Goal: Task Accomplishment & Management: Manage account settings

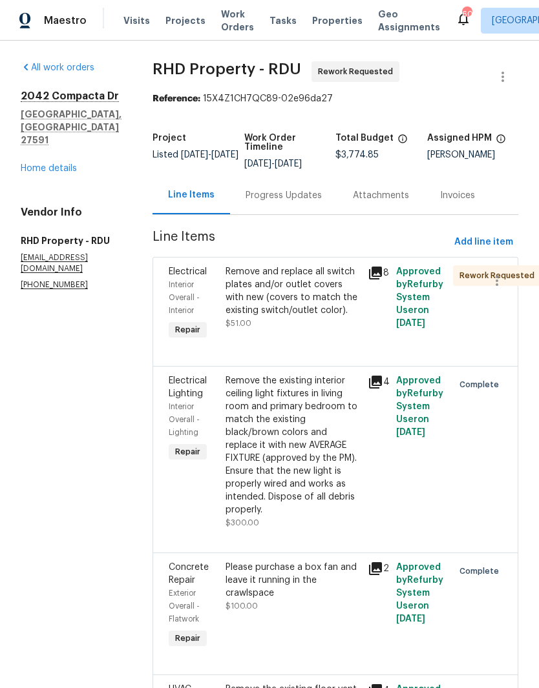
click at [322, 202] on div "Progress Updates" at bounding box center [283, 195] width 76 height 13
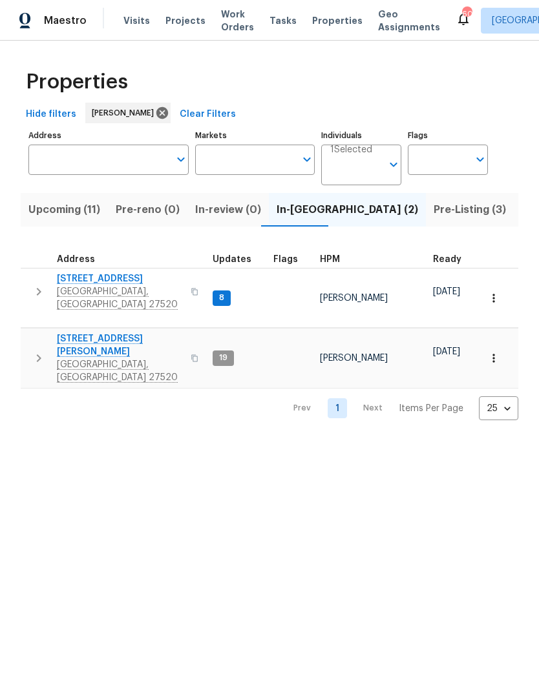
click at [81, 280] on span "[STREET_ADDRESS]" at bounding box center [120, 279] width 126 height 13
click at [68, 290] on span "[GEOGRAPHIC_DATA], [GEOGRAPHIC_DATA] 27520" at bounding box center [120, 298] width 126 height 26
click at [69, 358] on span "[GEOGRAPHIC_DATA], [GEOGRAPHIC_DATA] 27520" at bounding box center [120, 371] width 126 height 26
click at [87, 215] on span "Upcoming (11)" at bounding box center [64, 210] width 72 height 18
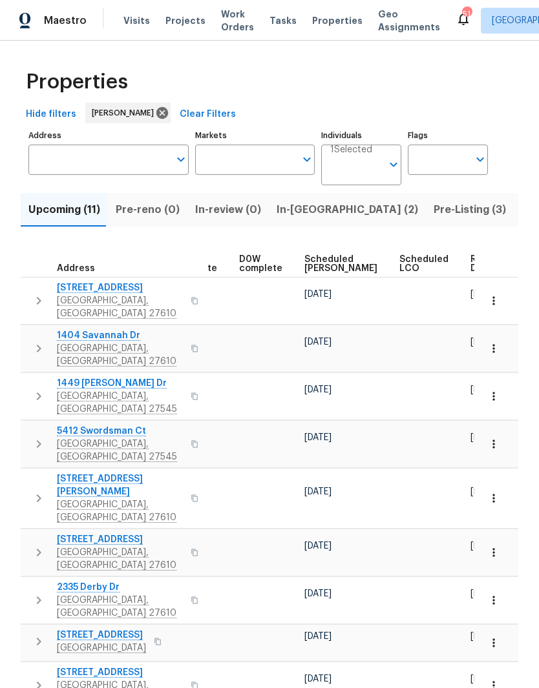
scroll to position [0, 325]
click at [471, 259] on div "Ready Date" at bounding box center [491, 264] width 40 height 18
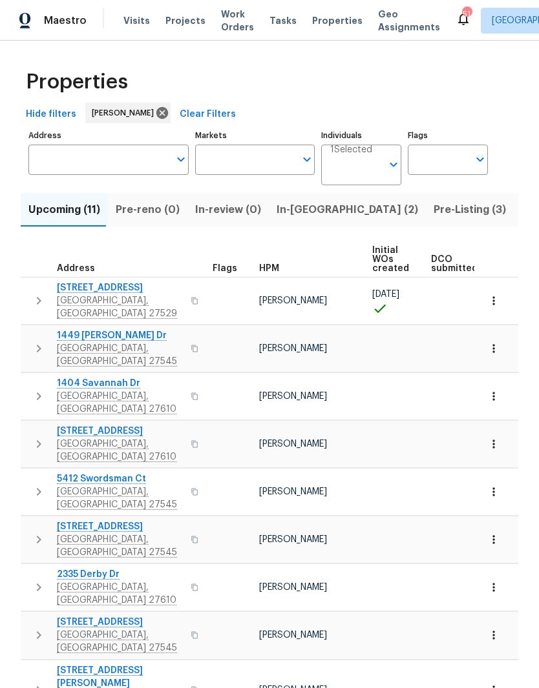
click at [72, 329] on span "1449 White Opal Dr" at bounding box center [120, 335] width 126 height 13
click at [68, 425] on span "3803 Chehaw Dr" at bounding box center [120, 431] width 126 height 13
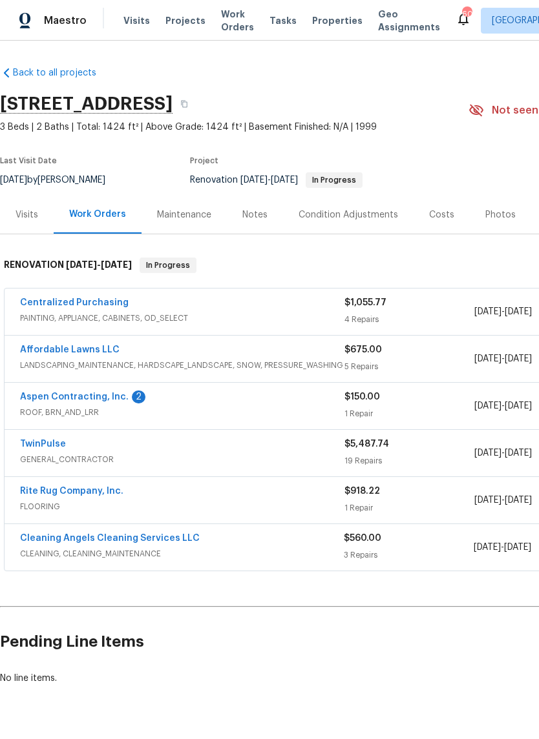
click at [25, 400] on link "Aspen Contracting, Inc." at bounding box center [74, 397] width 108 height 9
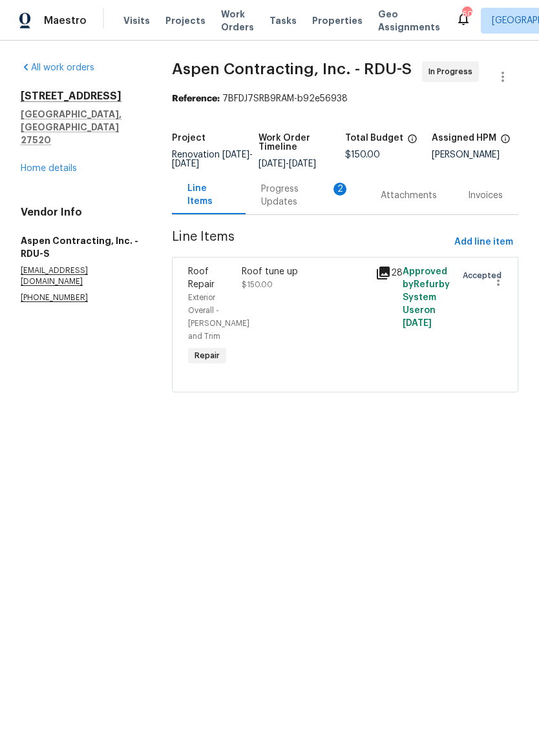
click at [282, 201] on div "Progress Updates 2" at bounding box center [305, 196] width 88 height 26
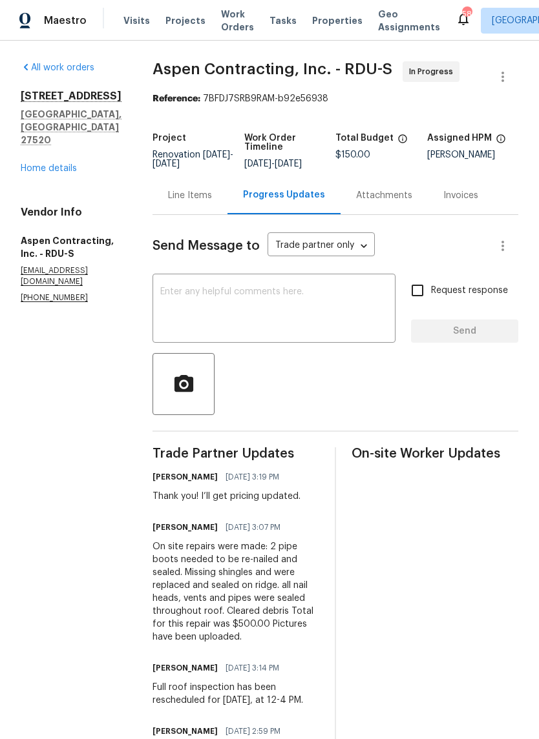
click at [210, 202] on div "Line Items" at bounding box center [190, 195] width 44 height 13
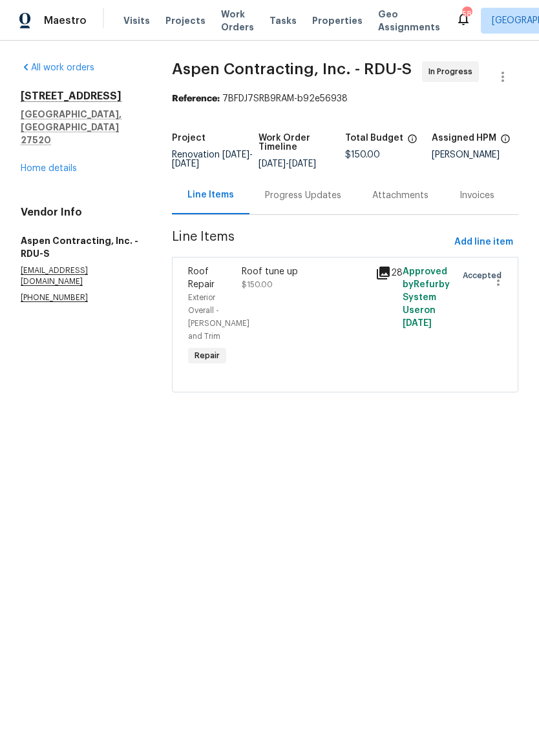
click at [317, 353] on div "Roof tune up $150.00" at bounding box center [305, 317] width 134 height 111
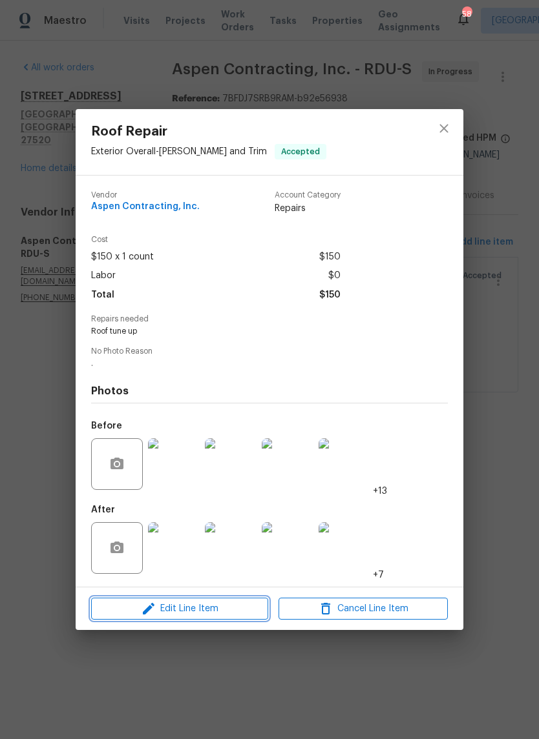
click at [227, 619] on button "Edit Line Item" at bounding box center [179, 609] width 177 height 23
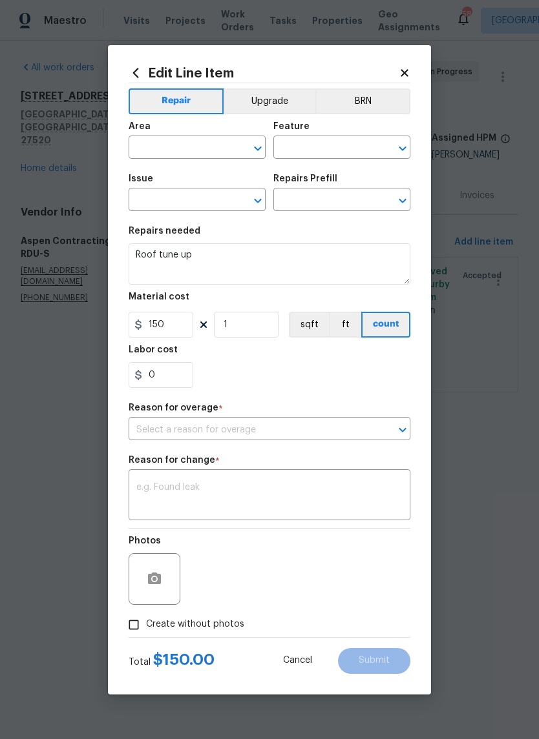
type input "Exterior Overall"
type input "Eaves and Trim"
type input "Roof Repair"
type input "Add a Task $1.00"
type input "I believe that the price is incorrect for this"
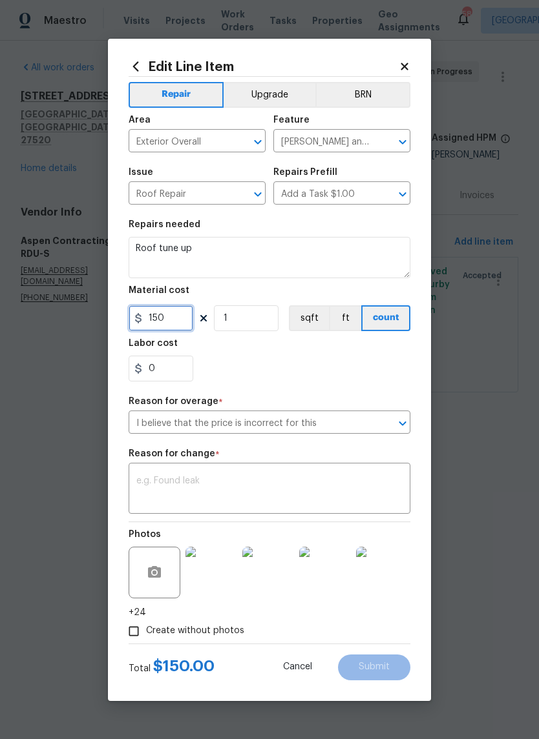
click at [174, 331] on input "150" at bounding box center [161, 318] width 65 height 26
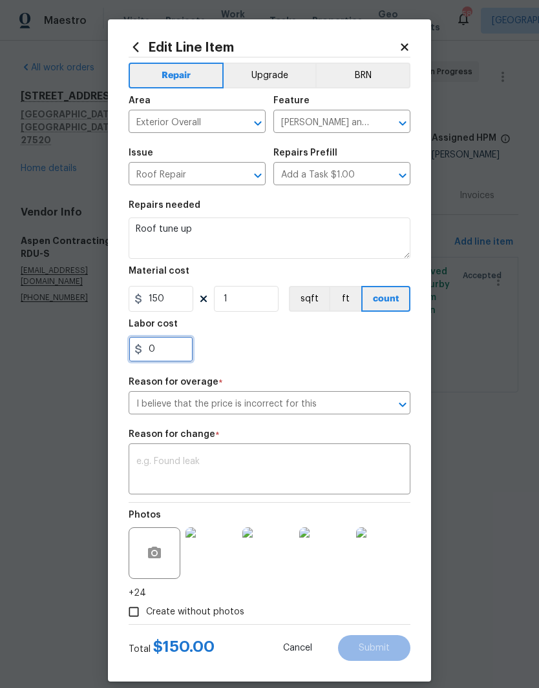
click at [165, 350] on input "0" at bounding box center [161, 349] width 65 height 26
click at [170, 305] on input "150" at bounding box center [161, 299] width 65 height 26
type input "500"
click at [316, 362] on div "0" at bounding box center [270, 349] width 282 height 26
click at [360, 482] on textarea at bounding box center [269, 470] width 266 height 27
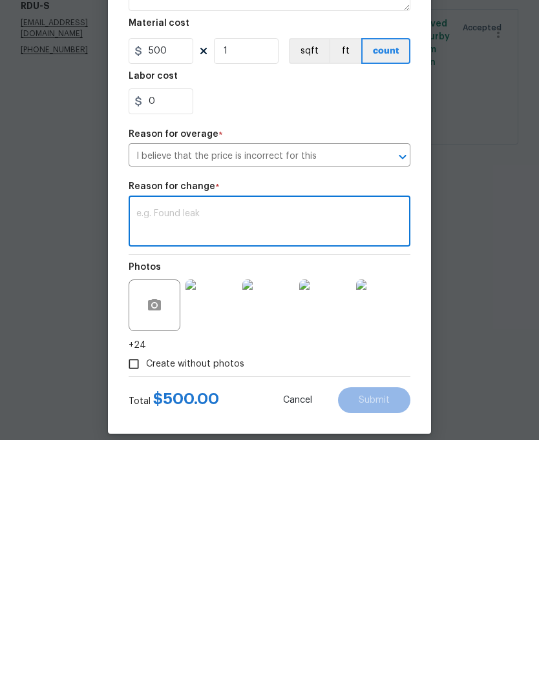
type textarea "R"
type textarea "Tune up pricing added."
click at [385, 644] on span "Submit" at bounding box center [373, 649] width 31 height 10
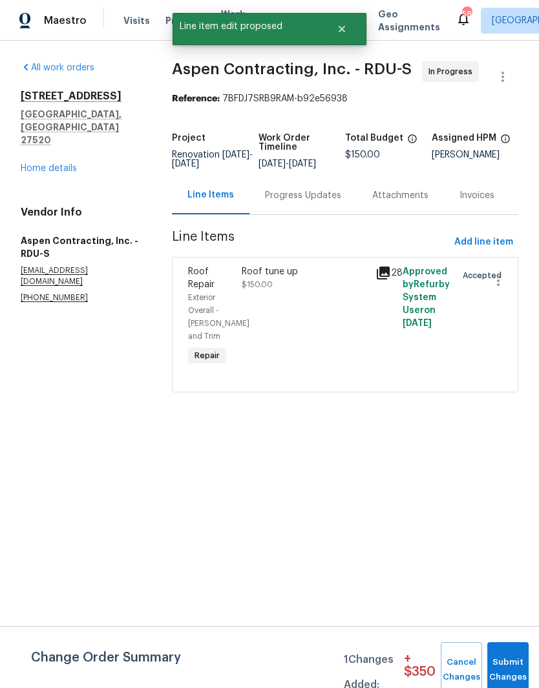
click at [296, 340] on div "Roof tune up $150.00" at bounding box center [305, 317] width 134 height 111
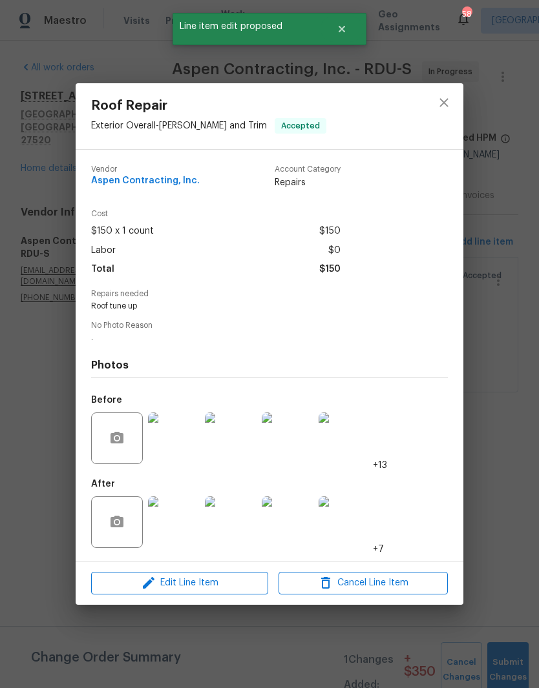
click at [167, 449] on img at bounding box center [174, 439] width 52 height 52
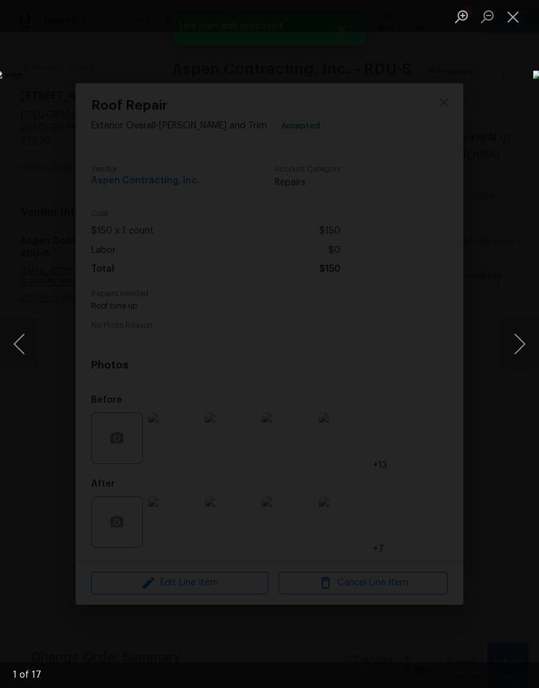
click at [510, 342] on button "Next image" at bounding box center [519, 344] width 39 height 52
click at [521, 338] on button "Next image" at bounding box center [519, 344] width 39 height 52
click at [87, 410] on img "Lightbox" at bounding box center [208, 343] width 428 height 547
click at [515, 349] on button "Next image" at bounding box center [519, 344] width 39 height 52
click at [526, 356] on button "Next image" at bounding box center [519, 344] width 39 height 52
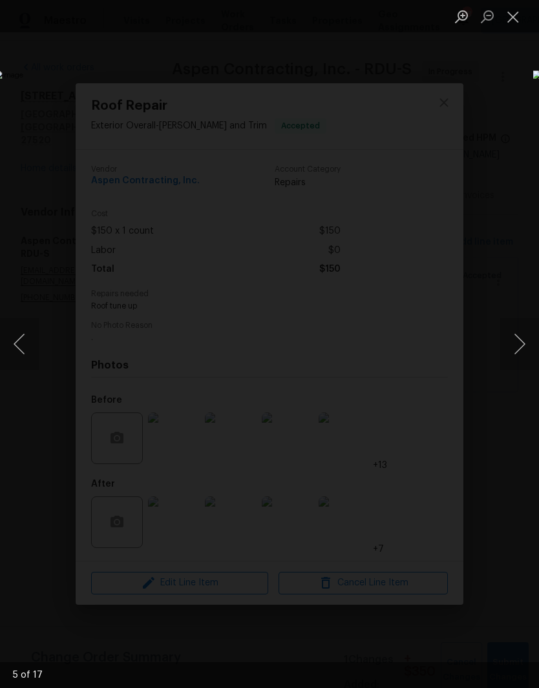
click at [513, 351] on button "Next image" at bounding box center [519, 344] width 39 height 52
click at [24, 342] on button "Previous image" at bounding box center [19, 344] width 39 height 52
click at [517, 347] on button "Next image" at bounding box center [519, 344] width 39 height 52
click at [507, 347] on button "Next image" at bounding box center [519, 344] width 39 height 52
click at [513, 347] on button "Next image" at bounding box center [519, 344] width 39 height 52
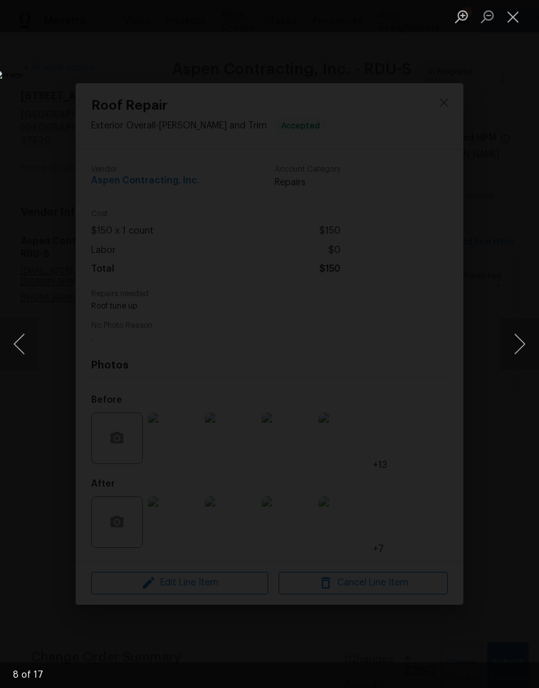
click at [517, 344] on button "Next image" at bounding box center [519, 344] width 39 height 52
click at [517, 350] on button "Next image" at bounding box center [519, 344] width 39 height 52
click at [519, 355] on button "Next image" at bounding box center [519, 344] width 39 height 52
click at [515, 362] on button "Next image" at bounding box center [519, 344] width 39 height 52
click at [520, 357] on button "Next image" at bounding box center [519, 344] width 39 height 52
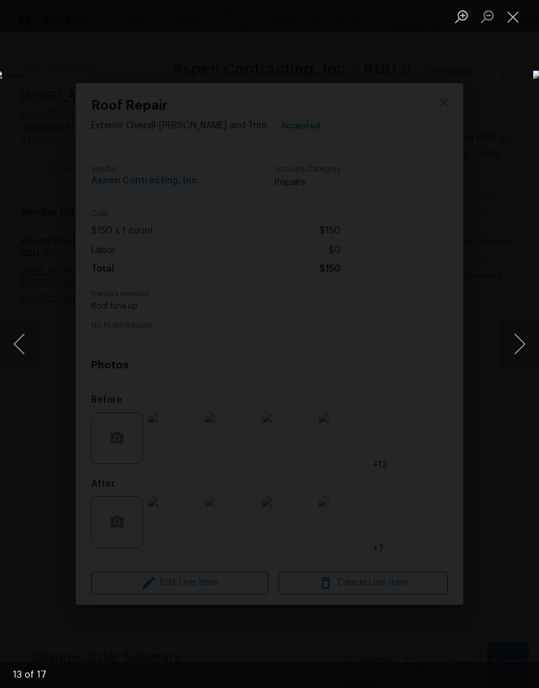
click at [520, 356] on button "Next image" at bounding box center [519, 344] width 39 height 52
click at [519, 351] on button "Next image" at bounding box center [519, 344] width 39 height 52
click at [30, 350] on button "Previous image" at bounding box center [19, 344] width 39 height 52
click at [512, 347] on button "Next image" at bounding box center [519, 344] width 39 height 52
click at [509, 351] on button "Next image" at bounding box center [519, 344] width 39 height 52
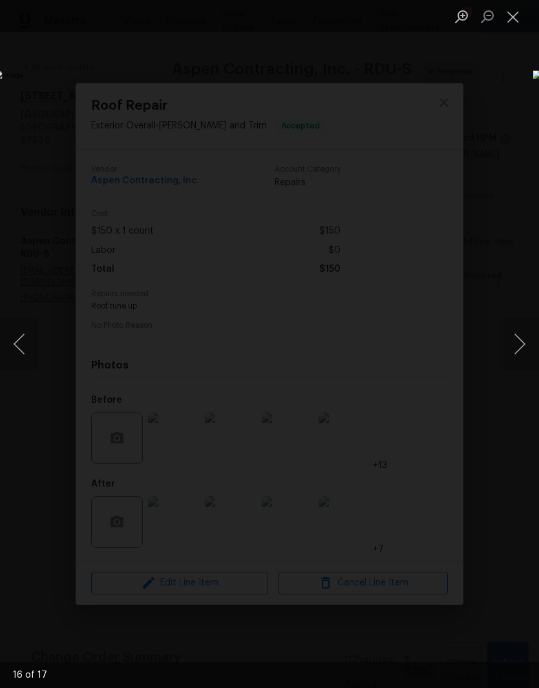
click at [521, 331] on button "Next image" at bounding box center [519, 344] width 39 height 52
click at [509, 347] on button "Next image" at bounding box center [519, 344] width 39 height 52
click at [515, 344] on button "Next image" at bounding box center [519, 344] width 39 height 52
click at [526, 36] on div "Lightbox" at bounding box center [269, 344] width 539 height 688
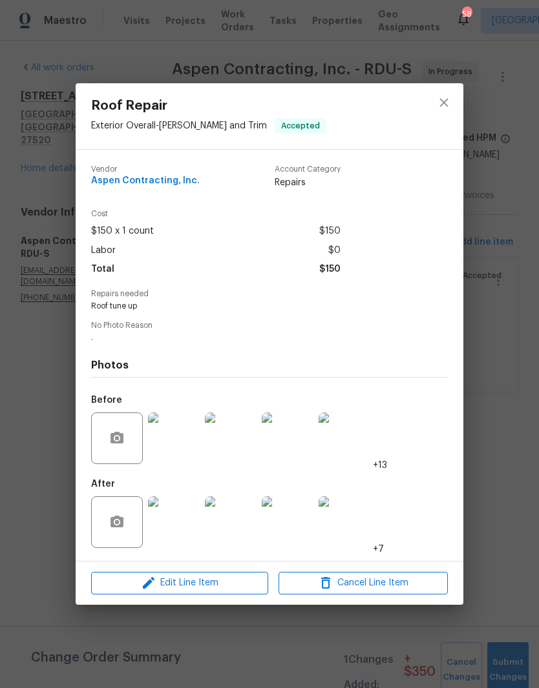
click at [524, 32] on ul "Lightbox" at bounding box center [493, 16] width 90 height 32
click at [181, 524] on img at bounding box center [174, 523] width 52 height 52
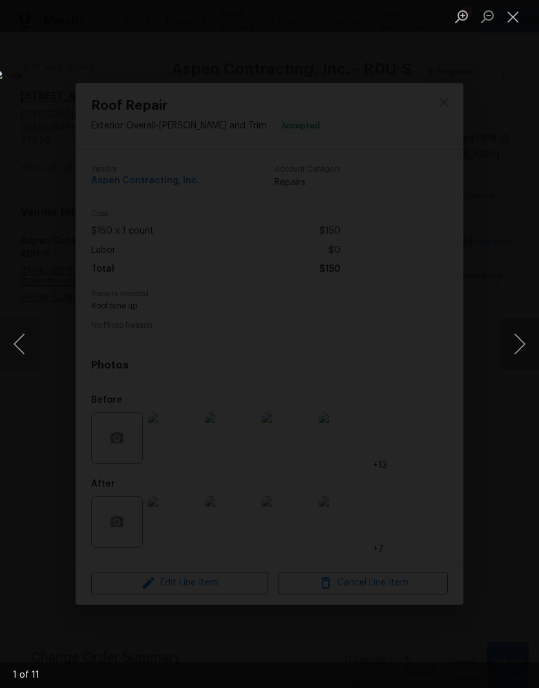
click at [520, 358] on button "Next image" at bounding box center [519, 344] width 39 height 52
click at [519, 349] on button "Next image" at bounding box center [519, 344] width 39 height 52
click at [520, 354] on button "Next image" at bounding box center [519, 344] width 39 height 52
click at [518, 355] on button "Next image" at bounding box center [519, 344] width 39 height 52
click at [520, 361] on button "Next image" at bounding box center [519, 344] width 39 height 52
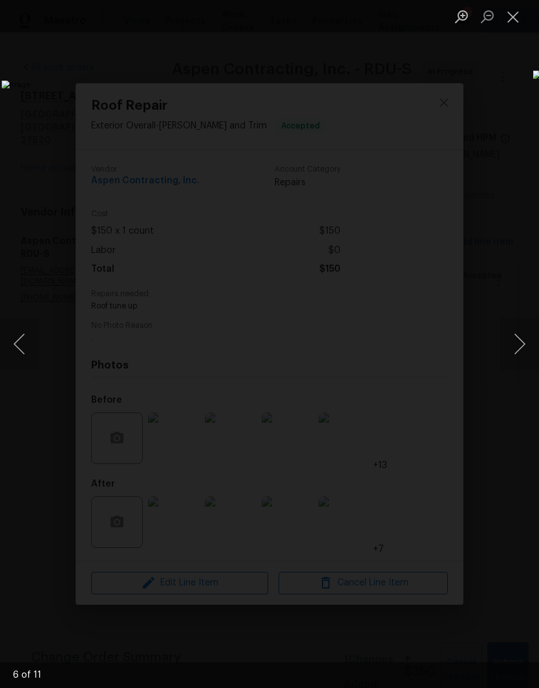
click at [521, 360] on button "Next image" at bounding box center [519, 344] width 39 height 52
click at [520, 349] on button "Next image" at bounding box center [519, 344] width 39 height 52
click at [521, 355] on button "Next image" at bounding box center [519, 344] width 39 height 52
click at [515, 369] on button "Next image" at bounding box center [519, 344] width 39 height 52
click at [522, 359] on button "Next image" at bounding box center [519, 344] width 39 height 52
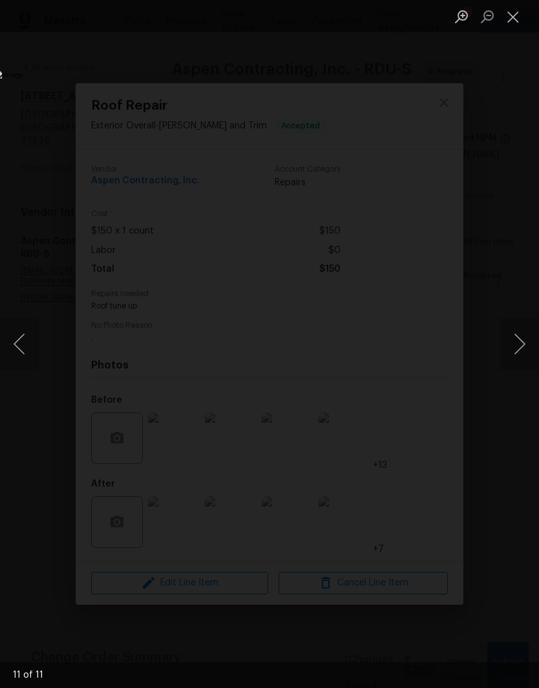
click at [524, 348] on button "Next image" at bounding box center [519, 344] width 39 height 52
click at [523, 349] on button "Next image" at bounding box center [519, 344] width 39 height 52
click at [518, 25] on button "Close lightbox" at bounding box center [513, 16] width 26 height 23
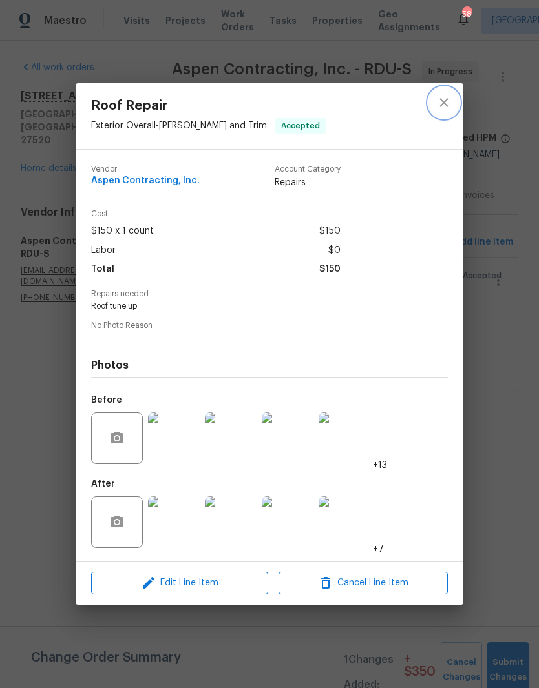
click at [446, 99] on icon "close" at bounding box center [443, 103] width 8 height 8
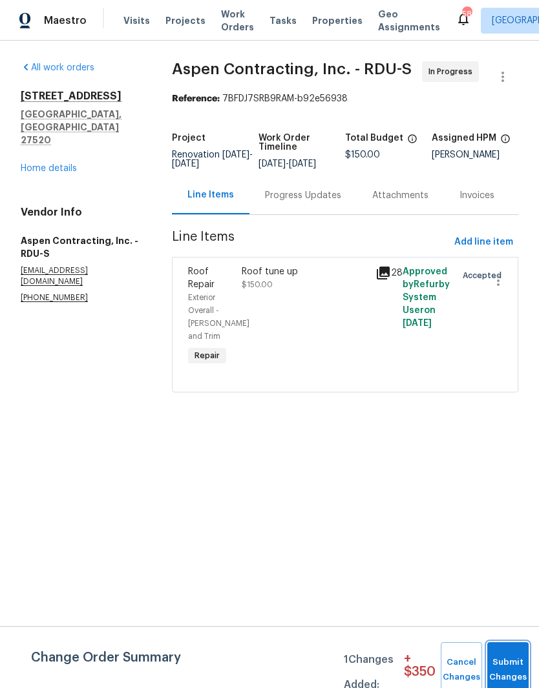
click at [518, 668] on span "Submit Changes" at bounding box center [507, 670] width 28 height 30
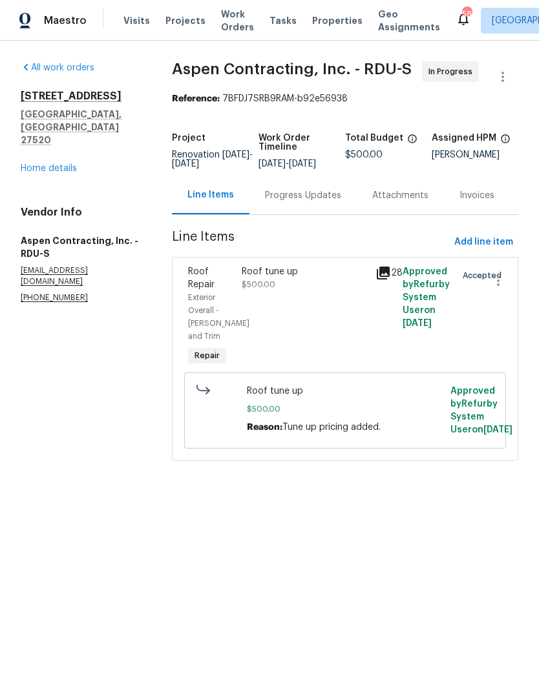
click at [45, 164] on link "Home details" at bounding box center [49, 168] width 56 height 9
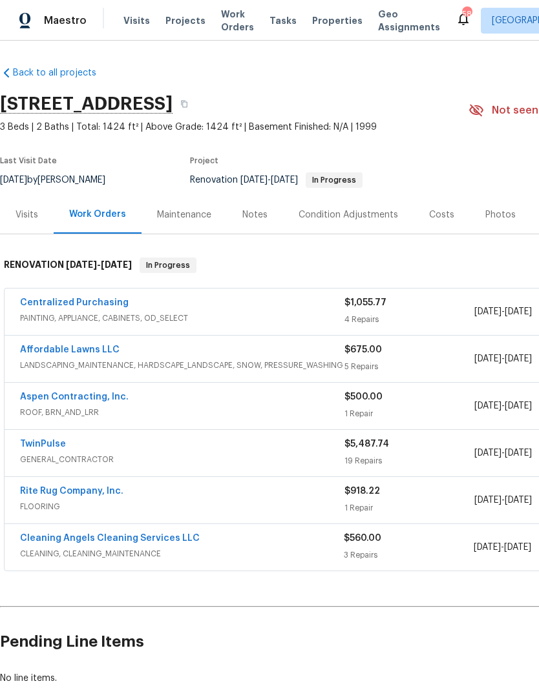
click at [441, 209] on div "Costs" at bounding box center [441, 215] width 25 height 13
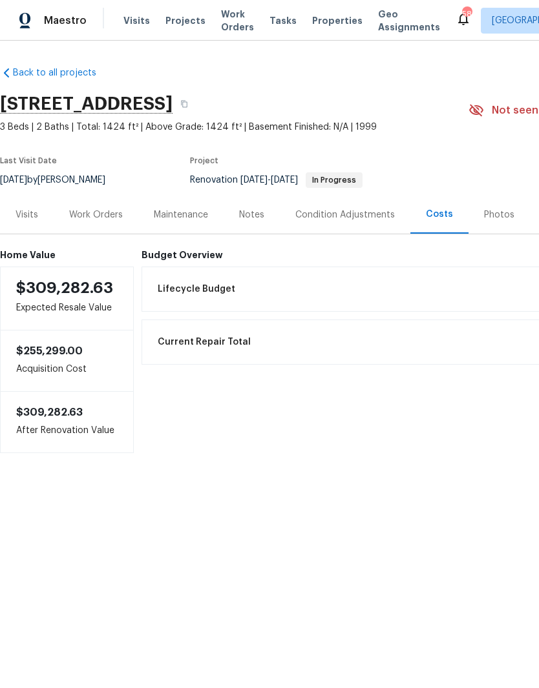
click at [243, 215] on div "Notes" at bounding box center [251, 215] width 25 height 13
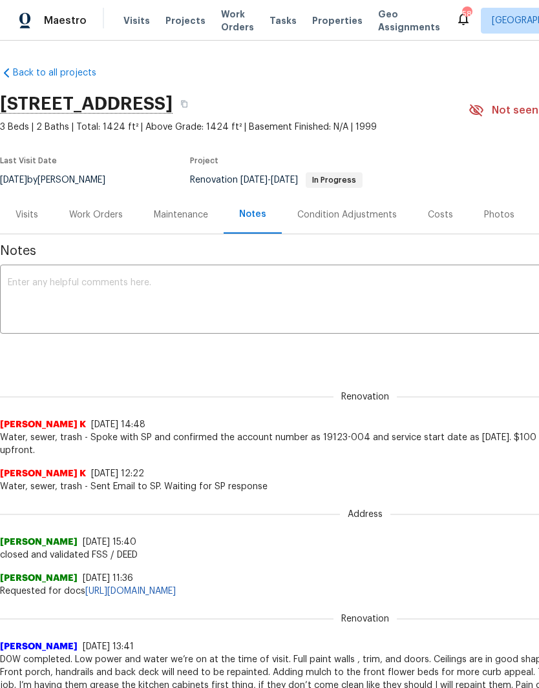
click at [109, 214] on div "Work Orders" at bounding box center [96, 215] width 54 height 13
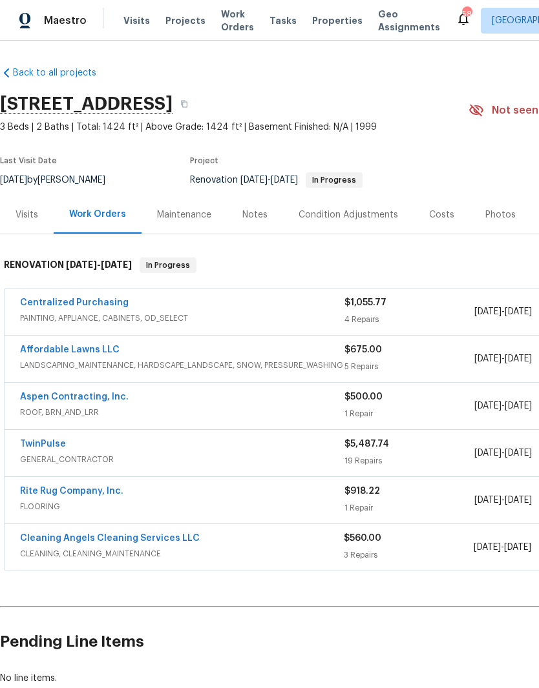
click at [39, 401] on link "Aspen Contracting, Inc." at bounding box center [74, 397] width 108 height 9
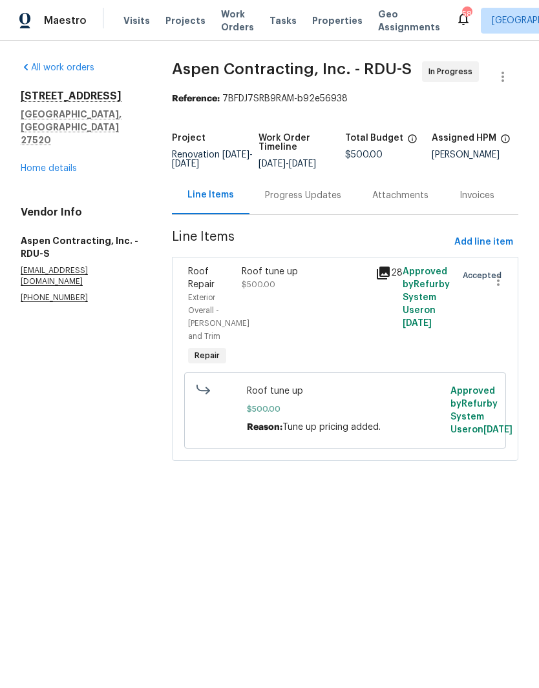
click at [325, 214] on div "Progress Updates" at bounding box center [302, 195] width 107 height 38
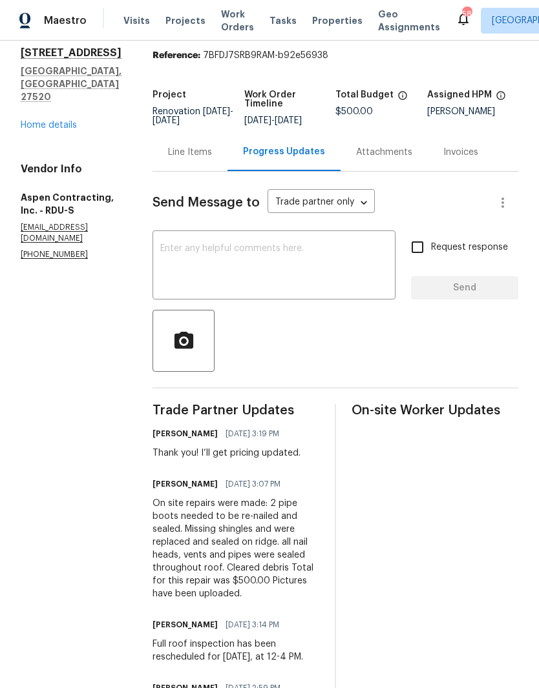
scroll to position [105, 0]
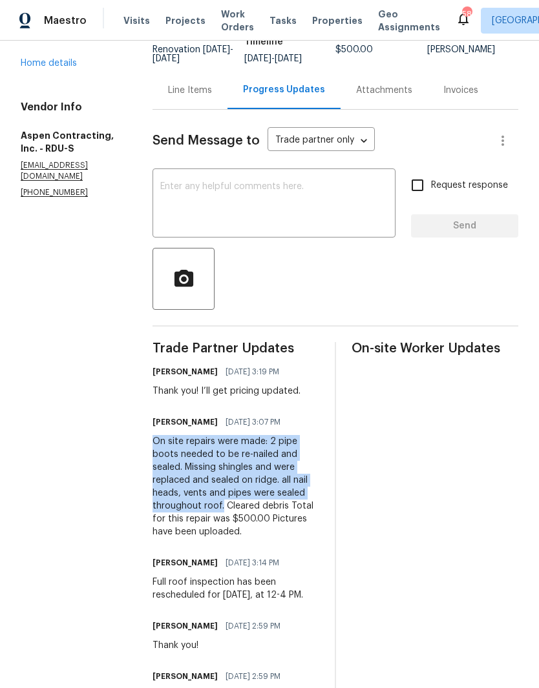
copy div "On site repairs were made: 2 pipe boots needed to be re-nailed and sealed. Miss…"
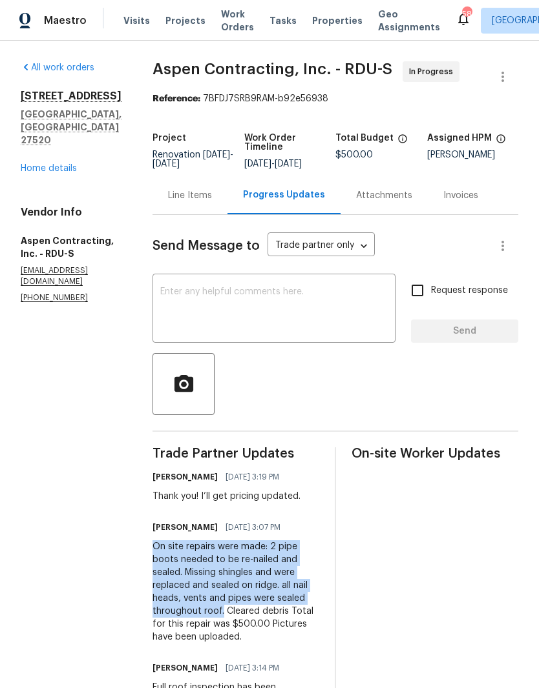
scroll to position [0, 0]
click at [65, 63] on link "All work orders" at bounding box center [58, 67] width 74 height 9
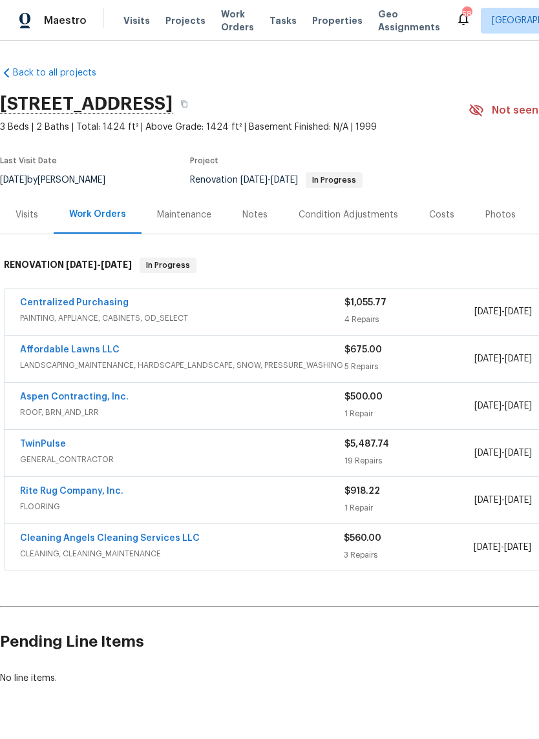
click at [38, 447] on link "TwinPulse" at bounding box center [43, 444] width 46 height 9
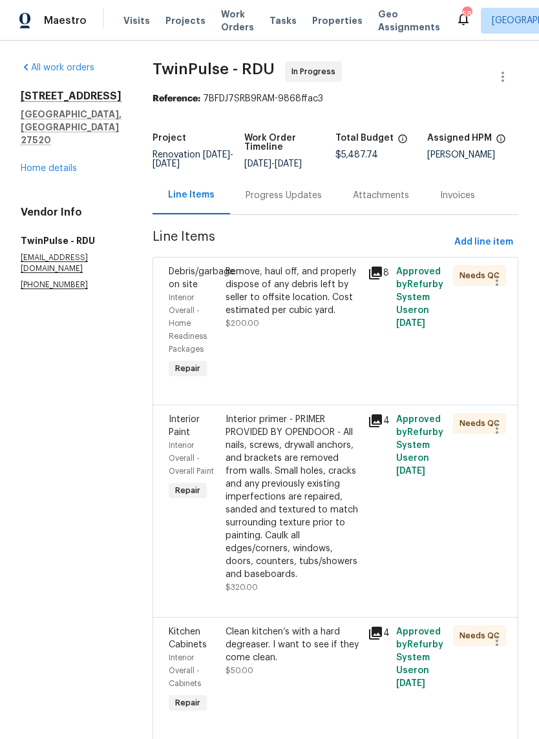
click at [319, 515] on div "Interior primer - PRIMER PROVIDED BY OPENDOOR - All nails, screws, drywall anch…" at bounding box center [292, 497] width 134 height 168
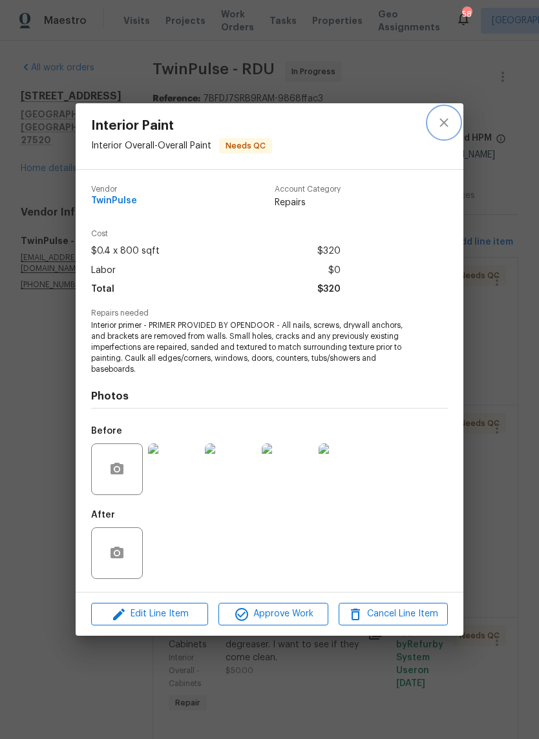
click at [444, 127] on icon "close" at bounding box center [443, 122] width 15 height 15
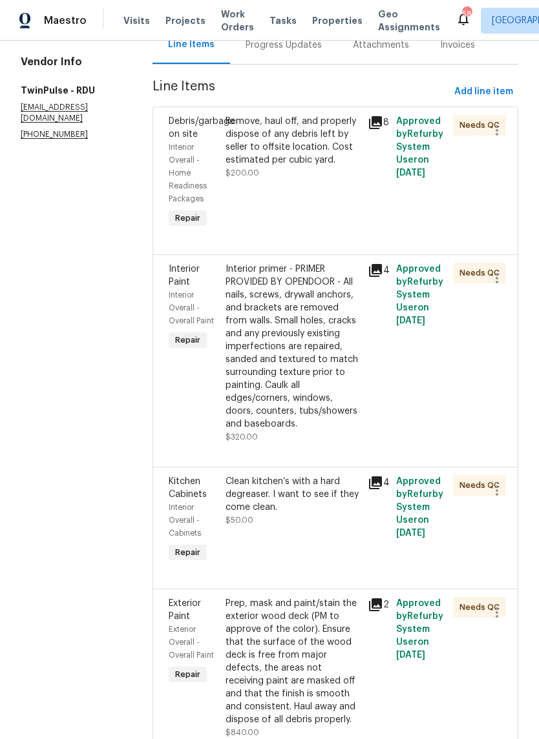
scroll to position [235, 0]
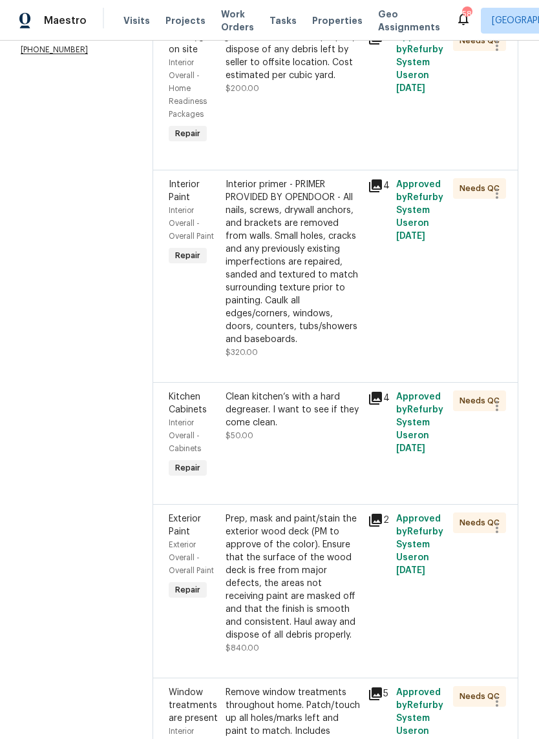
click at [270, 605] on div "Prep, mask and paint/stain the exterior wood deck (PM to approve of the color).…" at bounding box center [292, 577] width 134 height 129
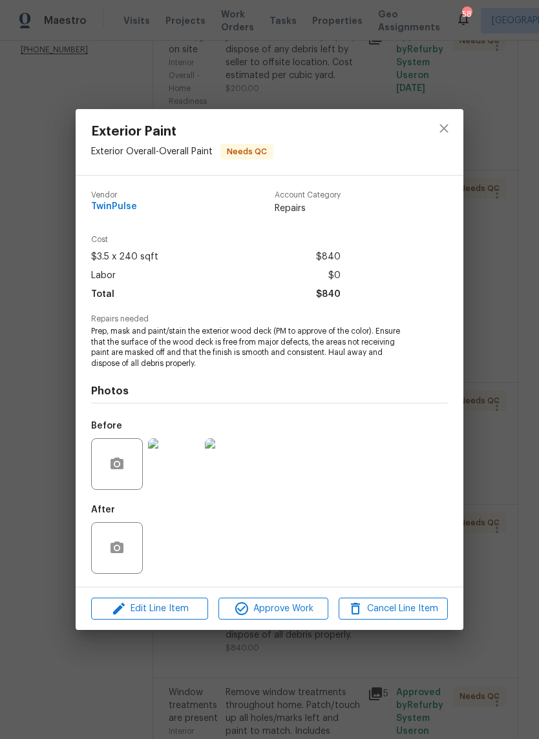
click at [172, 473] on img at bounding box center [174, 464] width 52 height 52
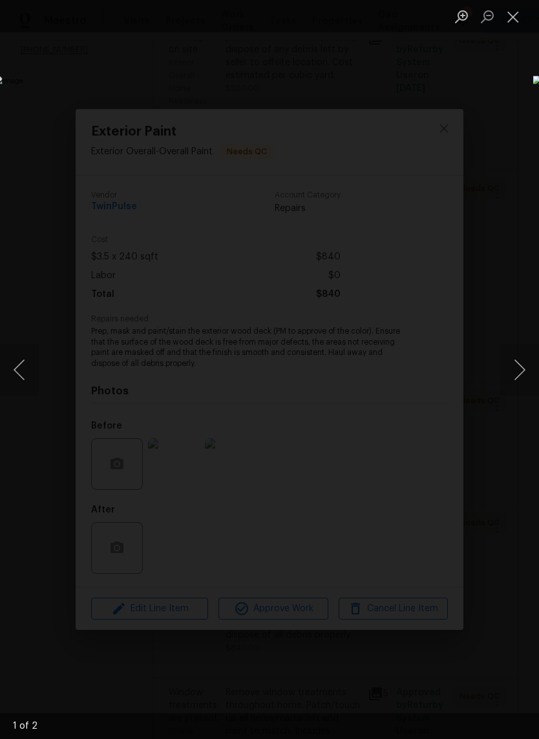
click at [517, 26] on button "Close lightbox" at bounding box center [513, 16] width 26 height 23
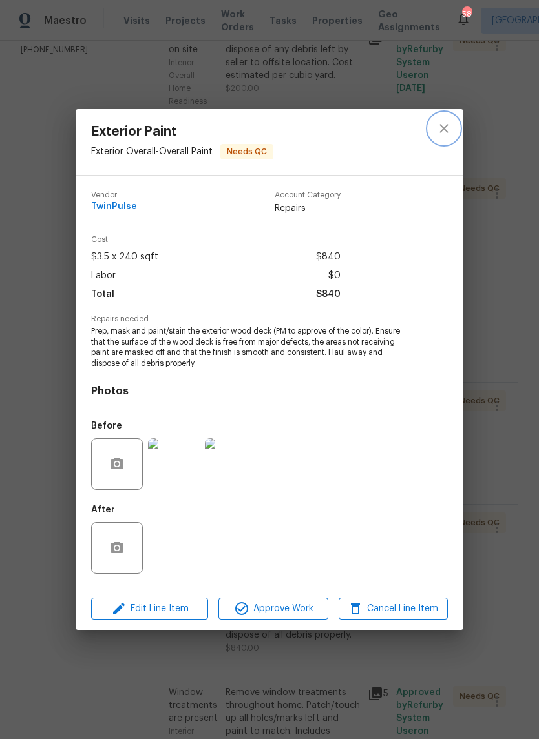
click at [449, 138] on button "close" at bounding box center [443, 128] width 31 height 31
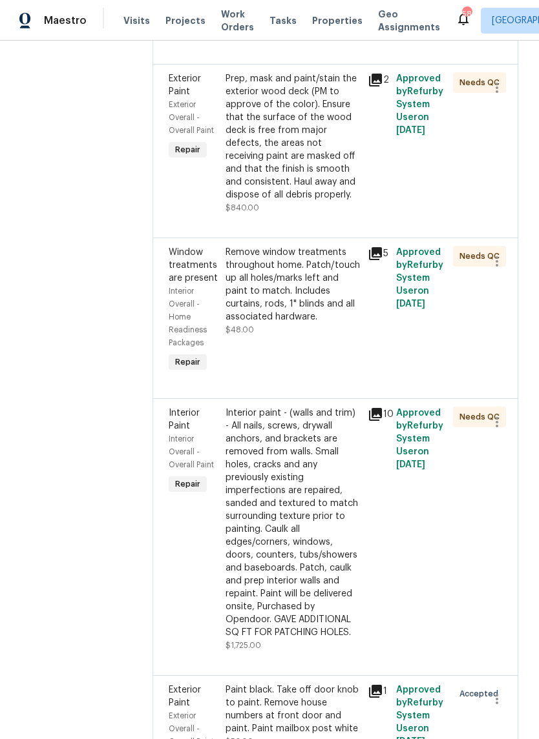
scroll to position [668, 0]
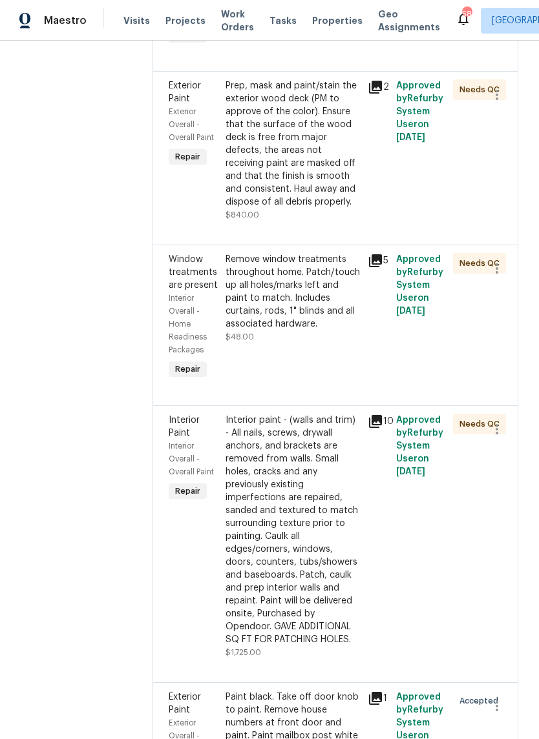
click at [291, 561] on div "Interior paint - (walls and trim) - All nails, screws, drywall anchors, and bra…" at bounding box center [292, 530] width 134 height 232
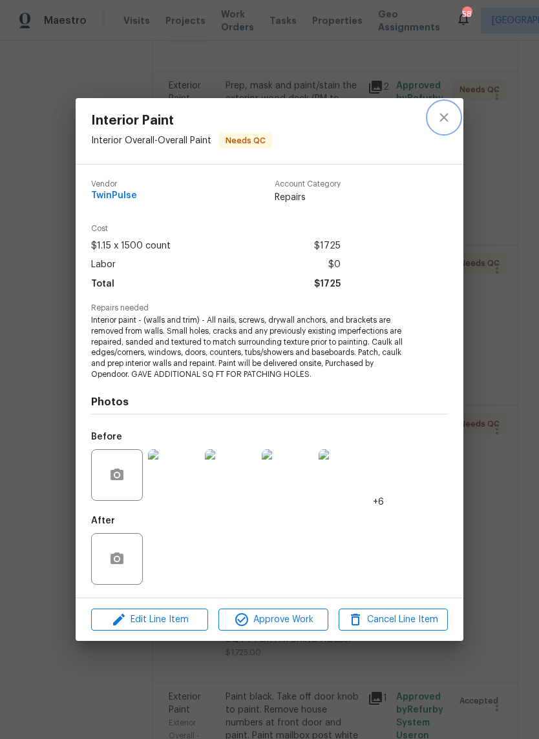
click at [452, 118] on button "close" at bounding box center [443, 117] width 31 height 31
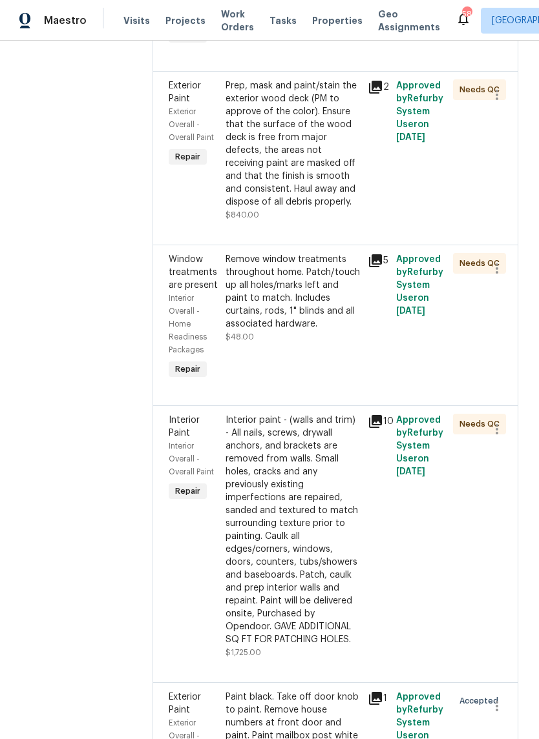
click at [331, 331] on div "Remove window treatments throughout home. Patch/touch up all holes/marks left a…" at bounding box center [292, 291] width 134 height 77
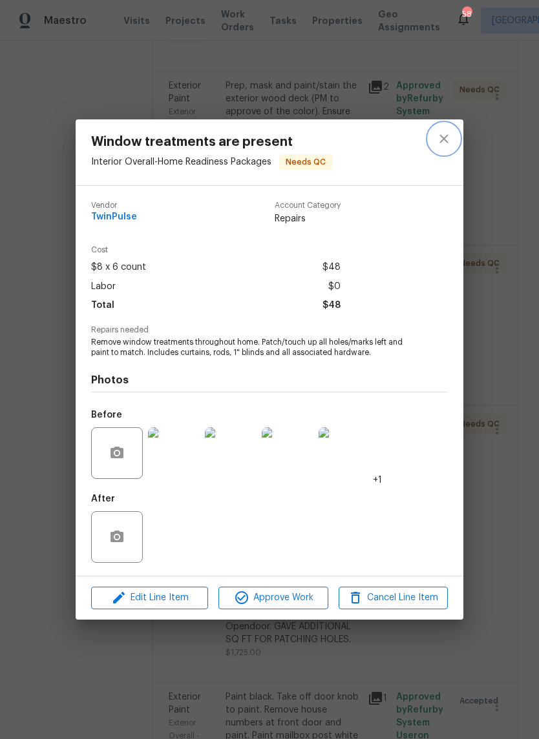
click at [450, 134] on icon "close" at bounding box center [443, 138] width 15 height 15
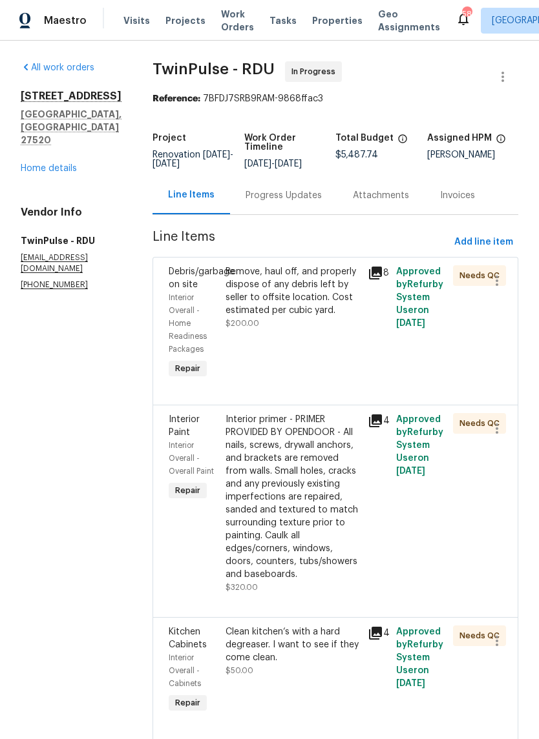
scroll to position [0, 0]
click at [284, 202] on div "Progress Updates" at bounding box center [283, 195] width 76 height 13
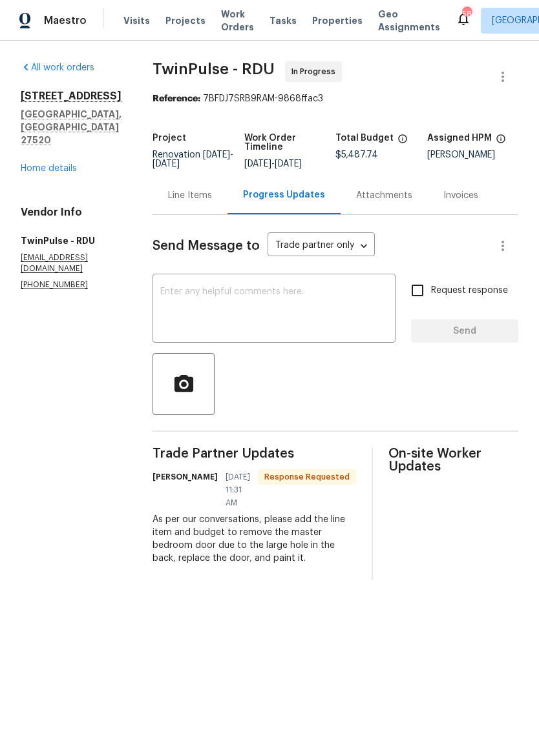
click at [189, 202] on div "Line Items" at bounding box center [190, 195] width 44 height 13
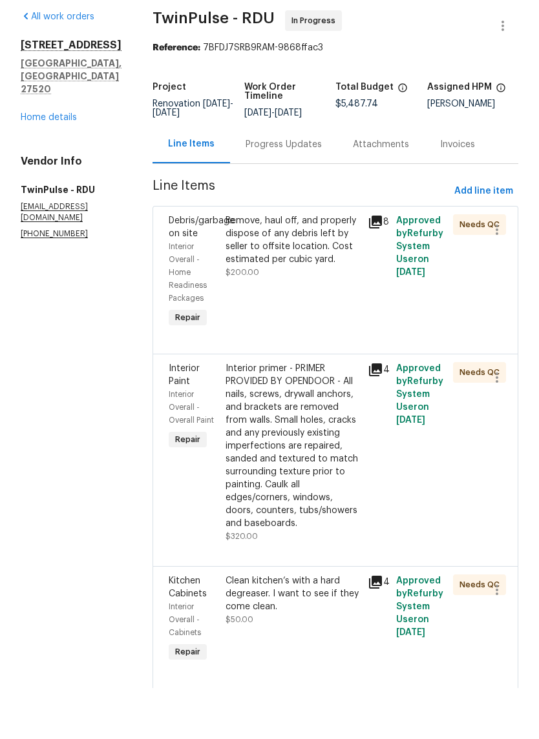
click at [32, 164] on link "Home details" at bounding box center [49, 168] width 56 height 9
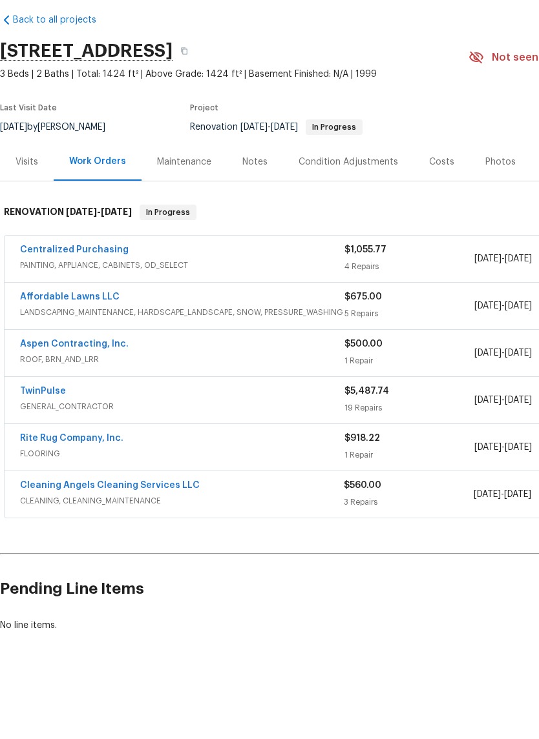
scroll to position [1, 0]
click at [55, 533] on link "Cleaning Angels Cleaning Services LLC" at bounding box center [110, 537] width 180 height 9
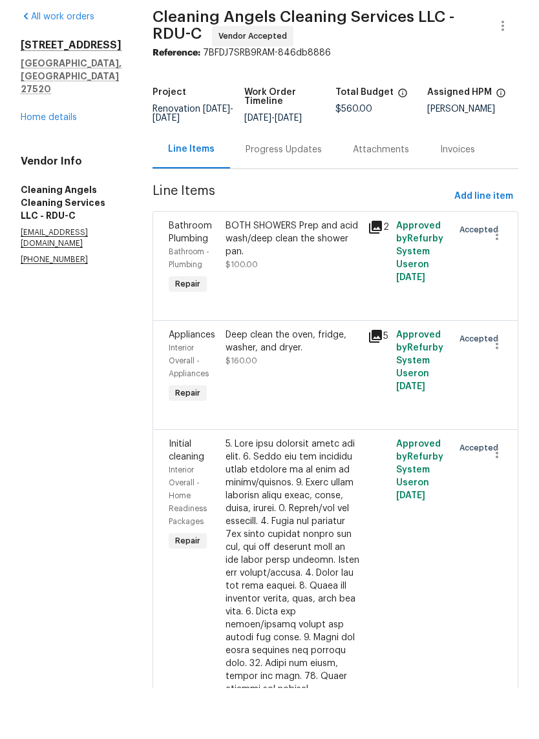
click at [274, 194] on div "Progress Updates" at bounding box center [283, 200] width 76 height 13
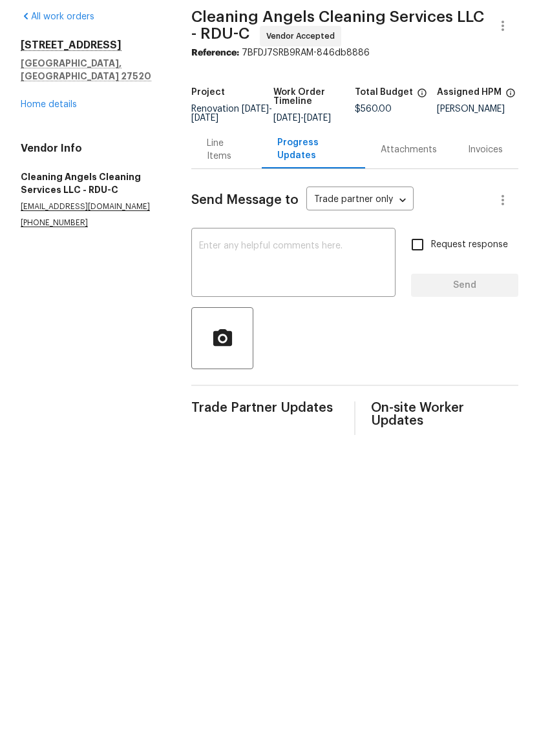
click at [220, 188] on div "Line Items" at bounding box center [226, 201] width 39 height 26
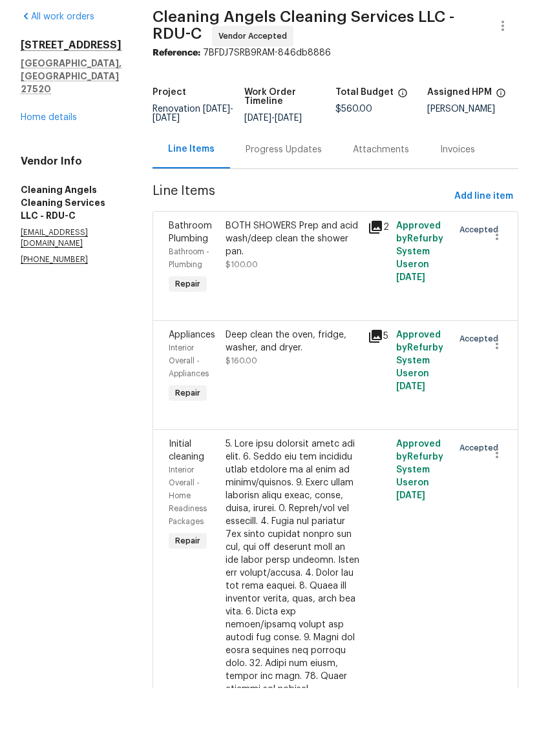
click at [40, 164] on link "Home details" at bounding box center [49, 168] width 56 height 9
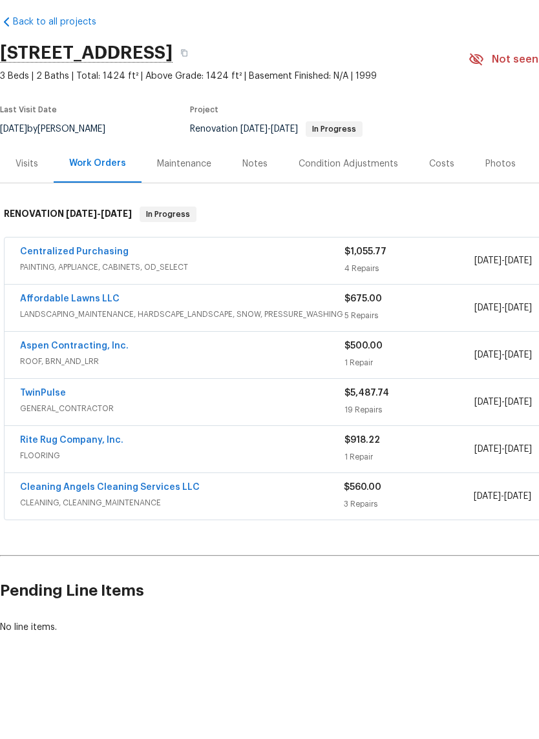
click at [32, 440] on link "TwinPulse" at bounding box center [43, 444] width 46 height 9
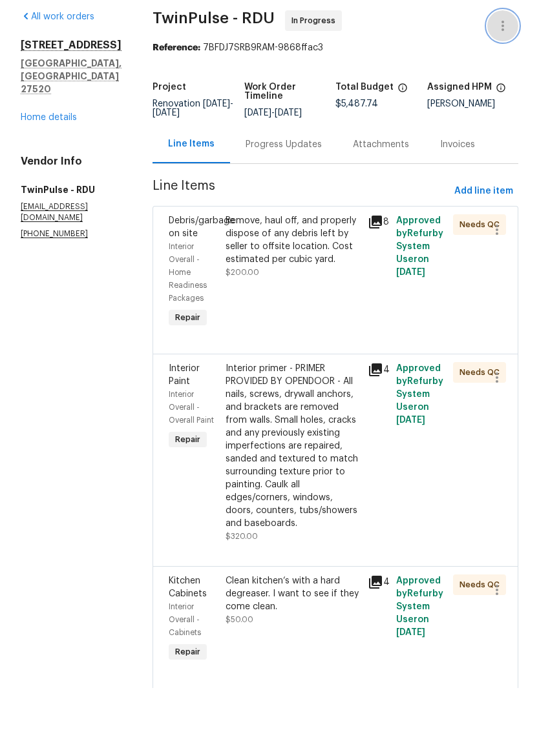
click at [497, 69] on icon "button" at bounding box center [502, 76] width 15 height 15
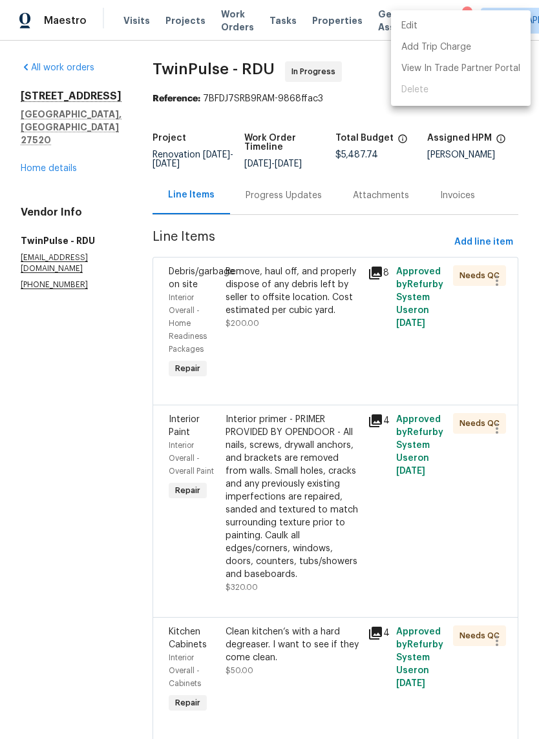
click at [400, 27] on li "Edit" at bounding box center [460, 25] width 139 height 21
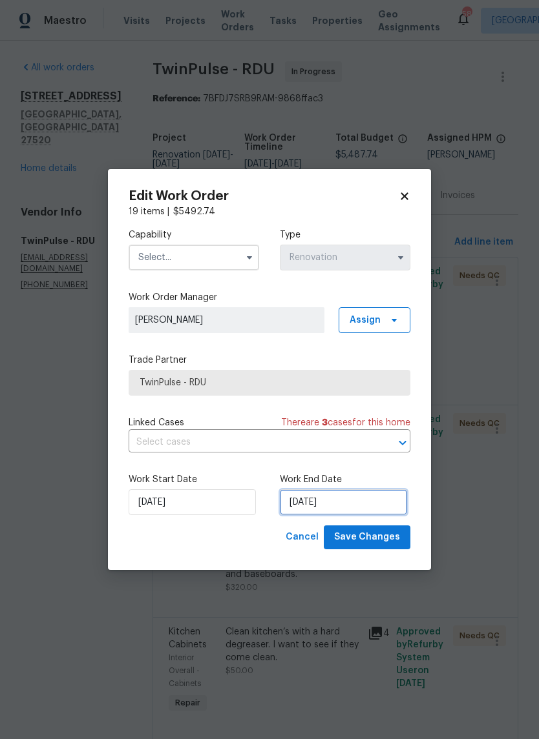
click at [344, 506] on input "9/25/2025" at bounding box center [343, 503] width 127 height 26
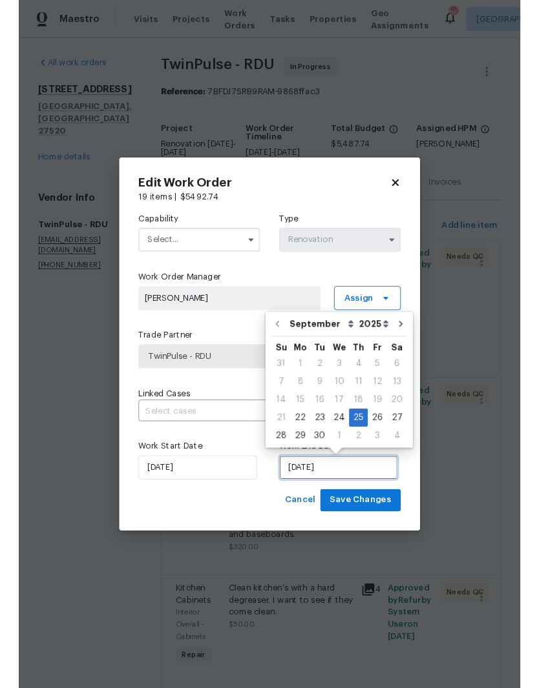
scroll to position [36, 0]
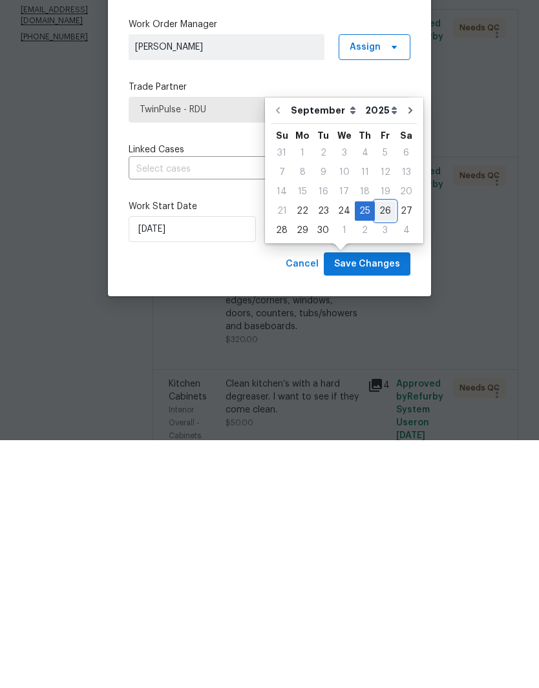
click at [375, 450] on div "26" at bounding box center [385, 459] width 21 height 18
type input "9/26/2025"
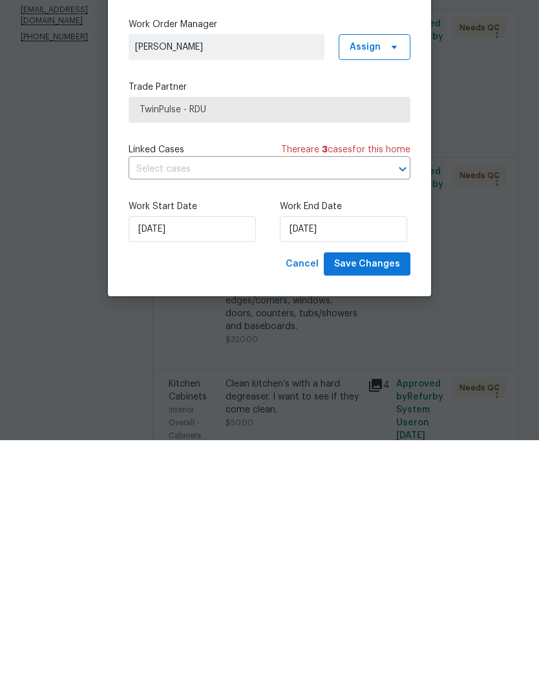
scroll to position [53, 0]
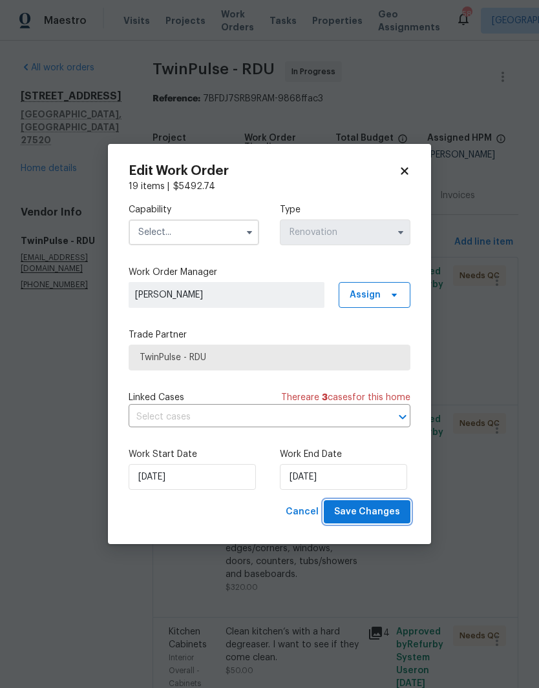
click at [357, 518] on span "Save Changes" at bounding box center [367, 512] width 66 height 16
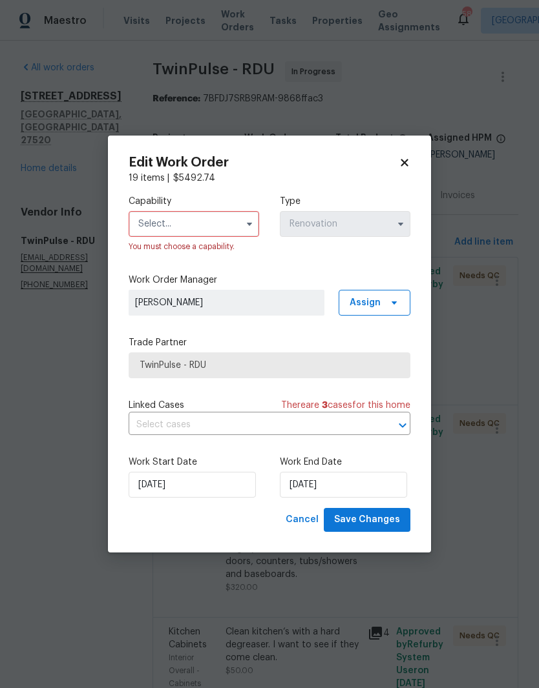
click at [405, 161] on icon at bounding box center [403, 163] width 7 height 7
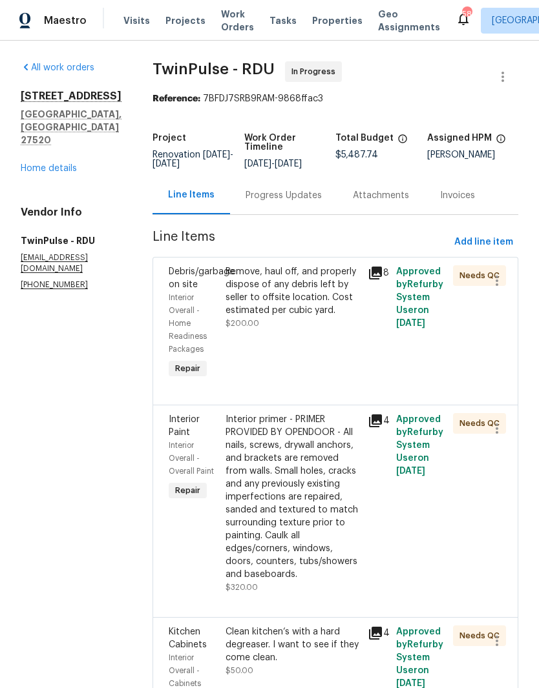
click at [29, 164] on link "Home details" at bounding box center [49, 168] width 56 height 9
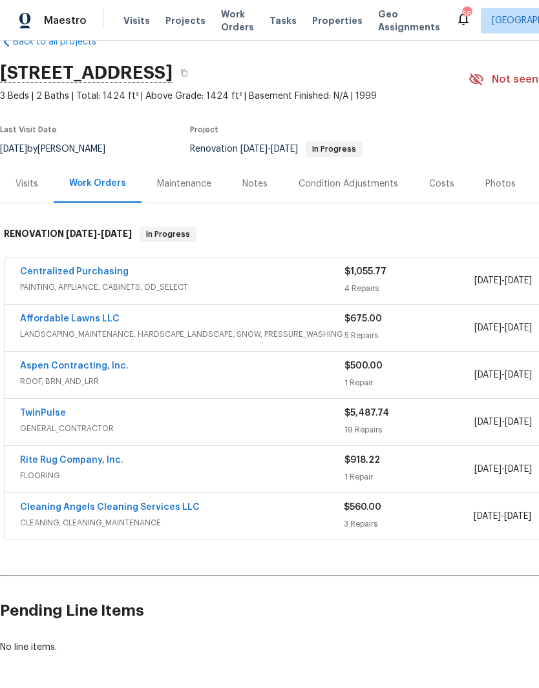
scroll to position [31, 0]
click at [260, 178] on div "Notes" at bounding box center [254, 184] width 25 height 13
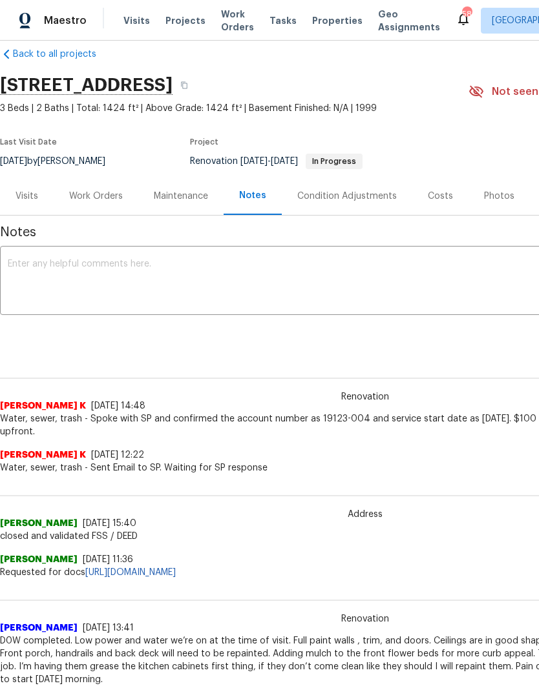
scroll to position [19, 0]
click at [32, 260] on textarea at bounding box center [365, 282] width 714 height 45
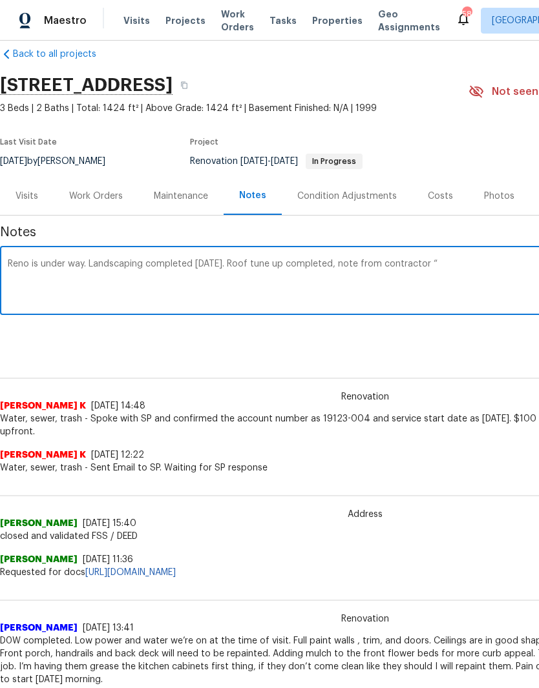
click at [469, 266] on textarea "Reno is under way. Landscaping completed today. Roof tune up completed, note fr…" at bounding box center [365, 282] width 714 height 45
paste textarea "On site repairs were made: 2 pipe boots needed to be re-nailed and sealed. Miss…"
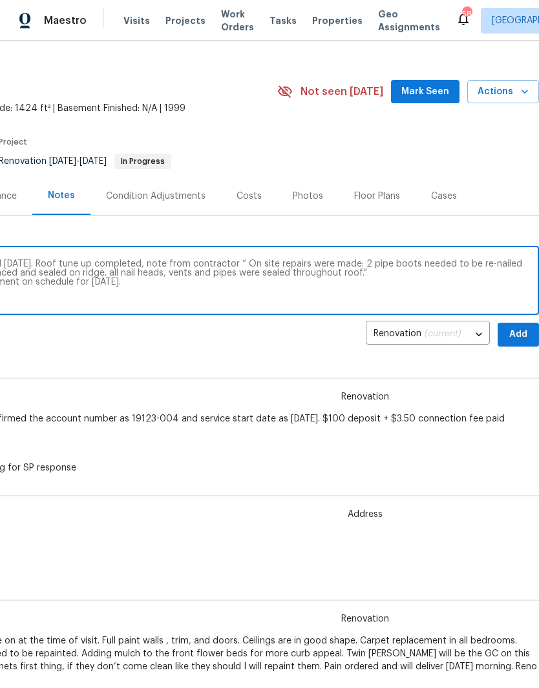
scroll to position [19, 191]
type textarea "Reno is under way. Landscaping completed today. Roof tune up completed, note fr…"
click at [522, 336] on span "Add" at bounding box center [518, 335] width 21 height 16
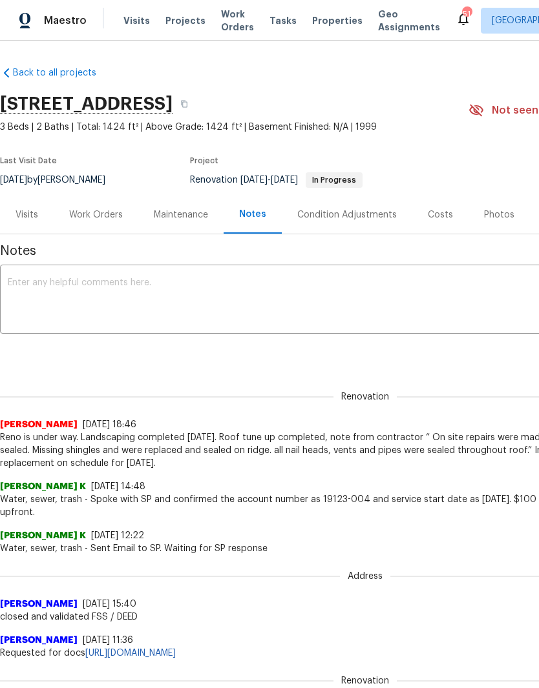
scroll to position [0, 0]
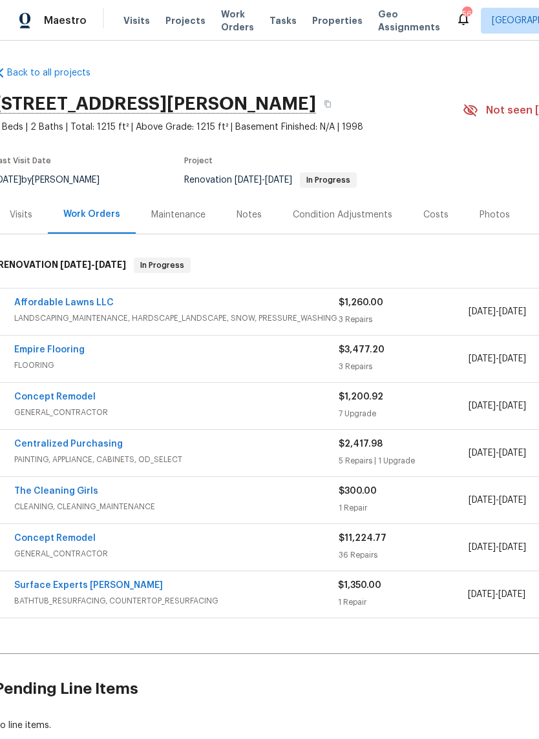
scroll to position [0, 5]
click at [46, 306] on link "Affordable Lawns LLC" at bounding box center [64, 302] width 99 height 9
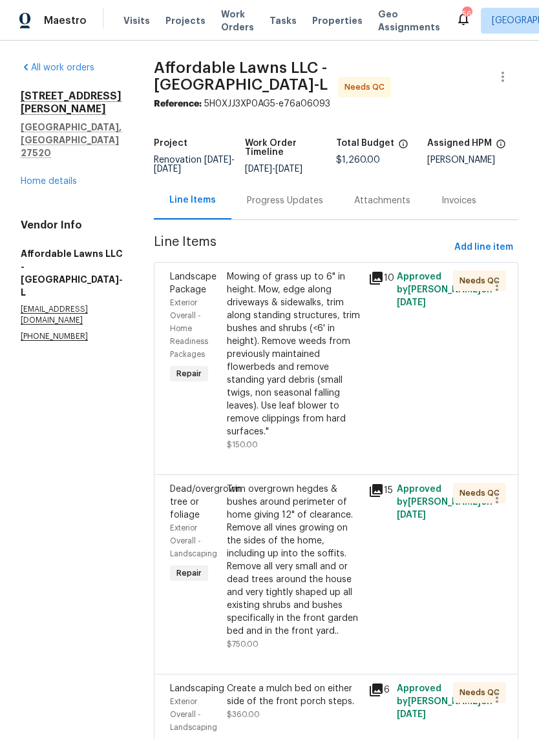
click at [477, 278] on div "Needs QC" at bounding box center [479, 281] width 53 height 21
click at [388, 395] on div "10" at bounding box center [378, 361] width 28 height 189
click at [323, 377] on div "Mowing of grass up to 6" in height. Mow, edge along driveways & sidewalks, trim…" at bounding box center [294, 355] width 134 height 168
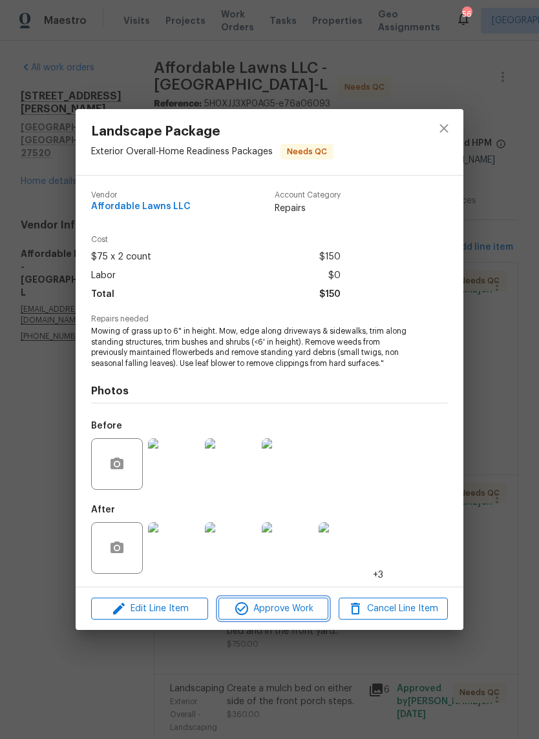
click at [289, 620] on button "Approve Work" at bounding box center [272, 609] width 109 height 23
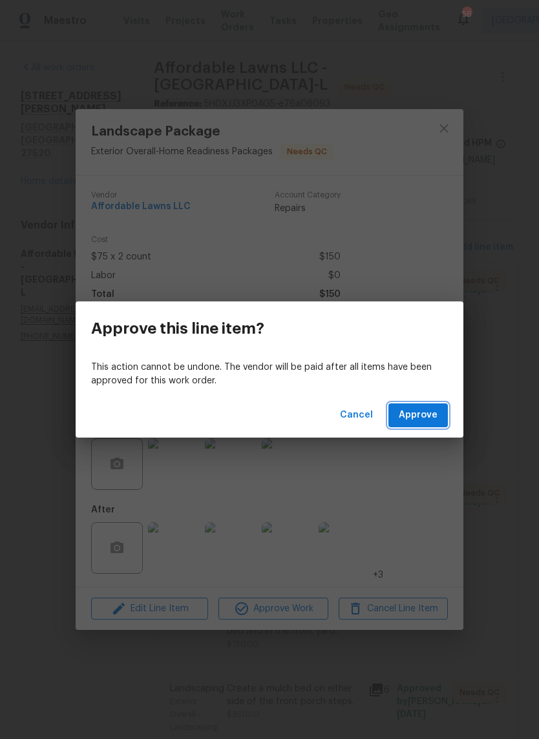
click at [442, 409] on button "Approve" at bounding box center [417, 416] width 59 height 24
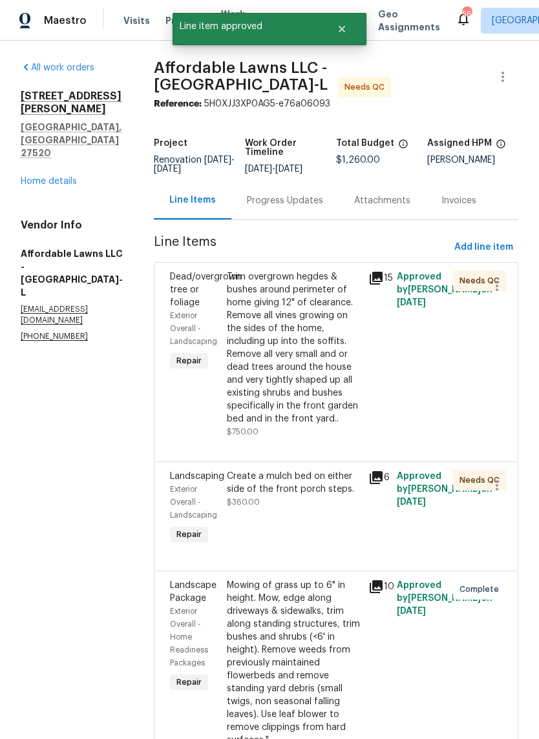
click at [326, 400] on div "Trim overgrown hegdes & bushes around perimeter of home giving 12" of clearance…" at bounding box center [294, 348] width 134 height 155
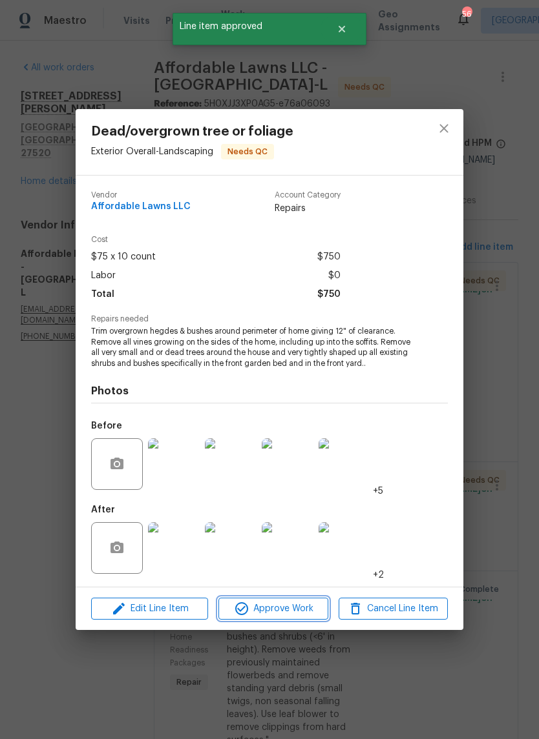
click at [294, 618] on button "Approve Work" at bounding box center [272, 609] width 109 height 23
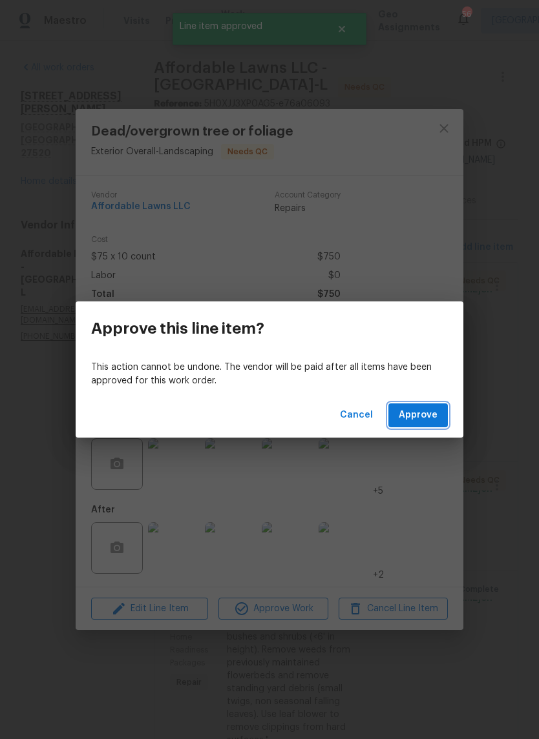
click at [422, 423] on span "Approve" at bounding box center [417, 415] width 39 height 16
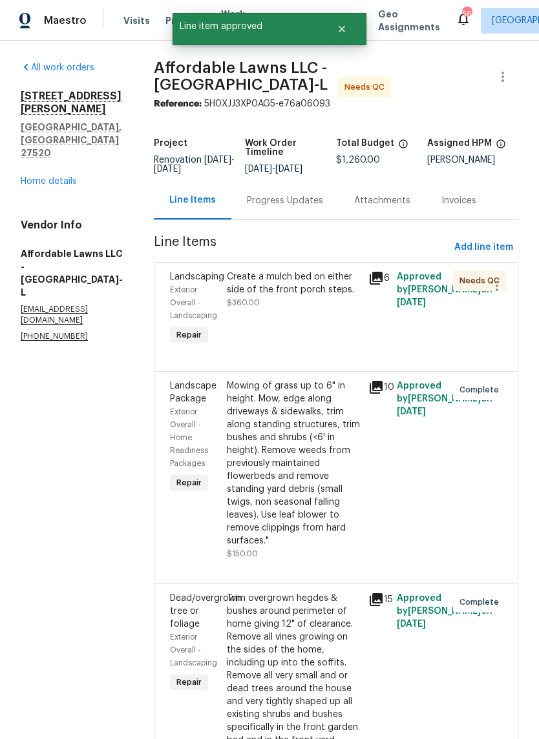
click at [312, 352] on div "Create a mulch bed on either side of the front porch steps. $360.00" at bounding box center [293, 309] width 141 height 85
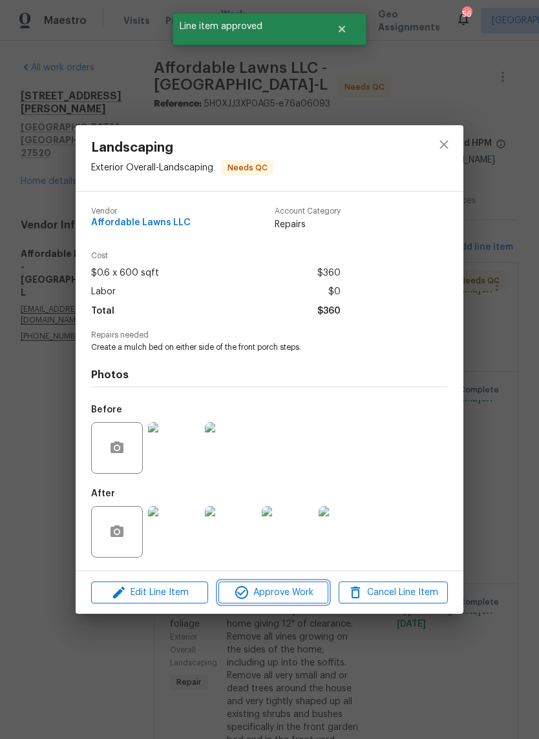
click at [285, 597] on span "Approve Work" at bounding box center [272, 593] width 101 height 16
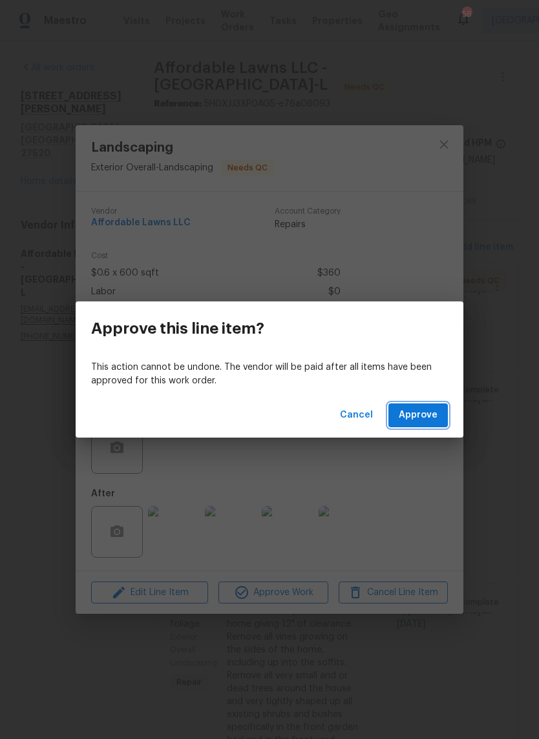
click at [419, 413] on span "Approve" at bounding box center [417, 415] width 39 height 16
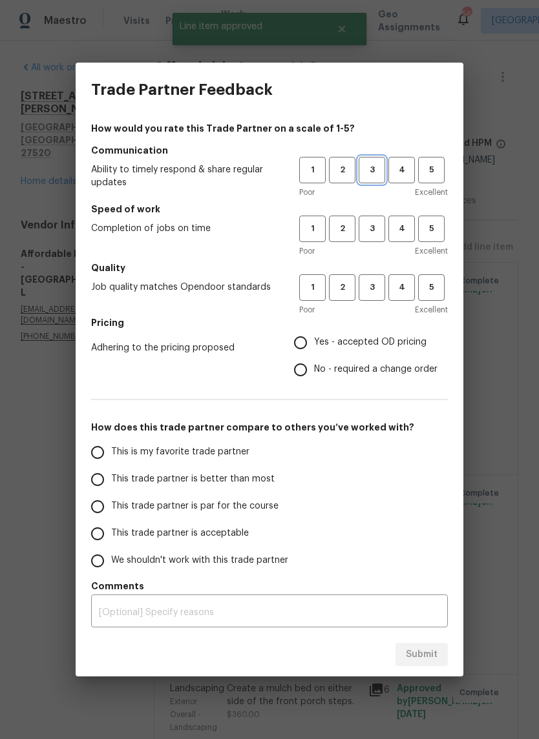
click at [372, 170] on span "3" at bounding box center [372, 170] width 24 height 15
click at [380, 229] on span "3" at bounding box center [372, 229] width 24 height 15
click at [382, 288] on span "3" at bounding box center [372, 287] width 24 height 15
click at [395, 345] on span "Yes - accepted OD pricing" at bounding box center [370, 343] width 112 height 14
click at [314, 345] on input "Yes - accepted OD pricing" at bounding box center [300, 342] width 27 height 27
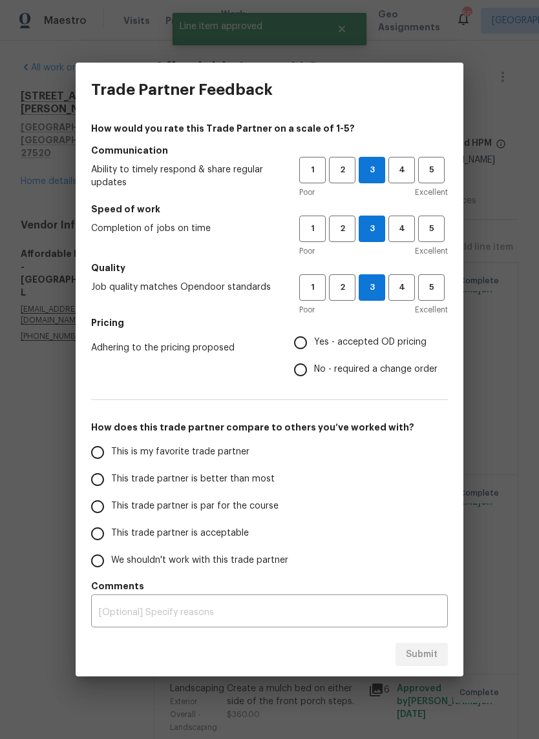
radio input "true"
click at [262, 483] on span "This trade partner is better than most" at bounding box center [192, 480] width 163 height 14
click at [111, 483] on input "This trade partner is better than most" at bounding box center [97, 479] width 27 height 27
radio input "false"
click at [86, 459] on input "This is my favorite trade partner" at bounding box center [97, 452] width 27 height 27
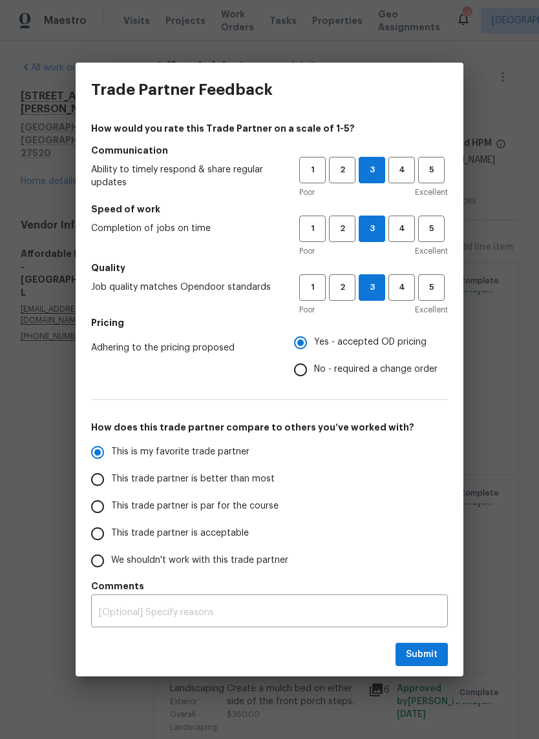
click at [84, 457] on label "This is my favorite trade partner" at bounding box center [186, 452] width 204 height 27
click at [84, 457] on input "This is my favorite trade partner" at bounding box center [97, 452] width 27 height 27
radio input "true"
click at [446, 652] on button "Submit" at bounding box center [421, 655] width 52 height 24
radio input "false"
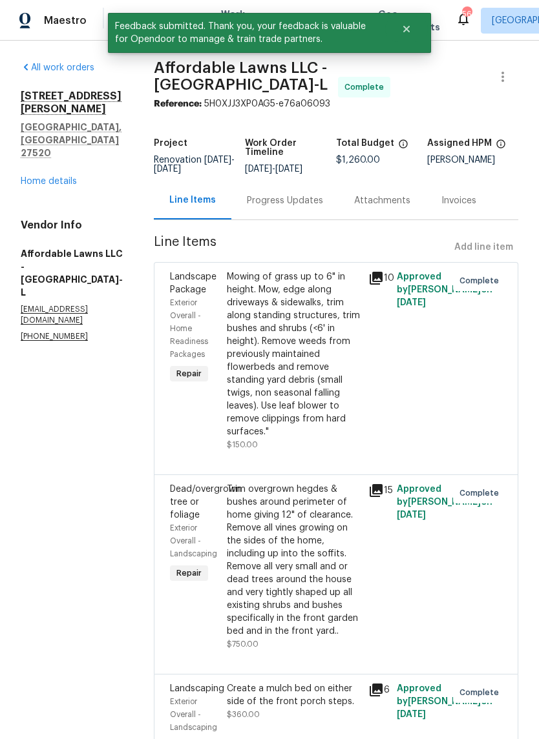
click at [24, 177] on link "Home details" at bounding box center [49, 181] width 56 height 9
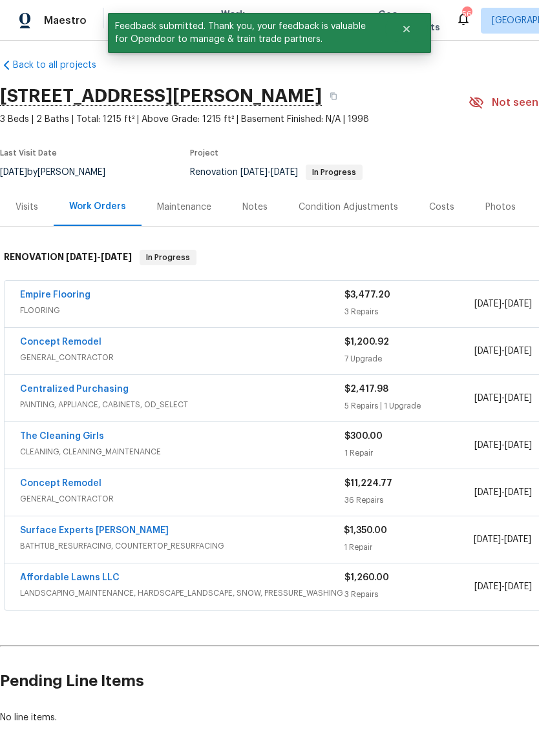
scroll to position [8, 0]
click at [43, 291] on link "Empire Flooring" at bounding box center [55, 295] width 70 height 9
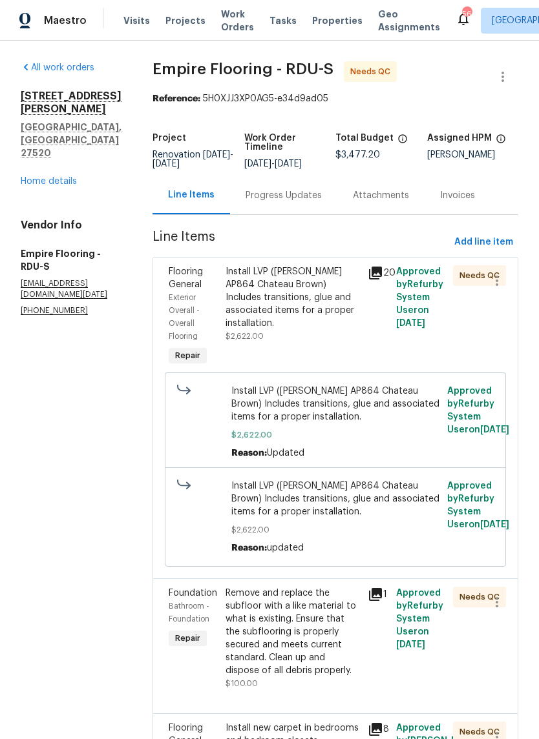
click at [336, 342] on div "Install LVP (Knighton AP864 Chateau Brown) Includes transitions, glue and assoc…" at bounding box center [292, 303] width 134 height 77
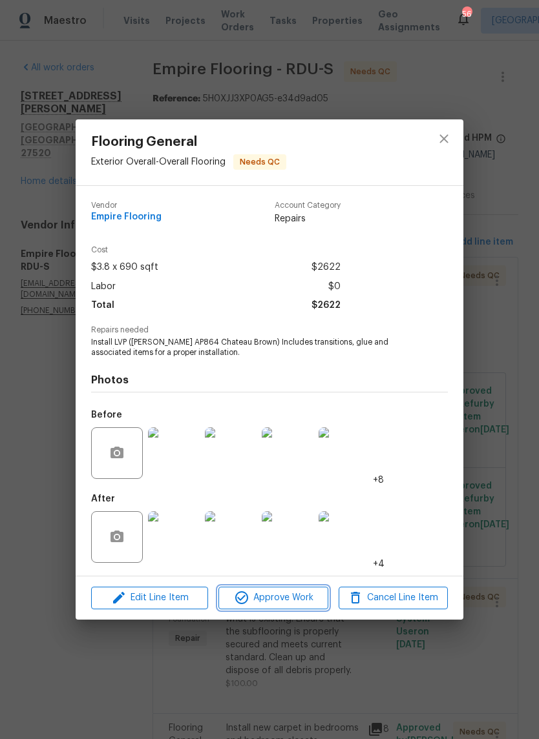
click at [303, 608] on button "Approve Work" at bounding box center [272, 598] width 109 height 23
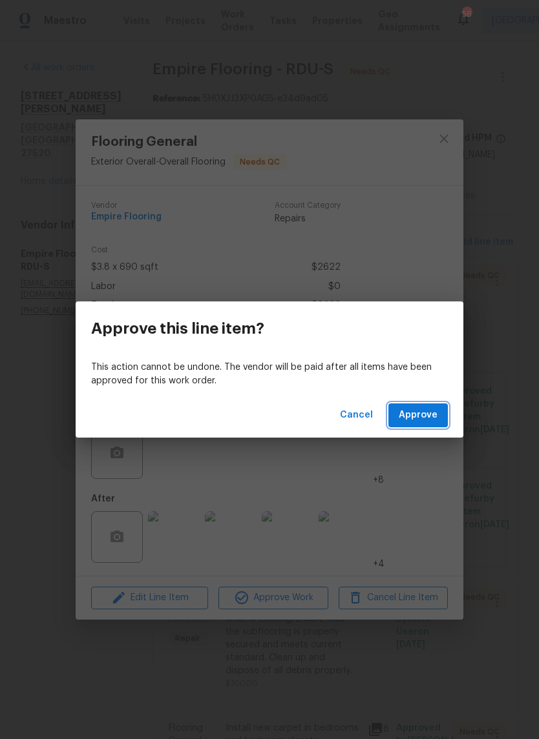
click at [440, 424] on button "Approve" at bounding box center [417, 416] width 59 height 24
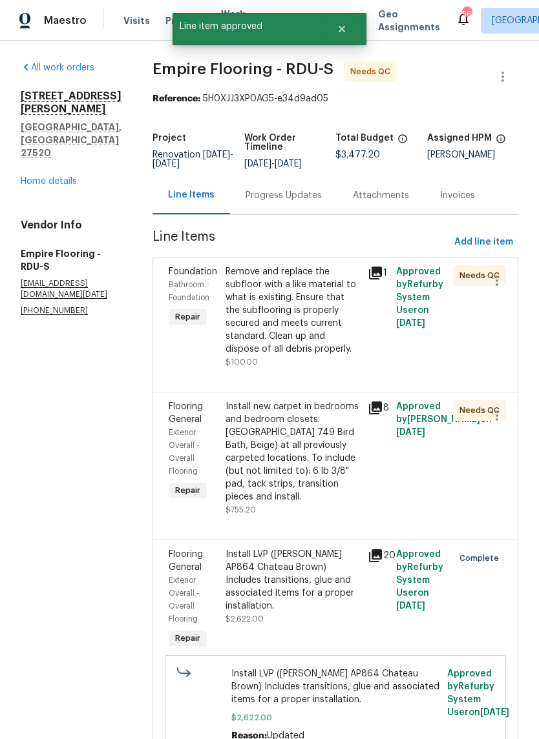
click at [332, 369] on div "Remove and replace the subfloor with a like material to what is existing. Ensur…" at bounding box center [292, 316] width 134 height 103
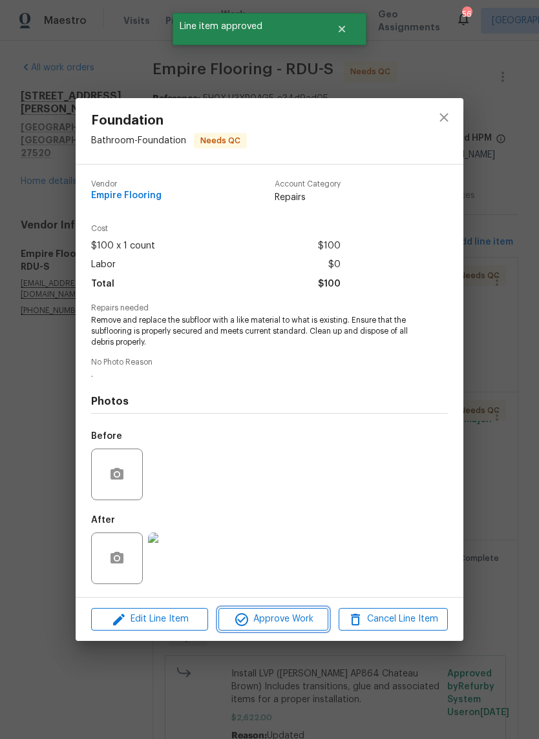
click at [303, 630] on button "Approve Work" at bounding box center [272, 619] width 109 height 23
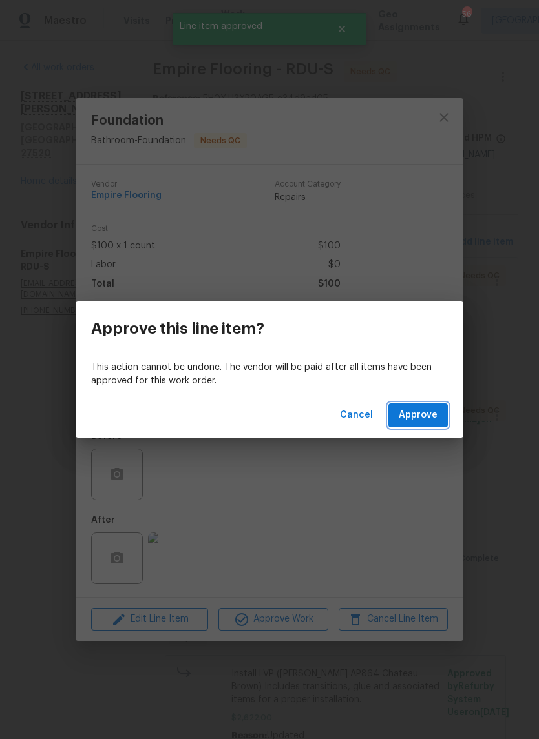
click at [435, 422] on span "Approve" at bounding box center [417, 415] width 39 height 16
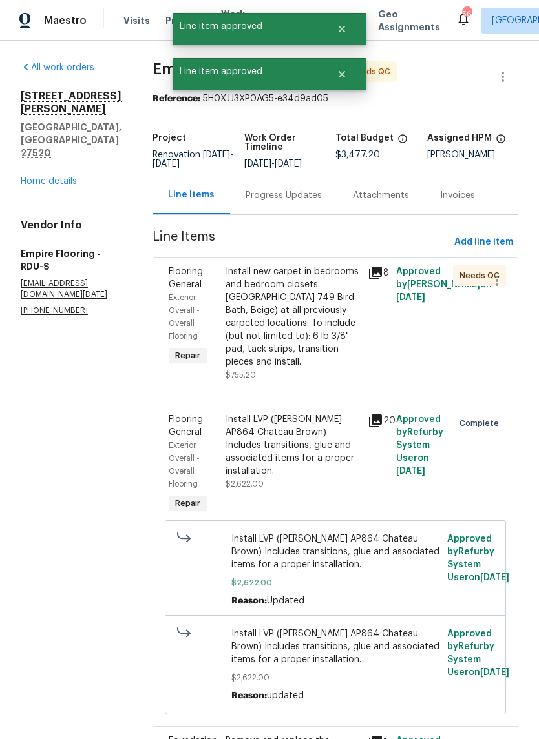
click at [320, 358] on div "Install new carpet in bedrooms and bedroom closets. Bodenger Way 749 Bird Bath,…" at bounding box center [292, 316] width 134 height 103
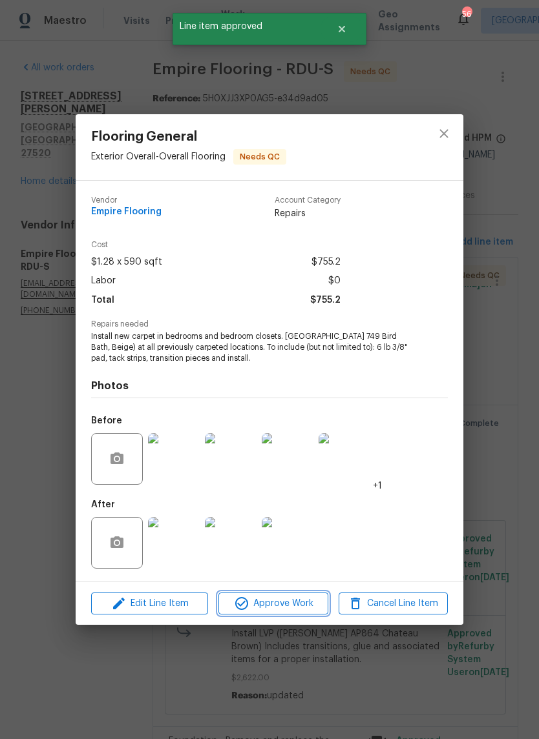
click at [298, 610] on span "Approve Work" at bounding box center [272, 604] width 101 height 16
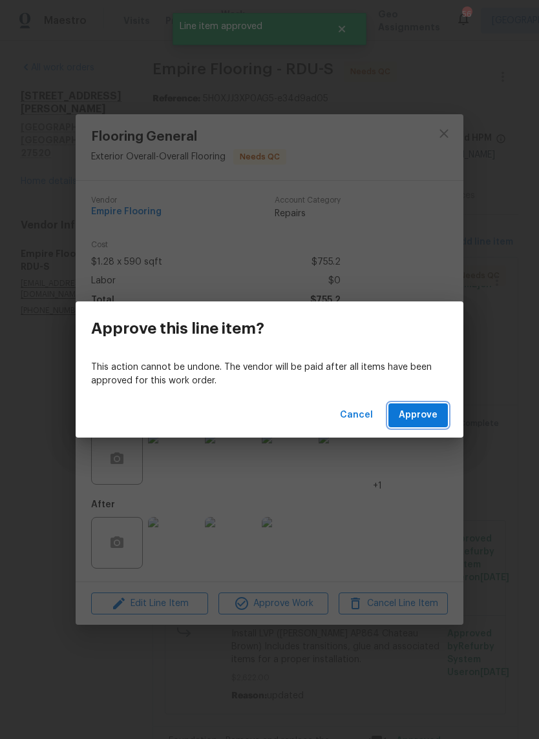
click at [438, 424] on button "Approve" at bounding box center [417, 416] width 59 height 24
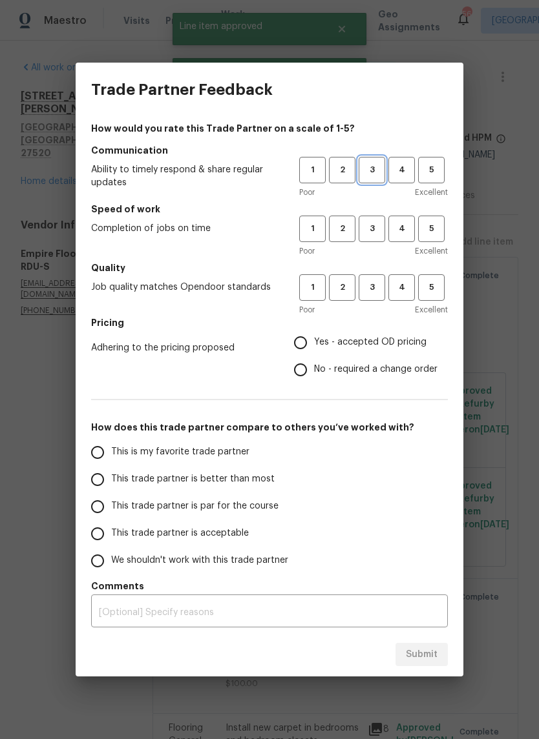
click at [379, 172] on span "3" at bounding box center [372, 170] width 24 height 15
click at [382, 225] on span "3" at bounding box center [372, 229] width 24 height 15
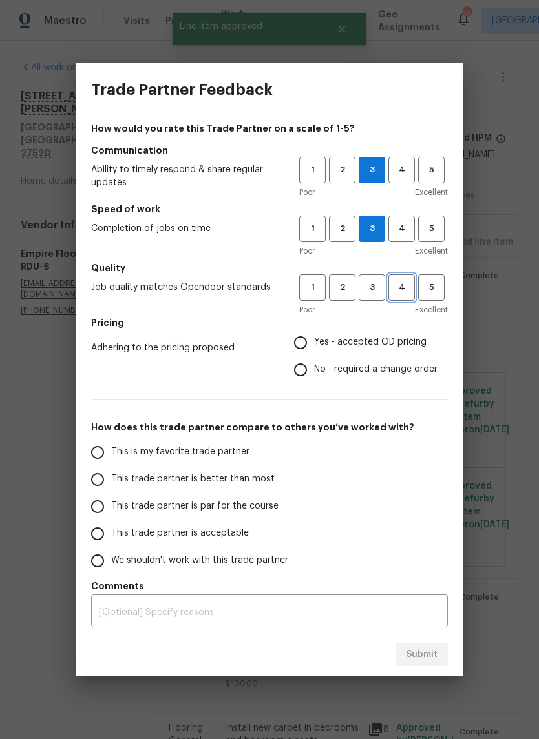
click at [389, 282] on button "4" at bounding box center [401, 287] width 26 height 26
click at [414, 341] on span "Yes - accepted OD pricing" at bounding box center [370, 343] width 112 height 14
click at [314, 341] on input "Yes - accepted OD pricing" at bounding box center [300, 342] width 27 height 27
radio input "true"
click at [237, 535] on span "This trade partner is acceptable" at bounding box center [180, 534] width 138 height 14
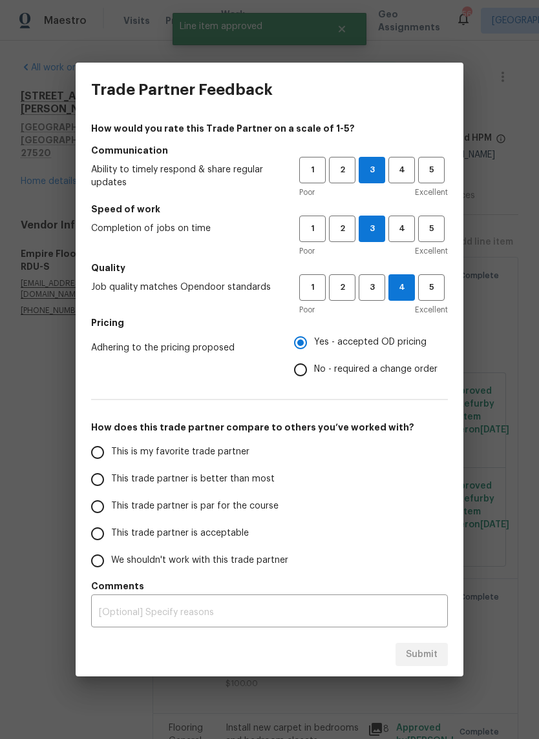
click at [111, 535] on input "This trade partner is acceptable" at bounding box center [97, 533] width 27 height 27
click at [436, 659] on span "Submit" at bounding box center [422, 655] width 32 height 16
radio input "true"
radio input "false"
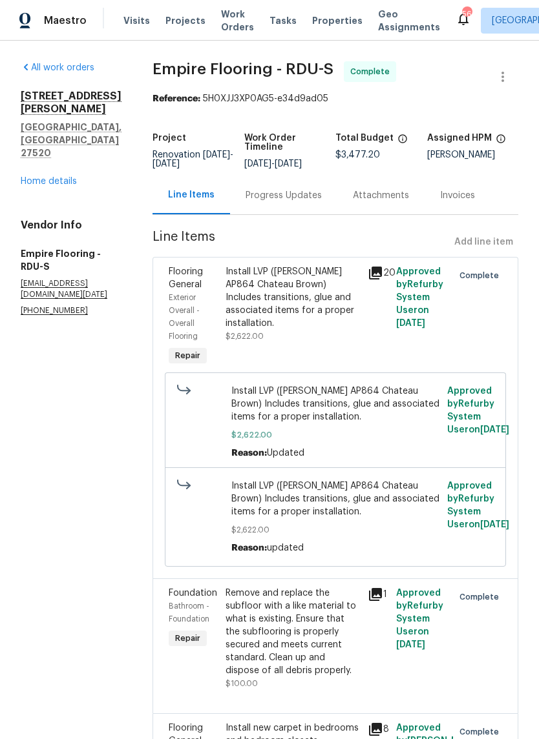
click at [23, 177] on link "Home details" at bounding box center [49, 181] width 56 height 9
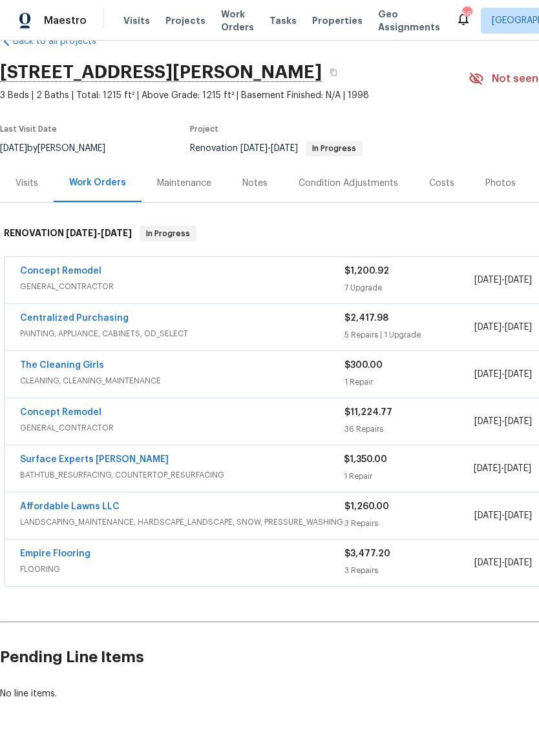
scroll to position [33, 0]
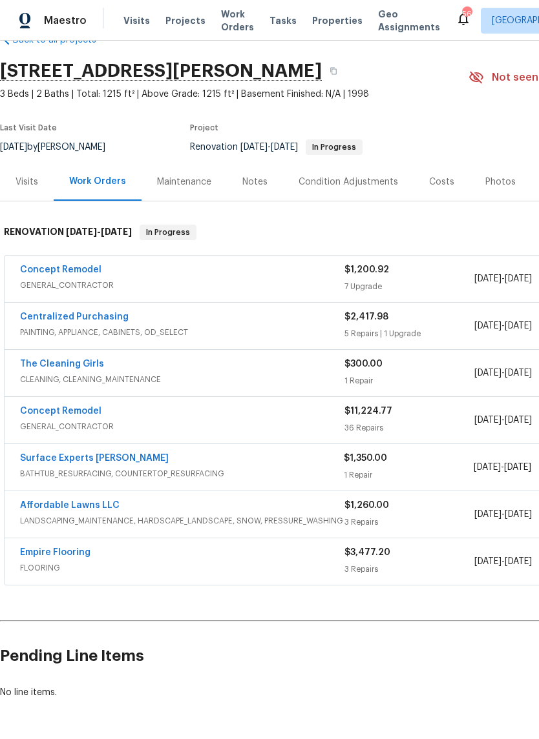
click at [54, 317] on link "Centralized Purchasing" at bounding box center [74, 317] width 108 height 9
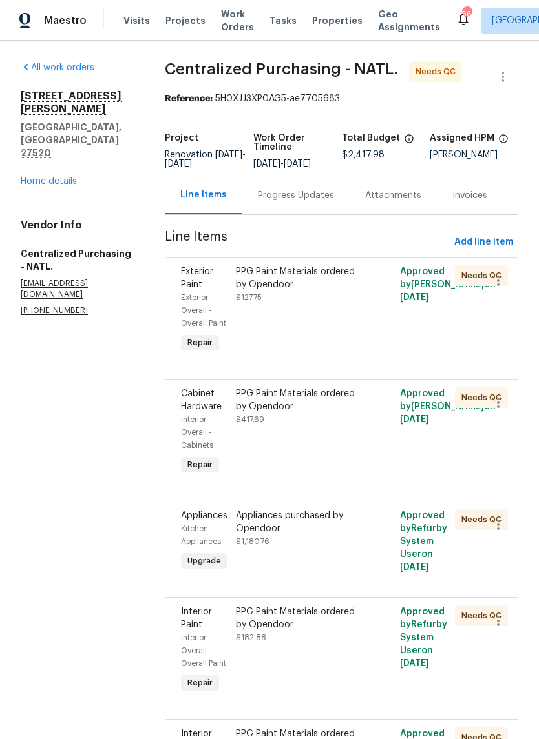
click at [34, 177] on link "Home details" at bounding box center [49, 181] width 56 height 9
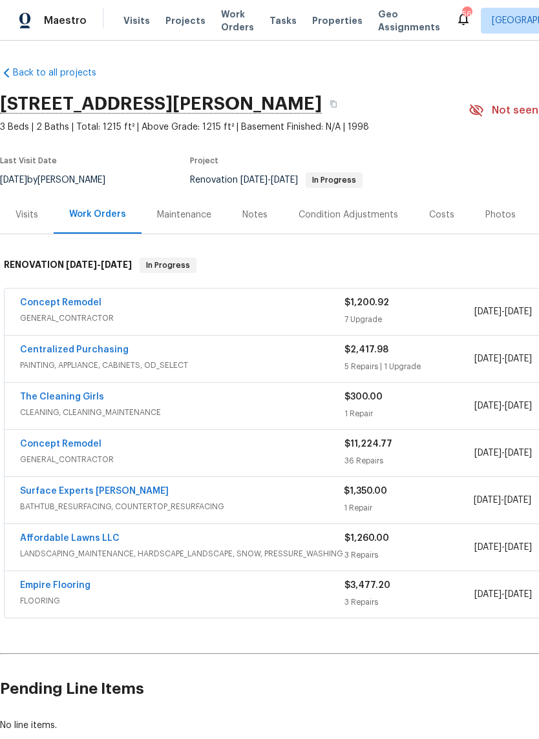
click at [47, 305] on link "Concept Remodel" at bounding box center [60, 302] width 81 height 9
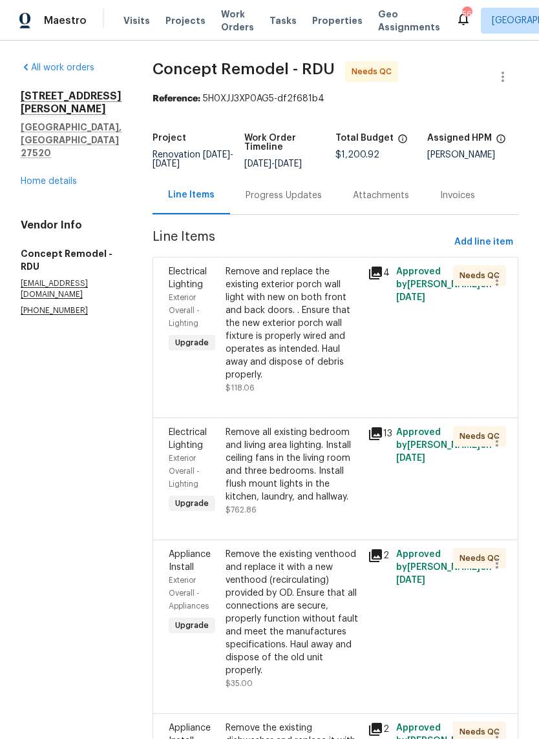
click at [291, 344] on div "Remove and replace the existing exterior porch wall light with new on both fron…" at bounding box center [292, 323] width 134 height 116
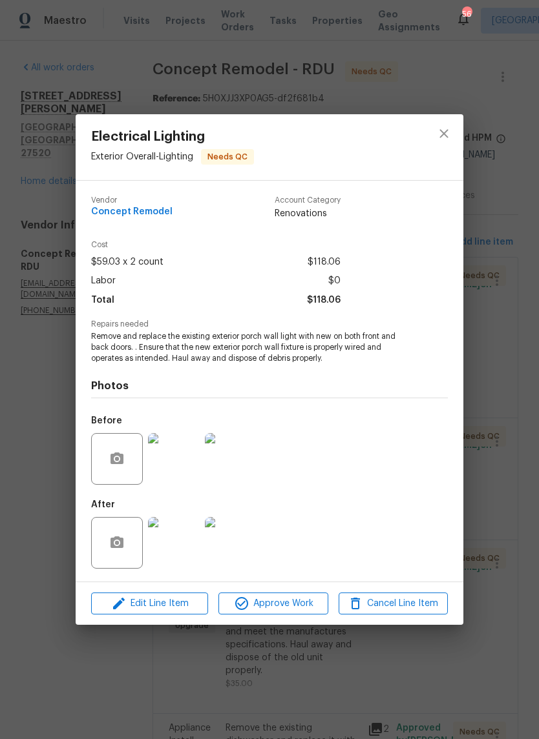
click at [184, 553] on img at bounding box center [174, 543] width 52 height 52
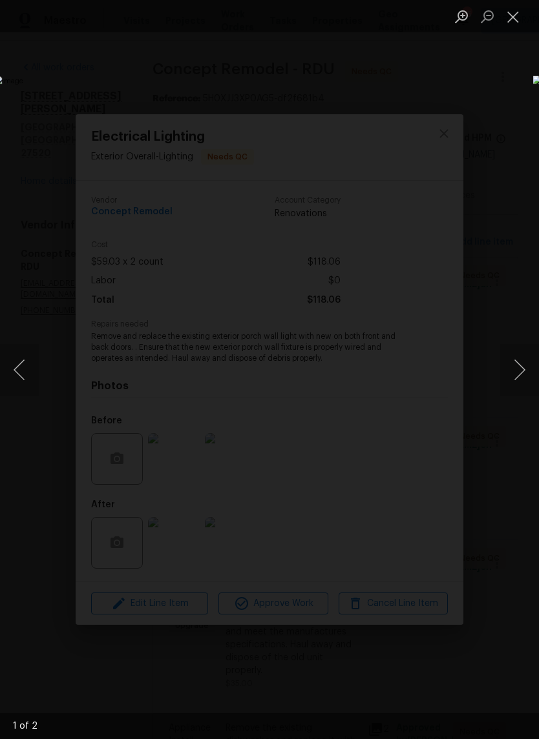
click at [521, 382] on button "Next image" at bounding box center [519, 370] width 39 height 52
click at [517, 20] on button "Close lightbox" at bounding box center [513, 16] width 26 height 23
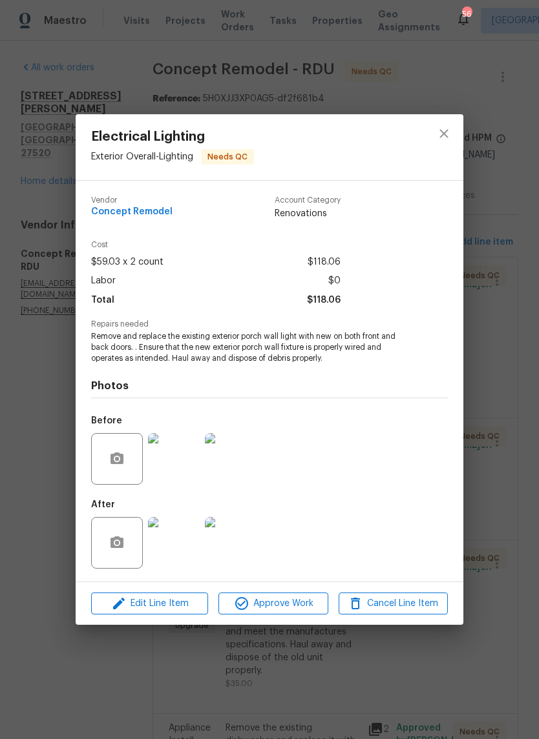
click at [191, 465] on img at bounding box center [174, 459] width 52 height 52
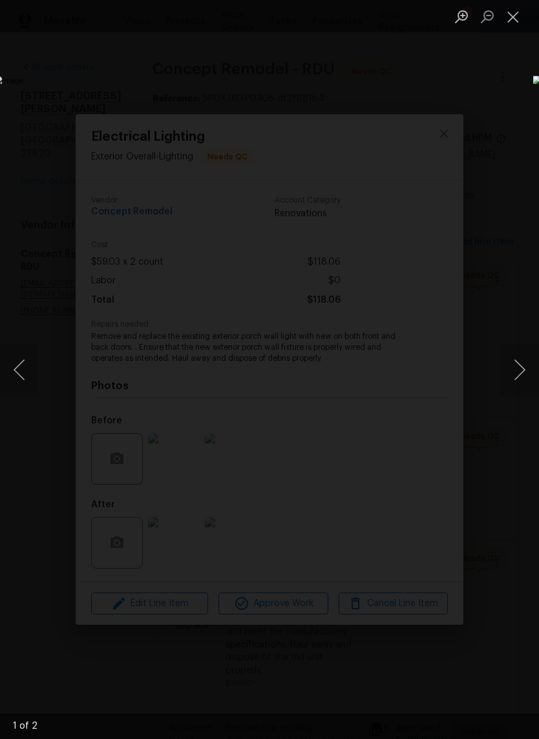
click at [517, 384] on button "Next image" at bounding box center [519, 370] width 39 height 52
click at [512, 27] on button "Close lightbox" at bounding box center [513, 16] width 26 height 23
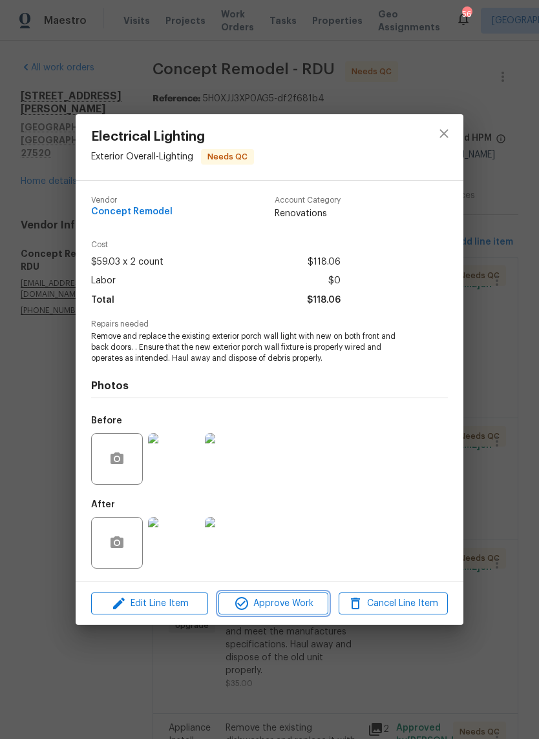
click at [306, 615] on button "Approve Work" at bounding box center [272, 604] width 109 height 23
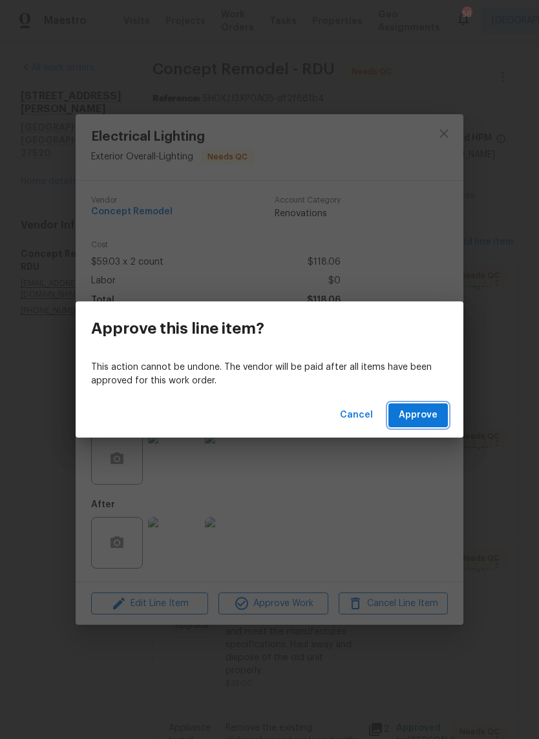
click at [428, 418] on span "Approve" at bounding box center [417, 415] width 39 height 16
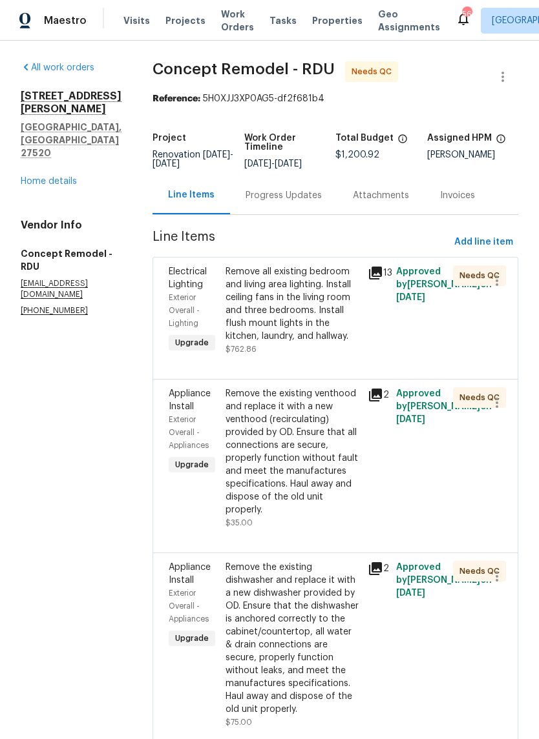
click at [300, 328] on div "Remove all existing bedroom and living area lighting. Install ceiling fans in t…" at bounding box center [292, 303] width 134 height 77
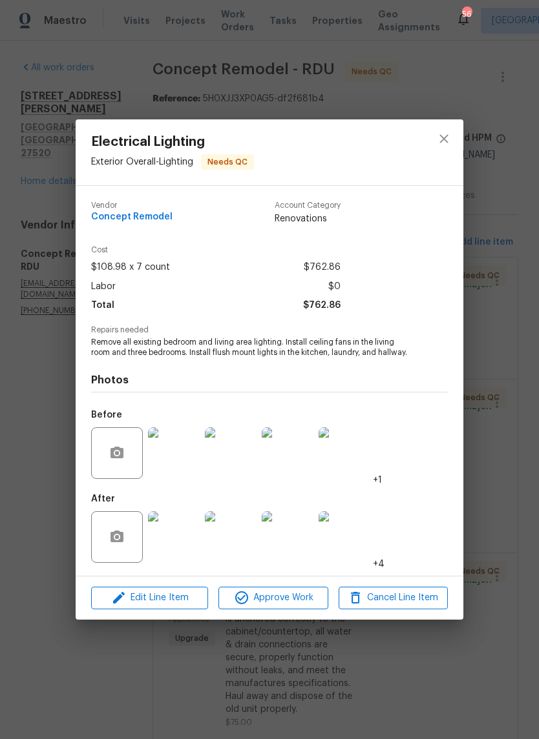
click at [182, 544] on img at bounding box center [174, 537] width 52 height 52
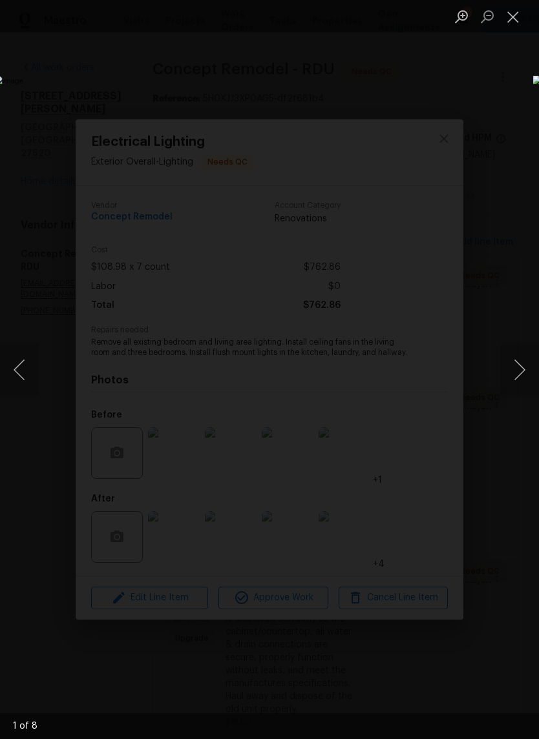
click at [522, 367] on button "Next image" at bounding box center [519, 370] width 39 height 52
click at [522, 372] on button "Next image" at bounding box center [519, 370] width 39 height 52
click at [521, 368] on button "Next image" at bounding box center [519, 370] width 39 height 52
click at [522, 376] on button "Next image" at bounding box center [519, 370] width 39 height 52
click at [519, 376] on button "Next image" at bounding box center [519, 370] width 39 height 52
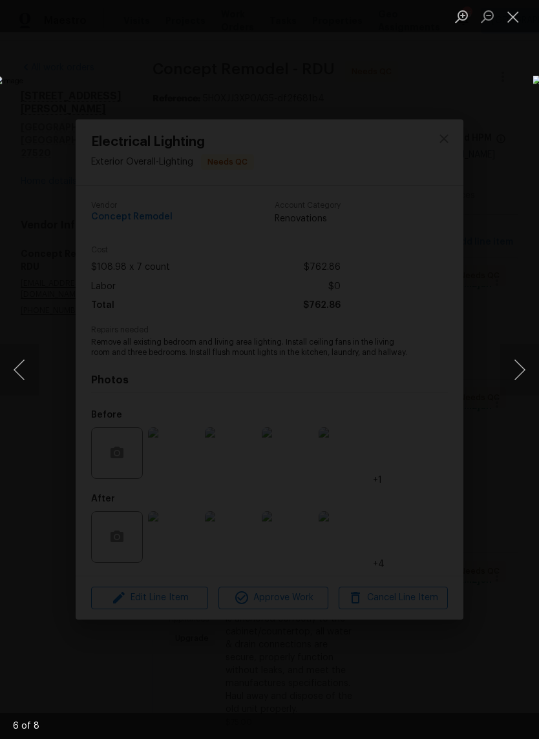
click at [523, 374] on button "Next image" at bounding box center [519, 370] width 39 height 52
click at [521, 384] on button "Next image" at bounding box center [519, 370] width 39 height 52
click at [523, 372] on button "Next image" at bounding box center [519, 370] width 39 height 52
click at [514, 22] on button "Close lightbox" at bounding box center [513, 16] width 26 height 23
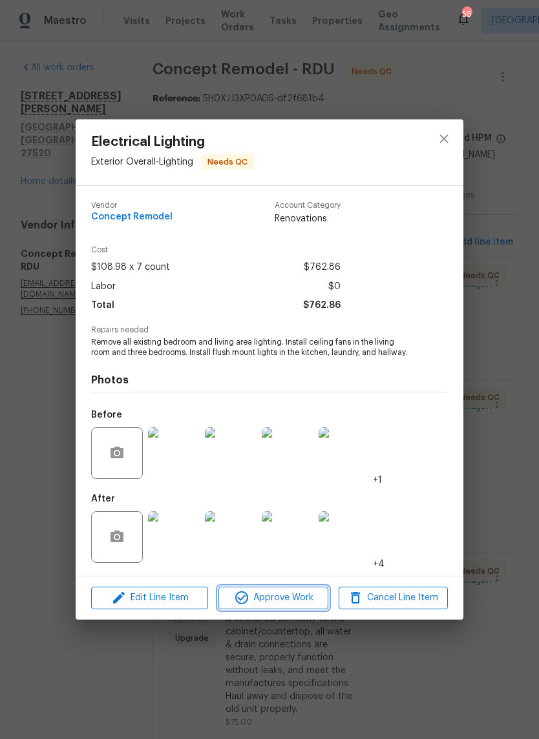
click at [276, 608] on button "Approve Work" at bounding box center [272, 598] width 109 height 23
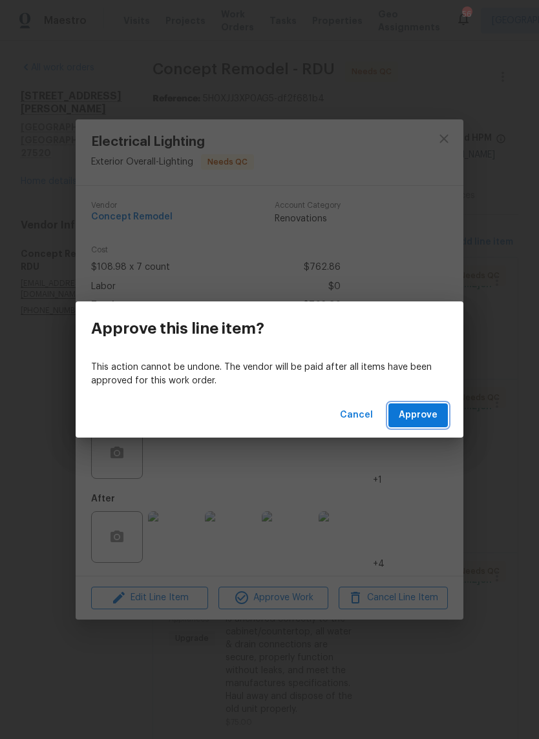
click at [427, 417] on span "Approve" at bounding box center [417, 415] width 39 height 16
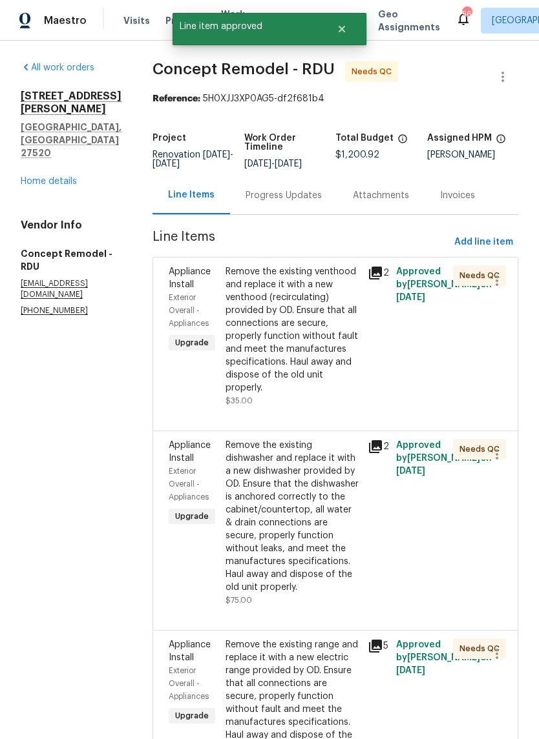
click at [283, 355] on div "Remove the existing venthood and replace it with a new venthood (recirculating)…" at bounding box center [292, 329] width 134 height 129
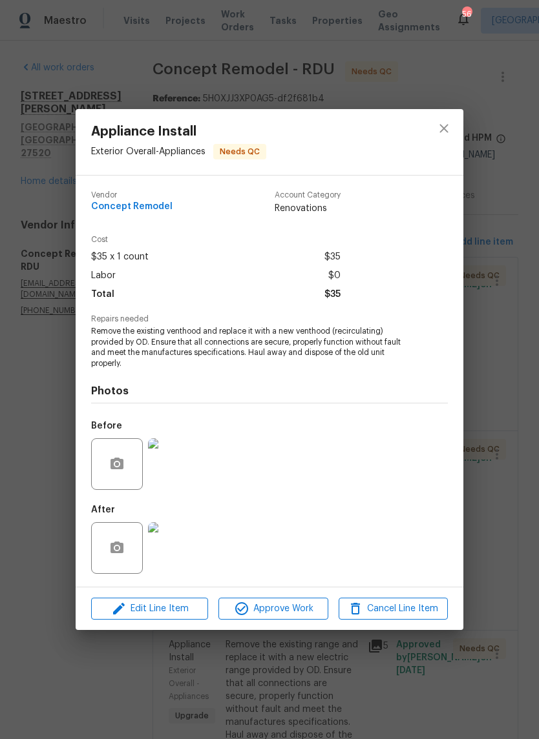
click at [172, 490] on img at bounding box center [174, 464] width 52 height 52
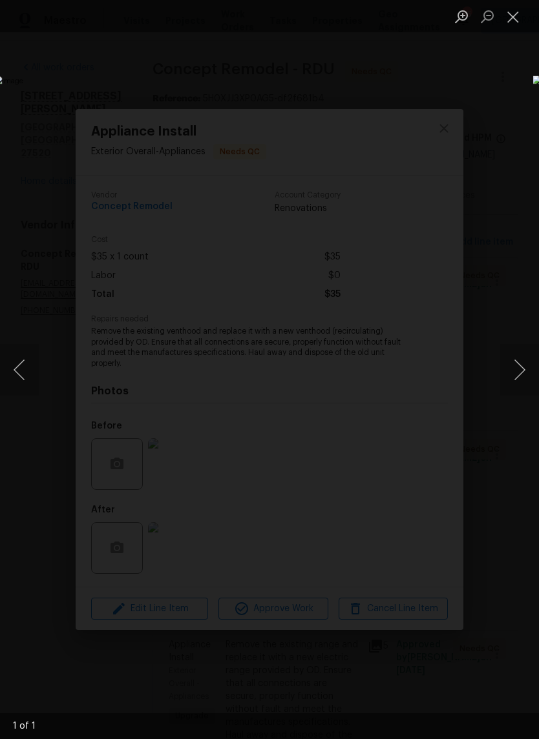
click at [517, 373] on button "Next image" at bounding box center [519, 370] width 39 height 52
click at [519, 371] on button "Next image" at bounding box center [519, 370] width 39 height 52
click at [514, 377] on button "Next image" at bounding box center [519, 370] width 39 height 52
click at [516, 26] on button "Close lightbox" at bounding box center [513, 16] width 26 height 23
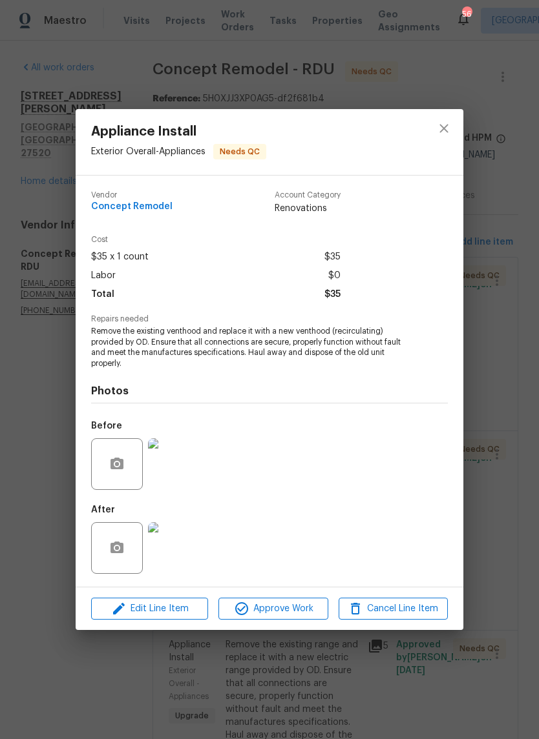
click at [516, 21] on div "Appliance Install Exterior Overall - Appliances Needs QC Vendor Concept Remodel…" at bounding box center [269, 369] width 539 height 739
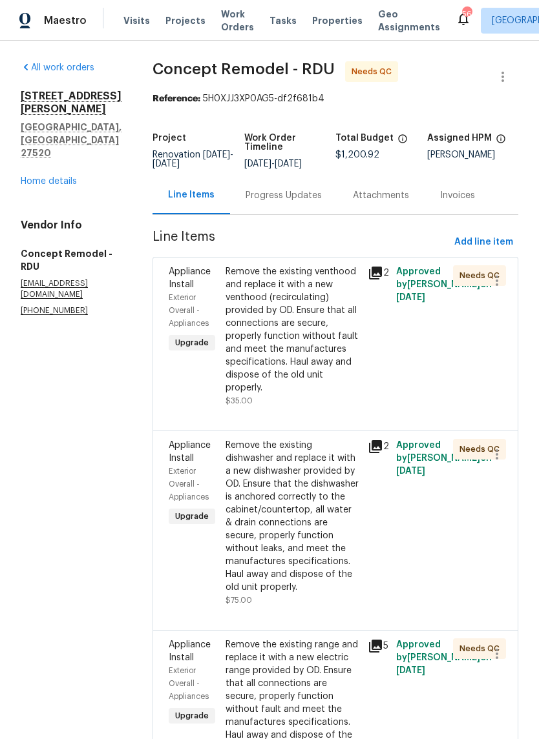
click at [283, 324] on div "Remove the existing venthood and replace it with a new venthood (recirculating)…" at bounding box center [292, 329] width 134 height 129
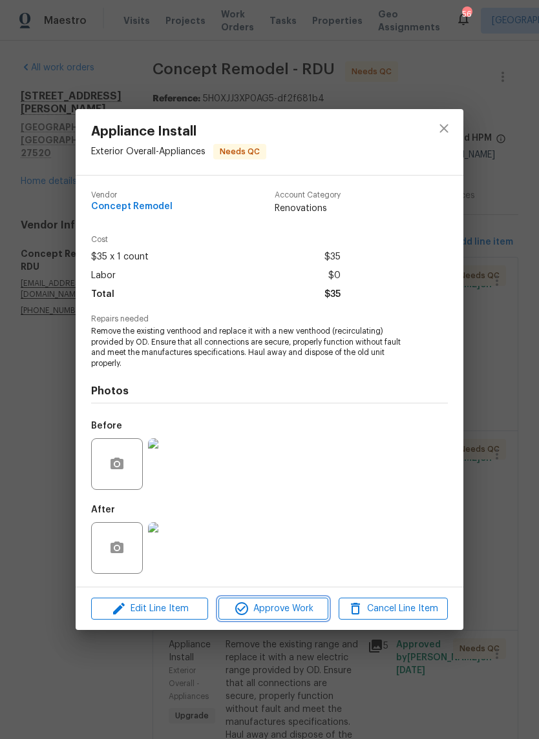
click at [294, 603] on span "Approve Work" at bounding box center [272, 609] width 101 height 16
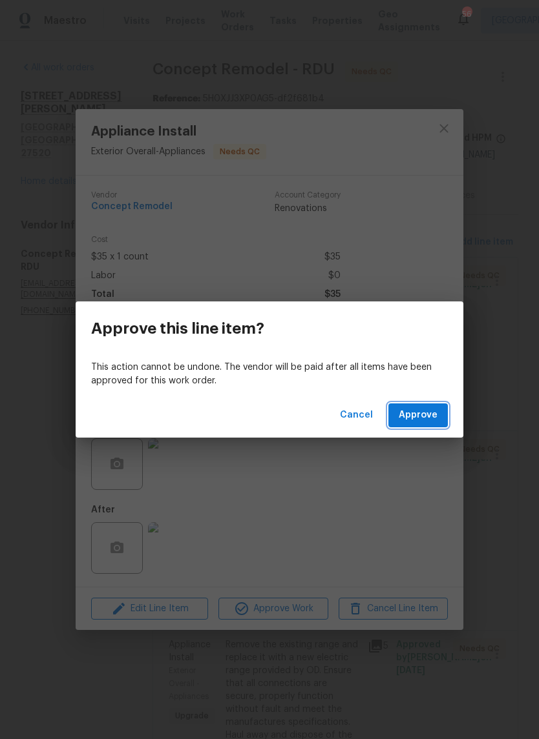
click at [429, 418] on span "Approve" at bounding box center [417, 415] width 39 height 16
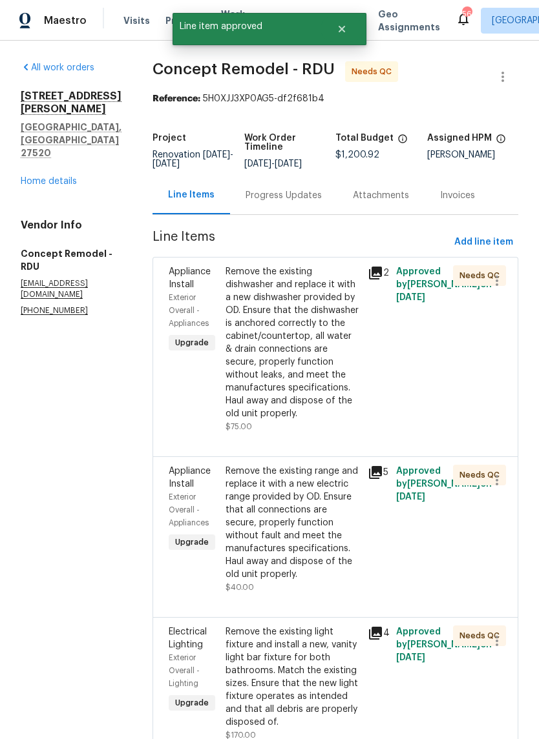
click at [283, 369] on div "Remove the existing dishwasher and replace it with a new dishwasher provided by…" at bounding box center [292, 342] width 134 height 155
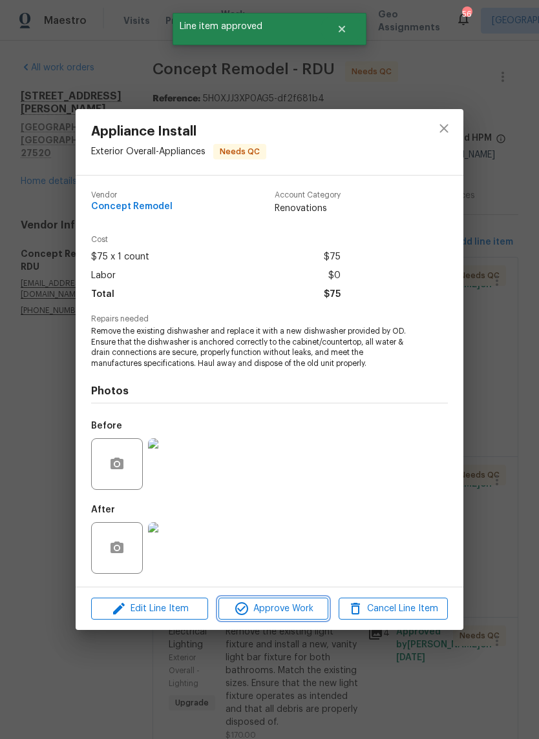
click at [298, 620] on button "Approve Work" at bounding box center [272, 609] width 109 height 23
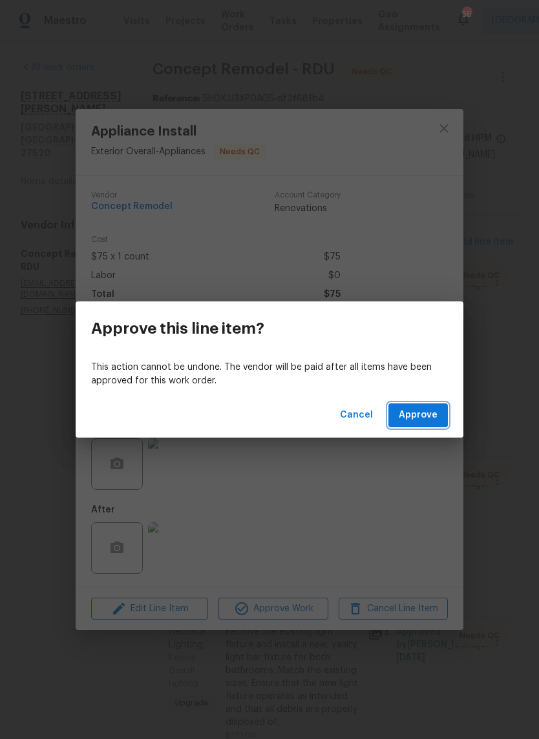
click at [436, 408] on span "Approve" at bounding box center [417, 415] width 39 height 16
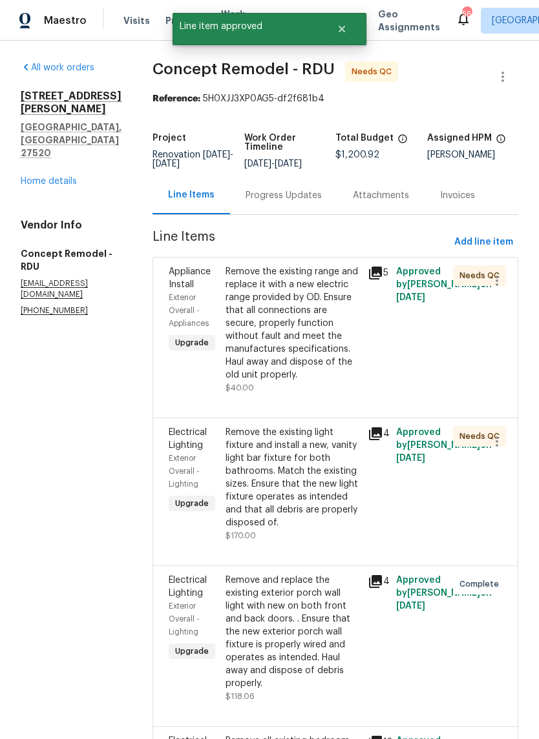
click at [292, 331] on div "Remove the existing range and replace it with a new electric range provided by …" at bounding box center [292, 323] width 134 height 116
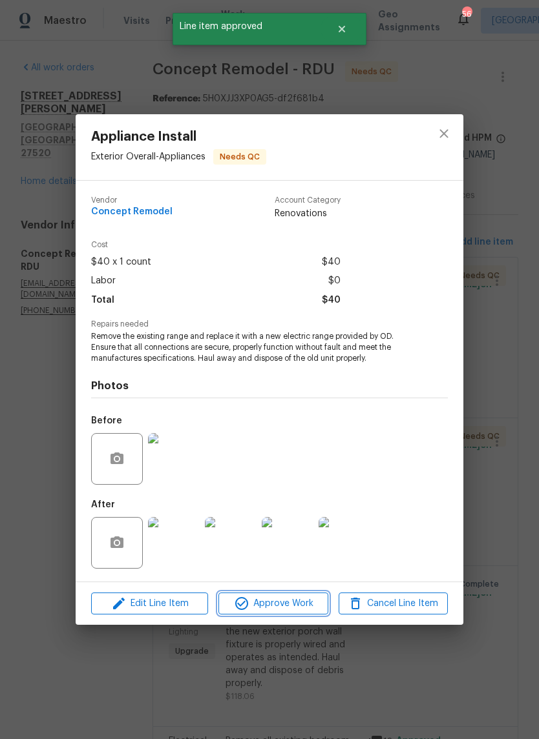
click at [287, 609] on span "Approve Work" at bounding box center [272, 604] width 101 height 16
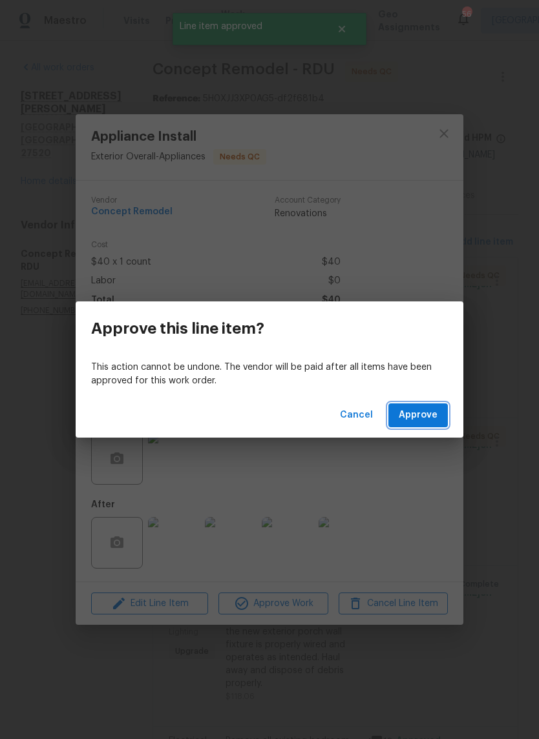
click at [446, 424] on button "Approve" at bounding box center [417, 416] width 59 height 24
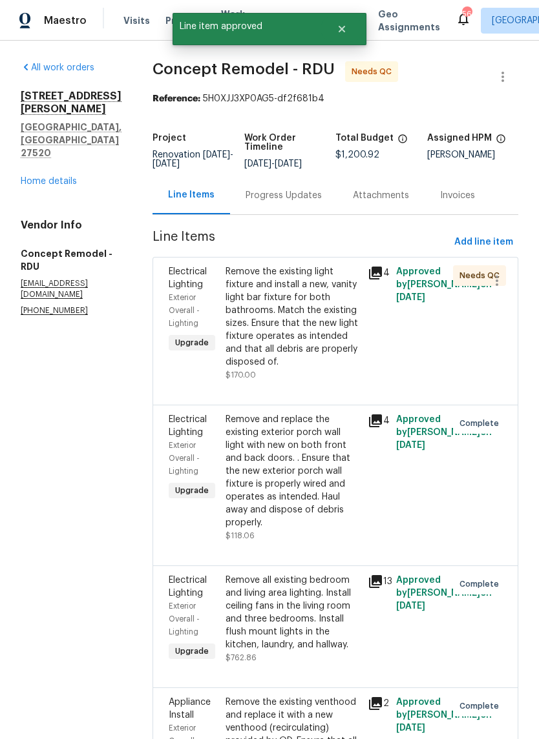
click at [291, 345] on div "Remove the existing light fixture and install a new, vanity light bar fixture f…" at bounding box center [292, 316] width 134 height 103
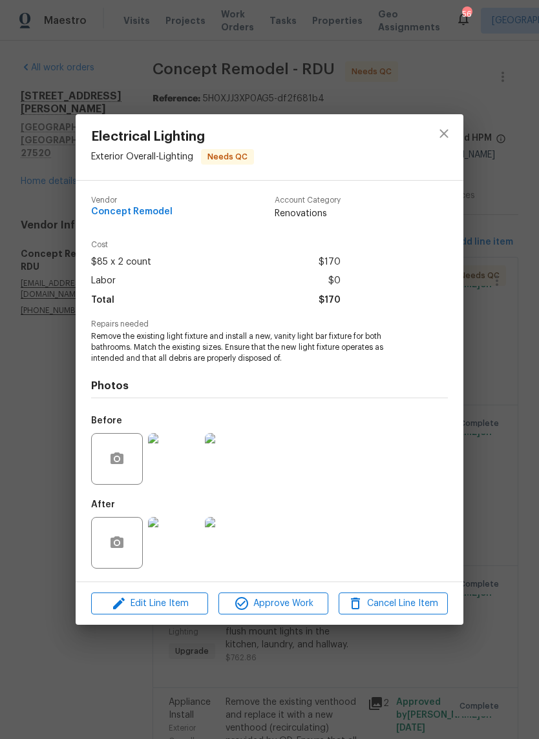
click at [187, 475] on img at bounding box center [174, 459] width 52 height 52
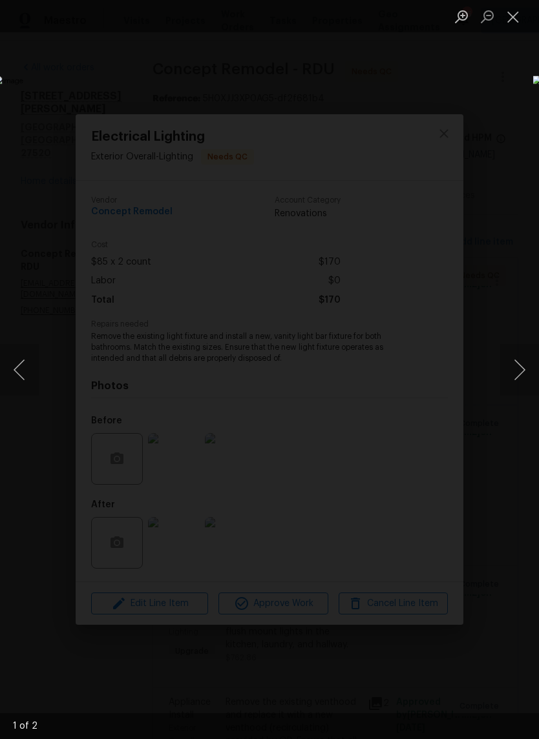
click at [522, 377] on button "Next image" at bounding box center [519, 370] width 39 height 52
click at [519, 393] on button "Next image" at bounding box center [519, 370] width 39 height 52
click at [519, 390] on button "Next image" at bounding box center [519, 370] width 39 height 52
click at [518, 21] on button "Close lightbox" at bounding box center [513, 16] width 26 height 23
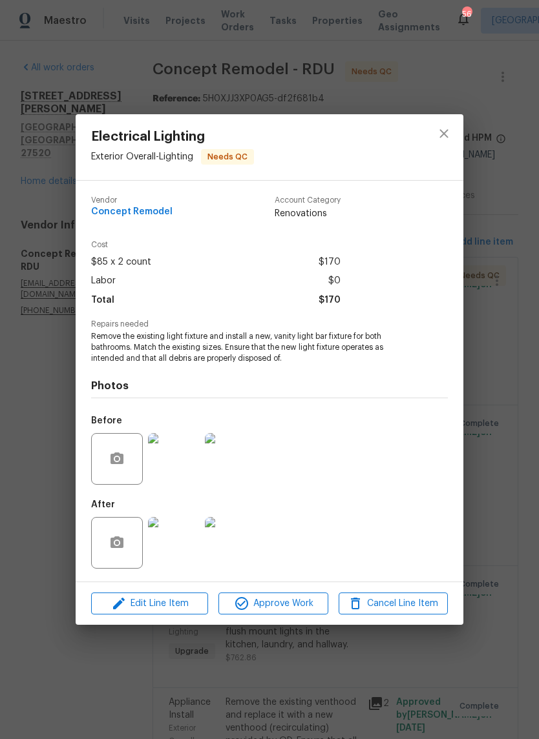
click at [185, 560] on img at bounding box center [174, 543] width 52 height 52
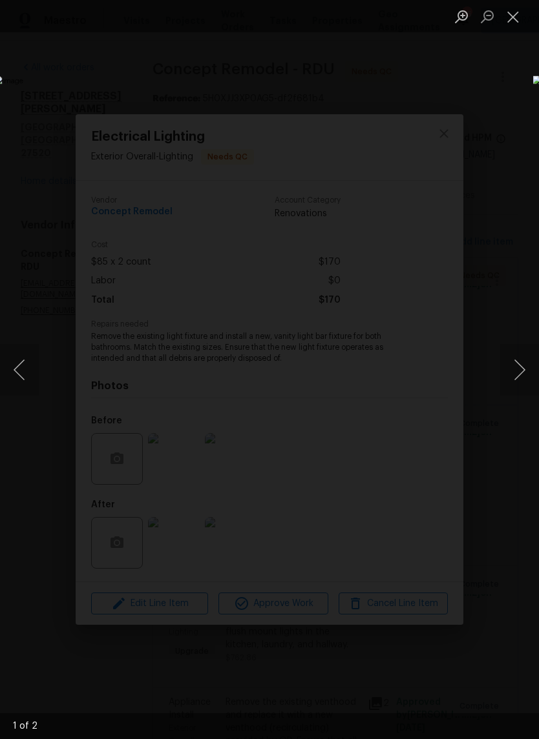
click at [520, 376] on button "Next image" at bounding box center [519, 370] width 39 height 52
click at [518, 26] on button "Close lightbox" at bounding box center [513, 16] width 26 height 23
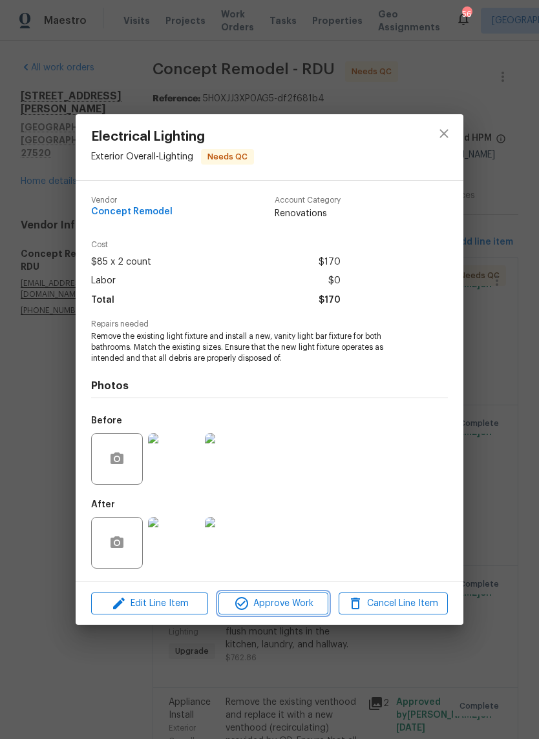
click at [287, 608] on span "Approve Work" at bounding box center [272, 604] width 101 height 16
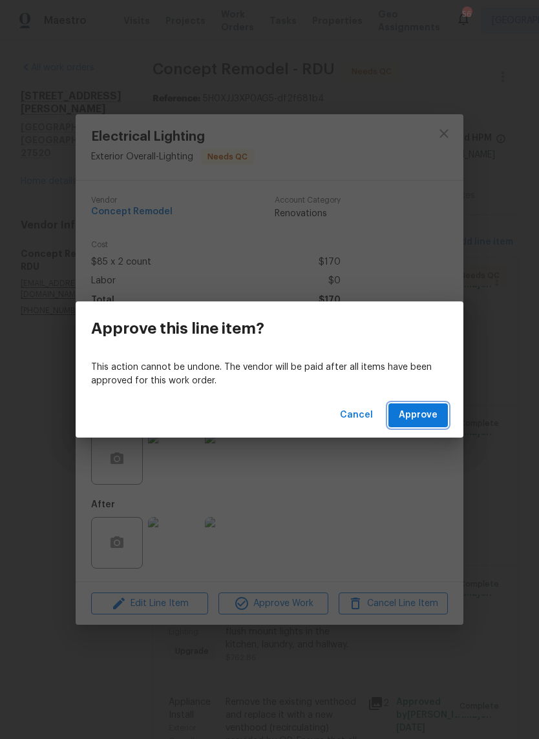
click at [433, 417] on span "Approve" at bounding box center [417, 415] width 39 height 16
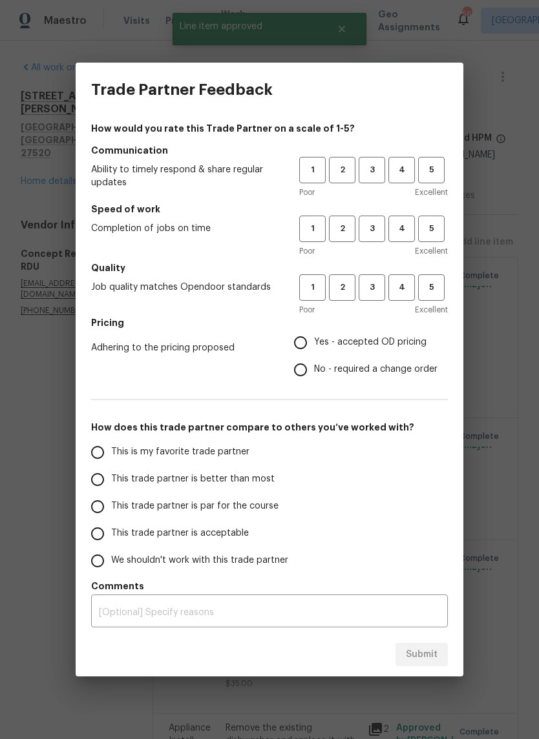
click at [375, 169] on span "3" at bounding box center [372, 170] width 24 height 15
click at [373, 225] on span "3" at bounding box center [372, 229] width 24 height 15
click at [382, 290] on span "3" at bounding box center [372, 287] width 24 height 15
click at [407, 342] on span "Yes - accepted OD pricing" at bounding box center [370, 343] width 112 height 14
click at [314, 342] on input "Yes - accepted OD pricing" at bounding box center [300, 342] width 27 height 27
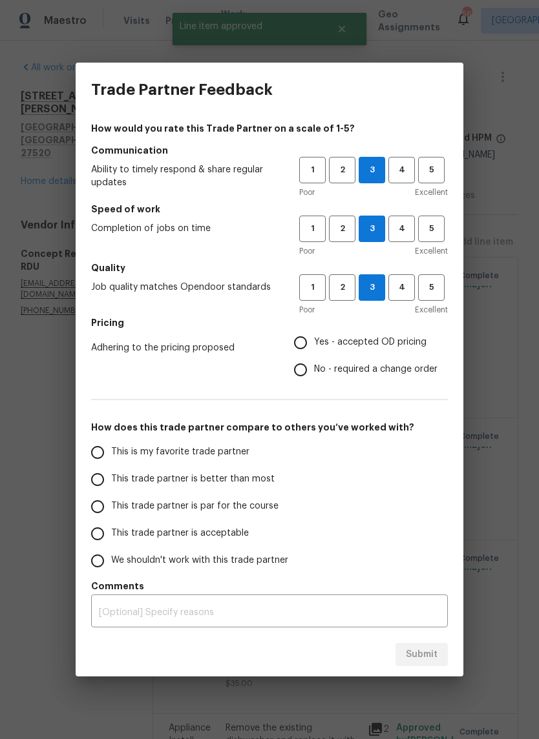
radio input "true"
click at [258, 488] on label "This trade partner is better than most" at bounding box center [186, 479] width 204 height 27
click at [111, 488] on input "This trade partner is better than most" at bounding box center [97, 479] width 27 height 27
click at [443, 661] on button "Submit" at bounding box center [421, 655] width 52 height 24
radio input "true"
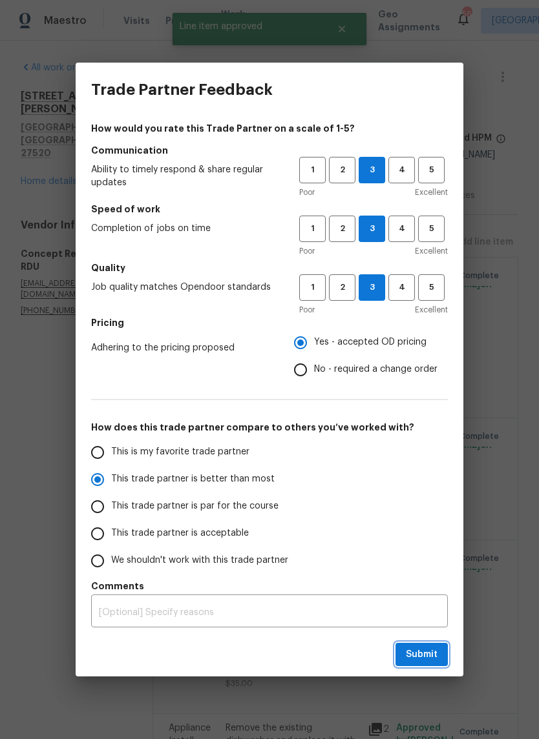
radio input "false"
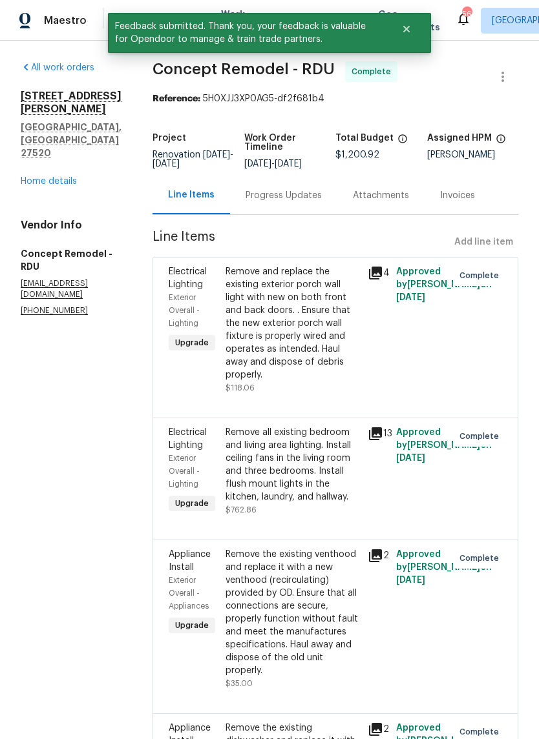
click at [70, 177] on link "Home details" at bounding box center [49, 181] width 56 height 9
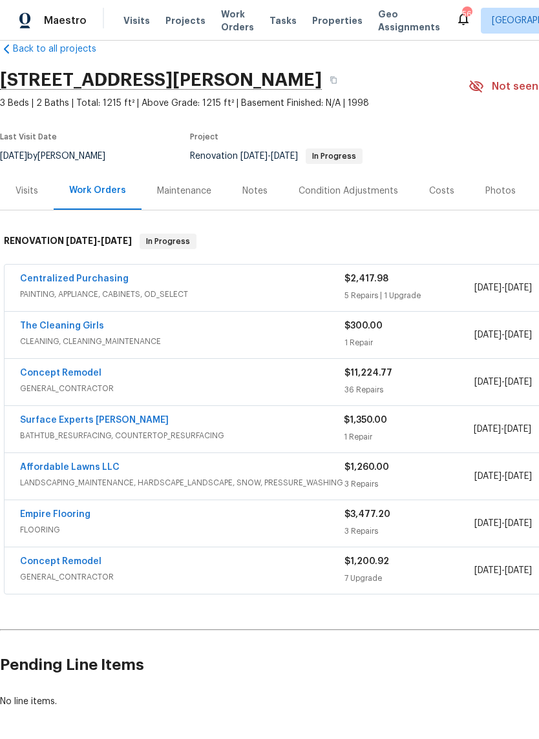
scroll to position [23, 0]
click at [38, 327] on link "The Cleaning Girls" at bounding box center [62, 326] width 84 height 9
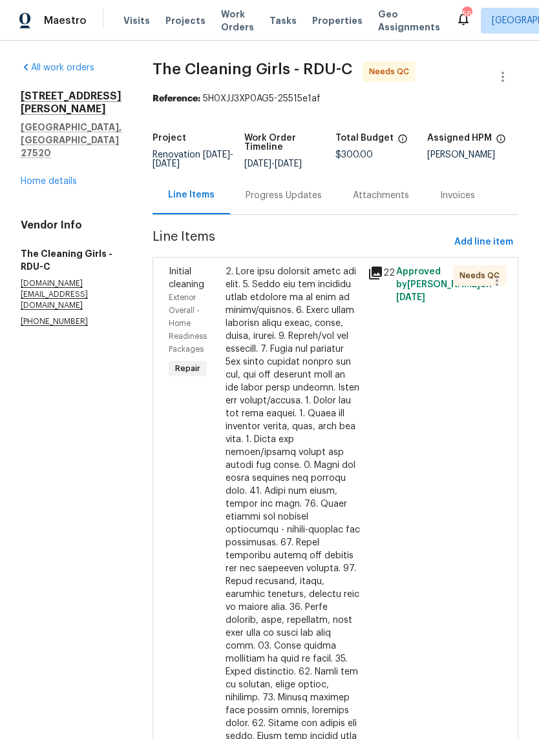
click at [301, 448] on div at bounding box center [292, 575] width 134 height 620
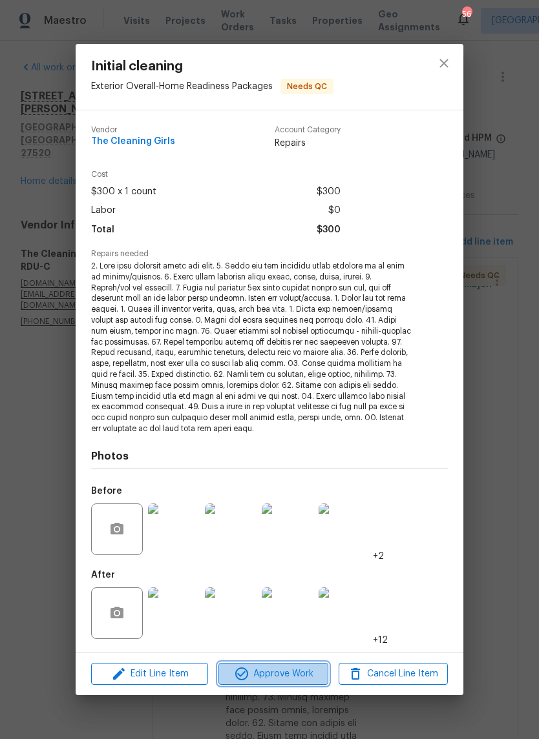
click at [305, 670] on span "Approve Work" at bounding box center [272, 674] width 101 height 16
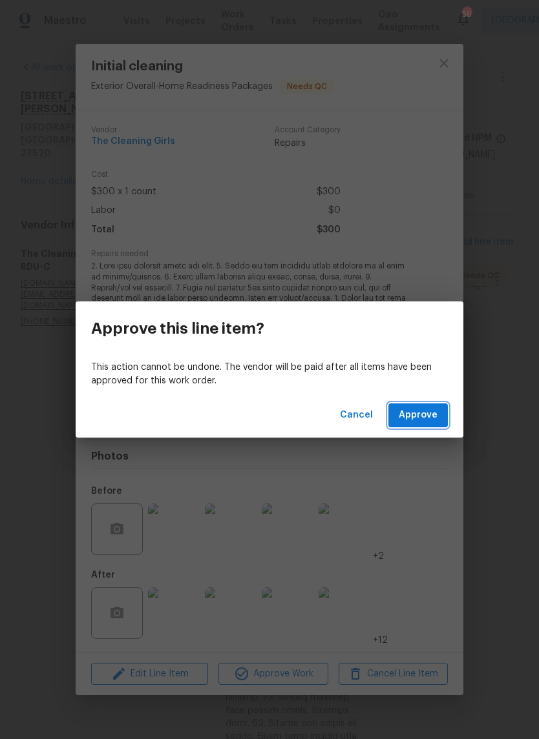
click at [435, 421] on span "Approve" at bounding box center [417, 415] width 39 height 16
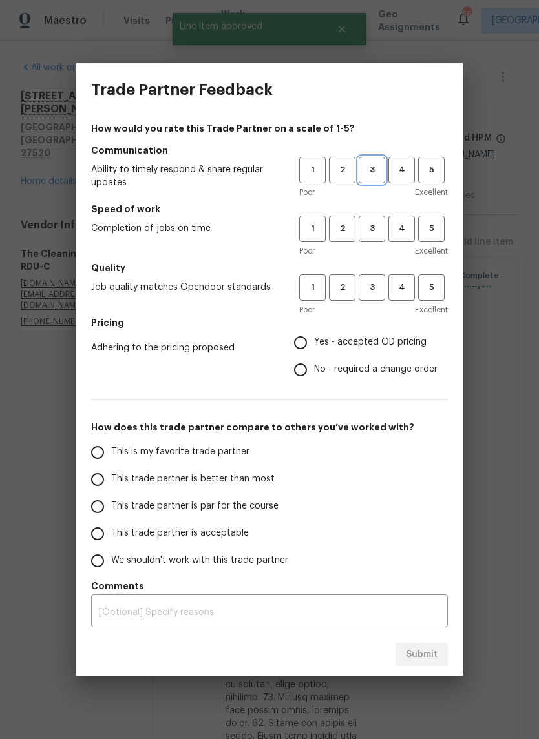
click at [374, 163] on span "3" at bounding box center [372, 170] width 24 height 15
click at [374, 216] on button "3" at bounding box center [371, 229] width 26 height 26
click at [372, 290] on span "3" at bounding box center [372, 287] width 24 height 15
click at [415, 352] on label "Yes - accepted OD pricing" at bounding box center [362, 342] width 150 height 27
click at [314, 352] on input "Yes - accepted OD pricing" at bounding box center [300, 342] width 27 height 27
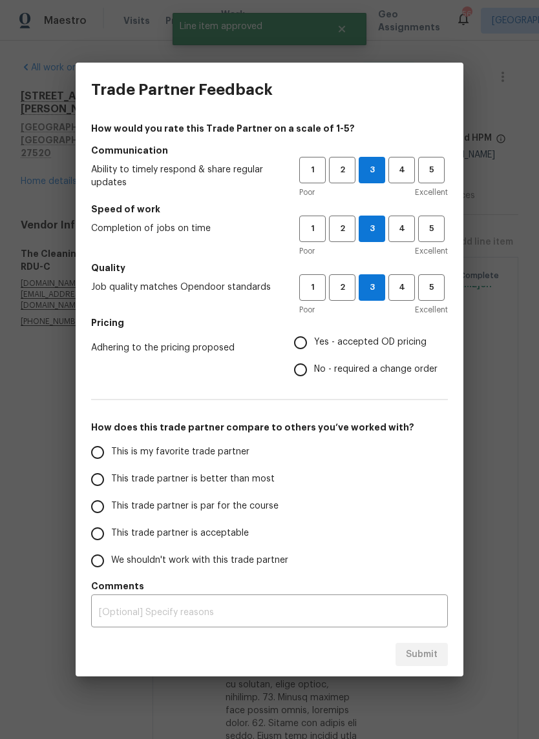
radio input "true"
click at [244, 535] on span "This trade partner is acceptable" at bounding box center [180, 534] width 138 height 14
click at [111, 535] on input "This trade partner is acceptable" at bounding box center [97, 533] width 27 height 27
click at [438, 662] on button "Submit" at bounding box center [421, 655] width 52 height 24
radio input "true"
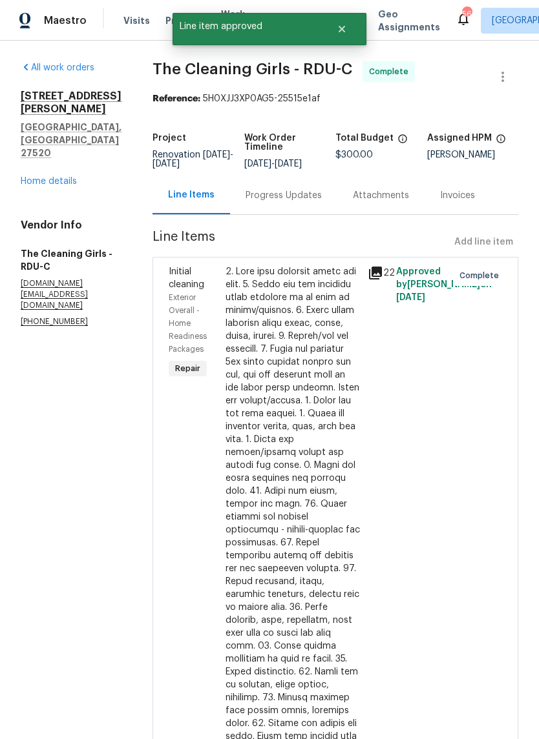
radio input "false"
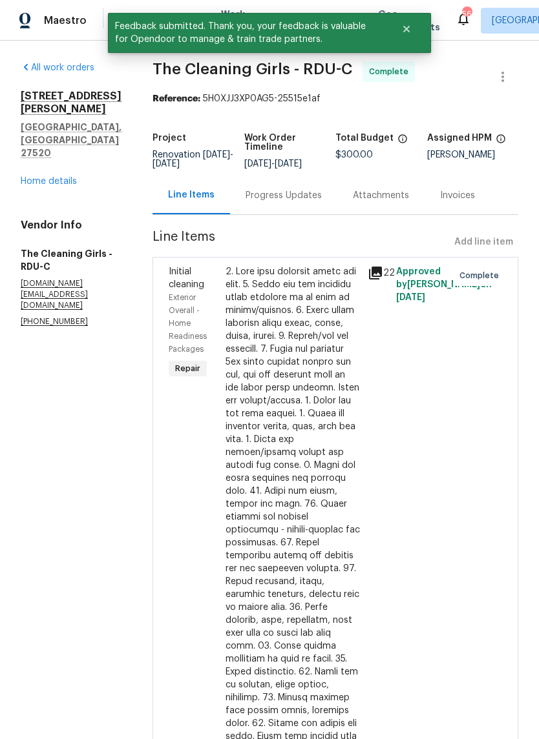
click at [33, 177] on link "Home details" at bounding box center [49, 181] width 56 height 9
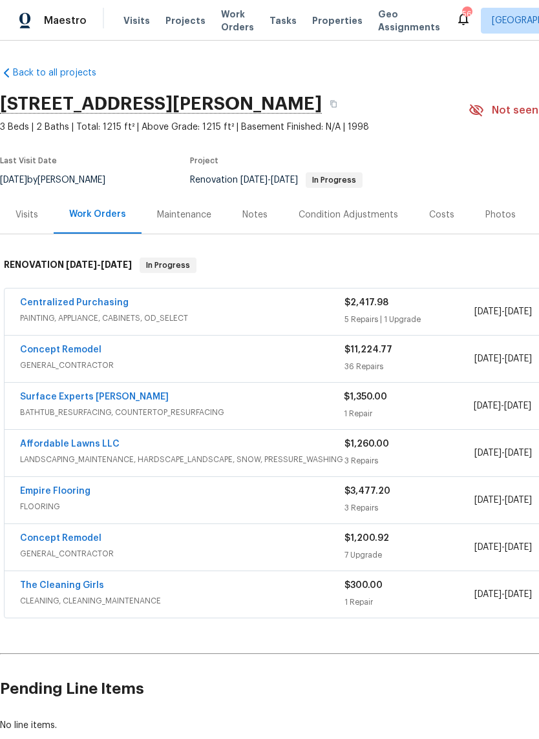
click at [41, 400] on link "Surface Experts Cary" at bounding box center [94, 397] width 149 height 9
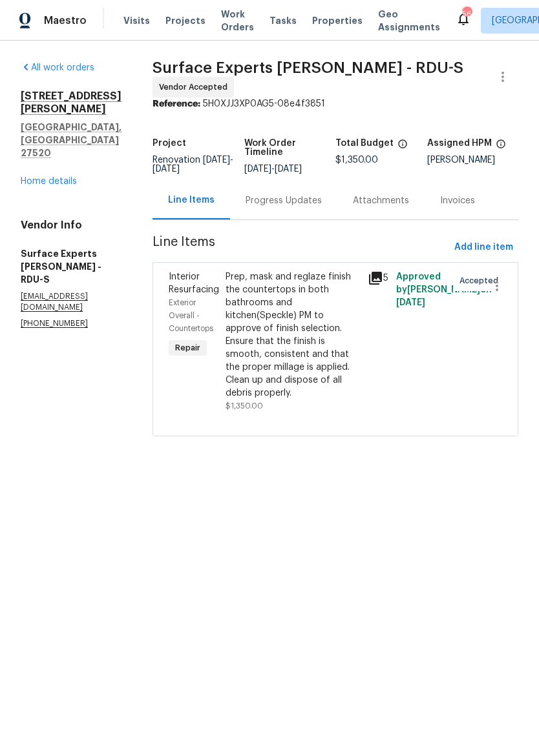
click at [326, 361] on div "Prep, mask and reglaze finish the countertops in both bathrooms and kitchen(Spe…" at bounding box center [292, 335] width 134 height 129
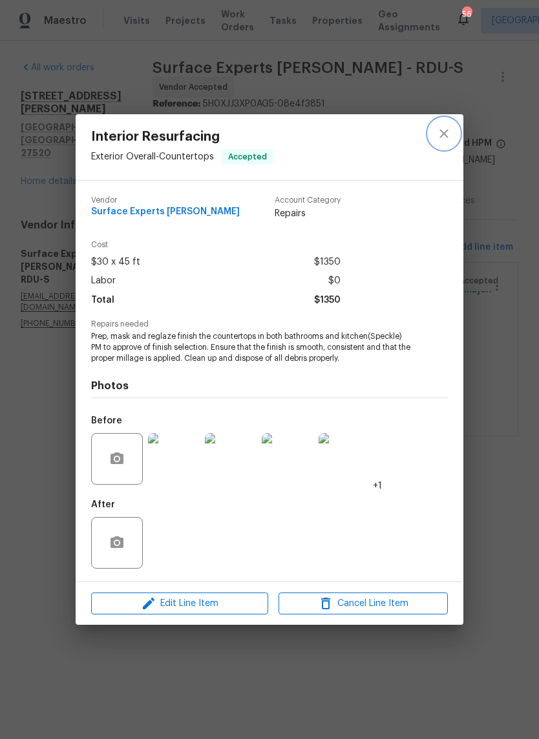
click at [445, 139] on icon "close" at bounding box center [443, 133] width 15 height 15
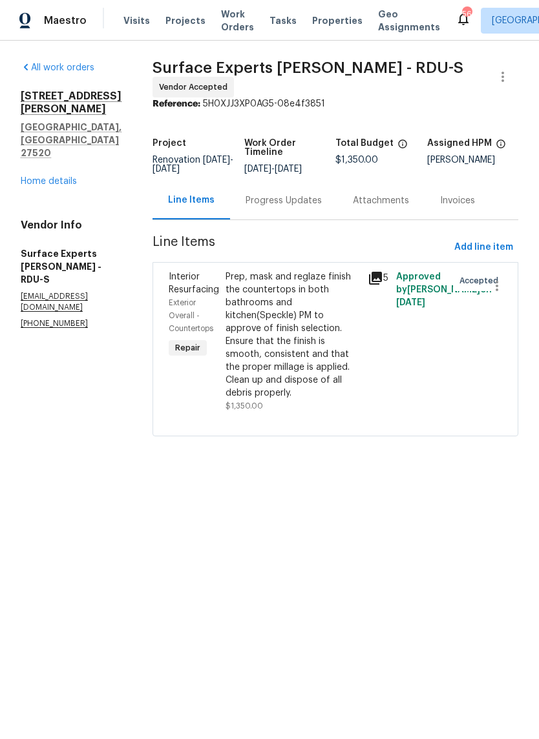
click at [37, 177] on link "Home details" at bounding box center [49, 181] width 56 height 9
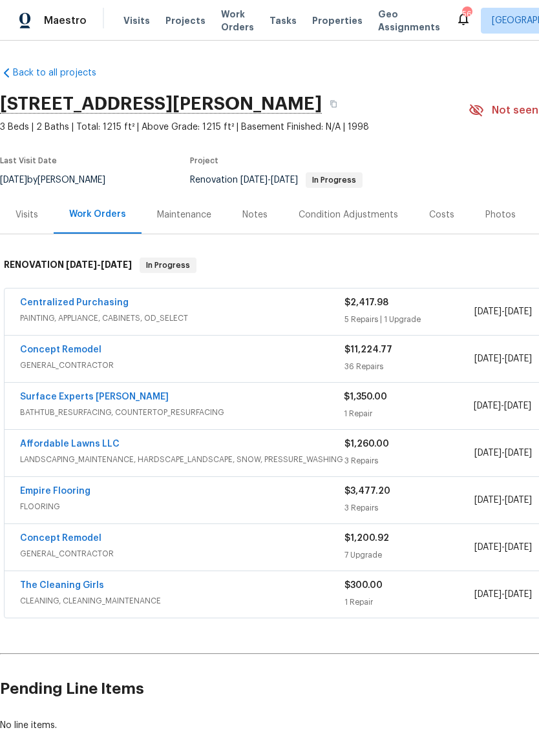
click at [44, 348] on link "Concept Remodel" at bounding box center [60, 349] width 81 height 9
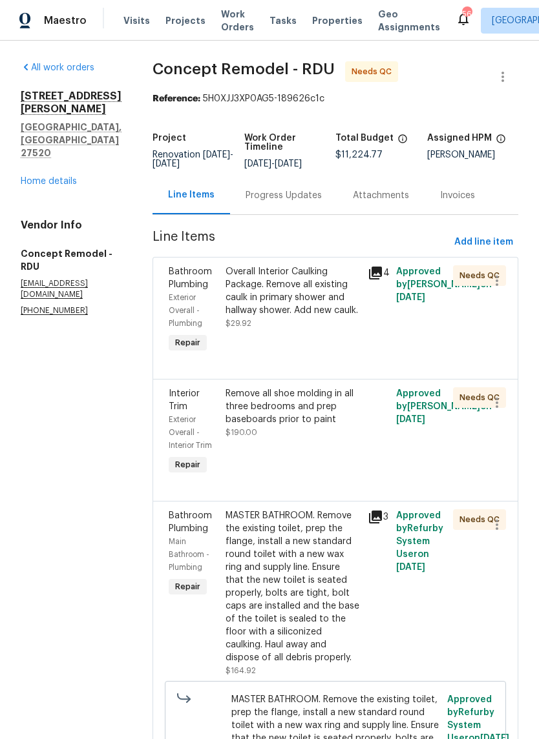
click at [281, 319] on div "Overall Interior Caulking Package. Remove all existing caulk in primary shower …" at bounding box center [292, 297] width 134 height 65
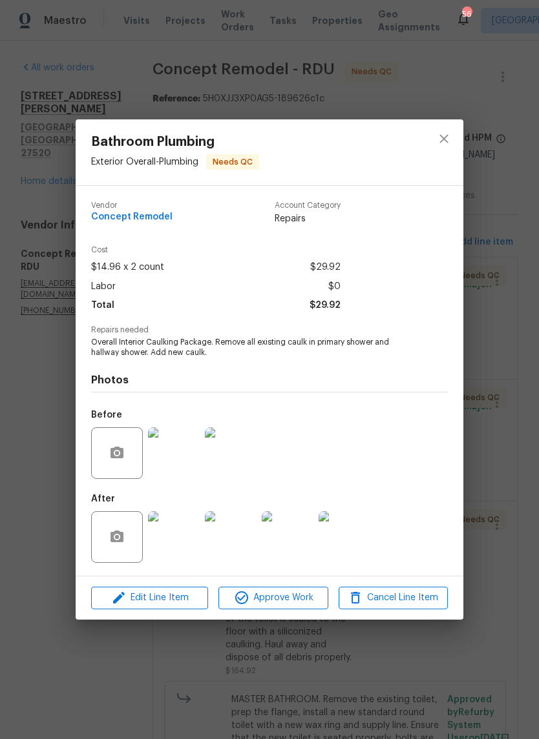
click at [189, 460] on img at bounding box center [174, 454] width 52 height 52
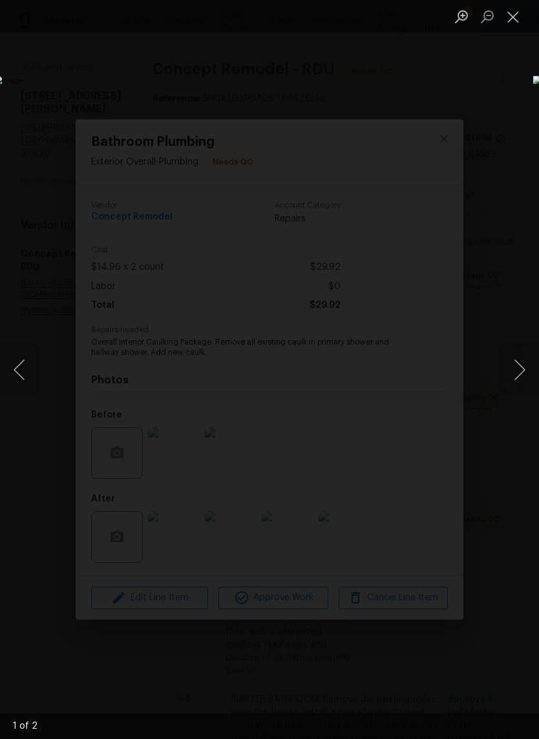
click at [518, 375] on button "Next image" at bounding box center [519, 370] width 39 height 52
click at [519, 380] on button "Next image" at bounding box center [519, 370] width 39 height 52
click at [513, 22] on button "Close lightbox" at bounding box center [513, 16] width 26 height 23
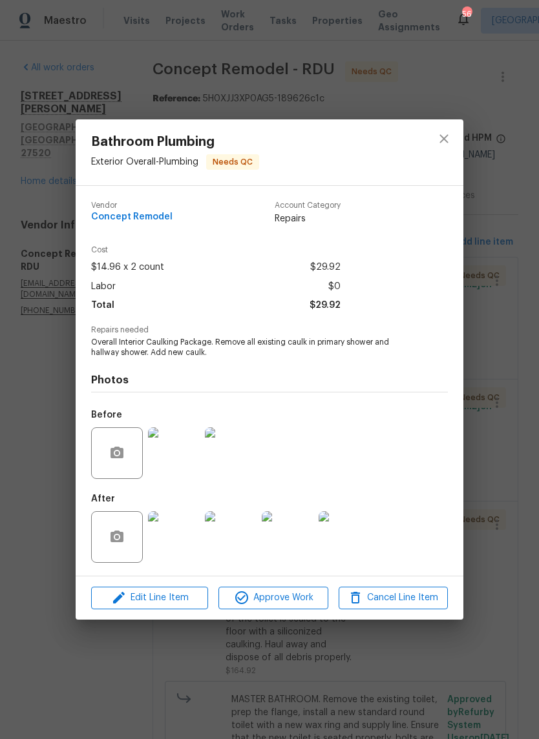
click at [188, 551] on img at bounding box center [174, 537] width 52 height 52
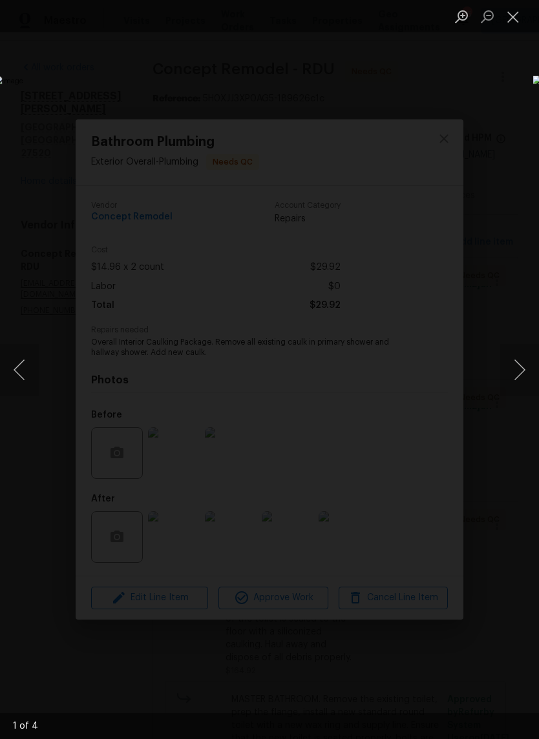
click at [523, 386] on button "Next image" at bounding box center [519, 370] width 39 height 52
click at [517, 377] on button "Next image" at bounding box center [519, 370] width 39 height 52
click at [522, 377] on button "Next image" at bounding box center [519, 370] width 39 height 52
click at [522, 380] on button "Next image" at bounding box center [519, 370] width 39 height 52
click at [517, 22] on button "Close lightbox" at bounding box center [513, 16] width 26 height 23
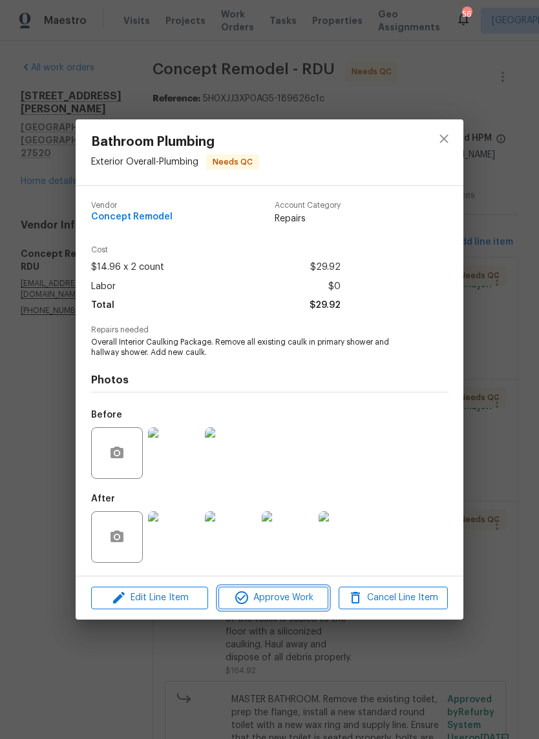
click at [300, 610] on button "Approve Work" at bounding box center [272, 598] width 109 height 23
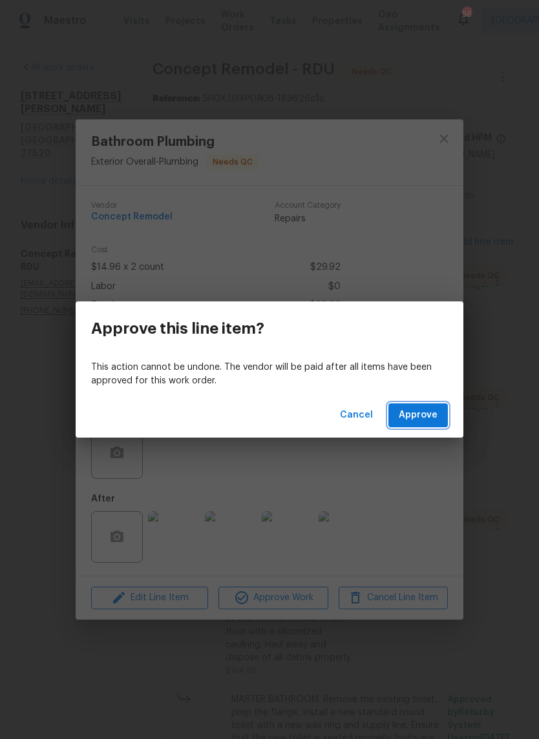
click at [429, 415] on span "Approve" at bounding box center [417, 415] width 39 height 16
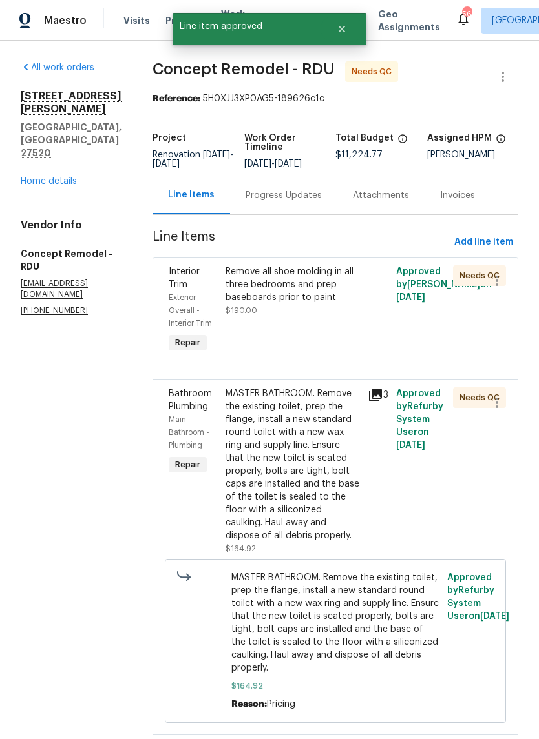
click at [259, 314] on div "Remove all shoe molding in all three bedrooms and prep baseboards prior to pain…" at bounding box center [292, 291] width 134 height 52
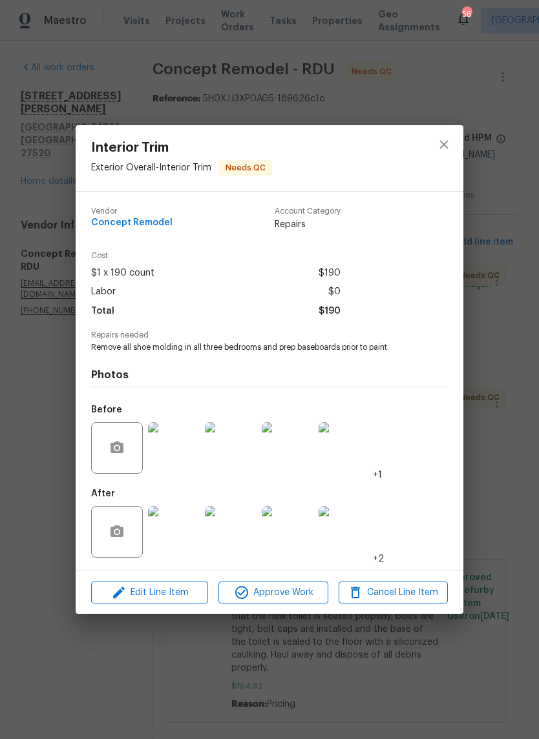
click at [287, 540] on img at bounding box center [288, 532] width 52 height 52
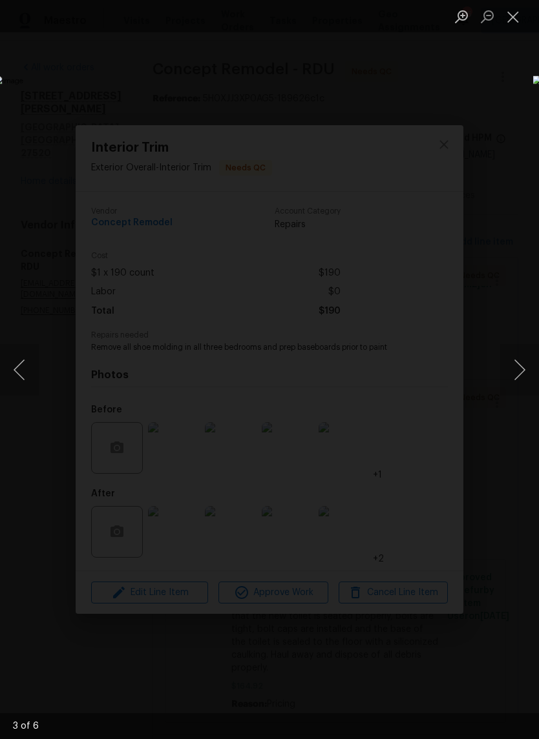
click at [510, 23] on button "Close lightbox" at bounding box center [513, 16] width 26 height 23
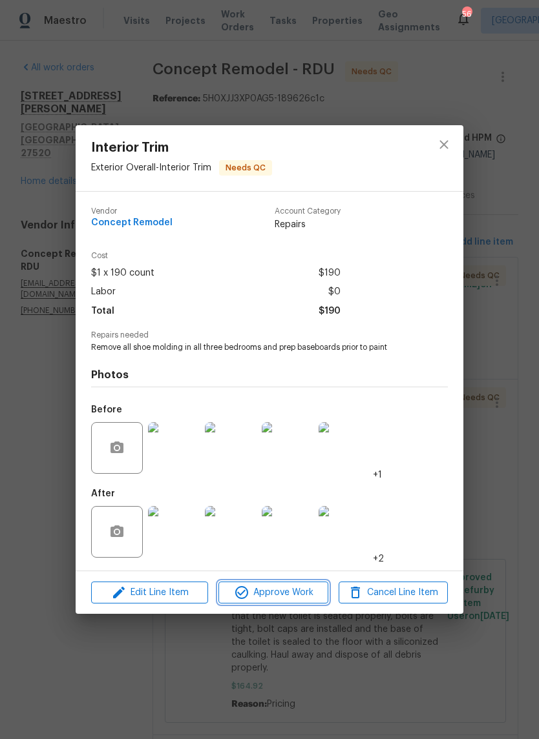
click at [318, 597] on span "Approve Work" at bounding box center [272, 593] width 101 height 16
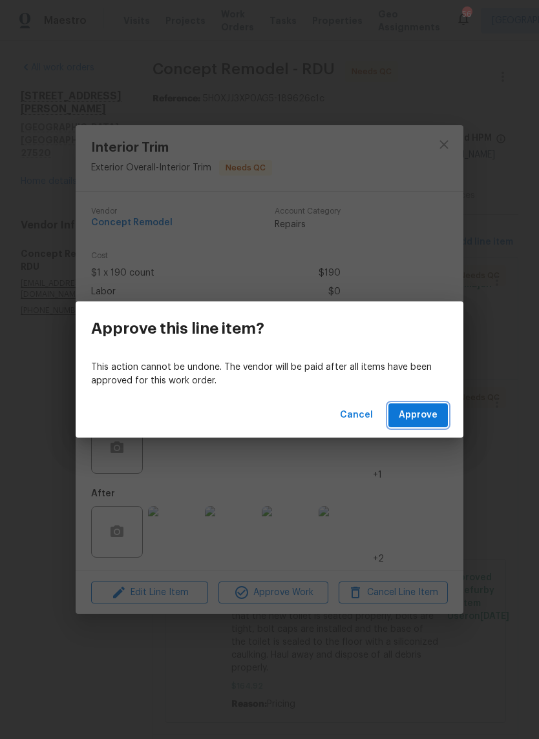
click at [435, 422] on span "Approve" at bounding box center [417, 415] width 39 height 16
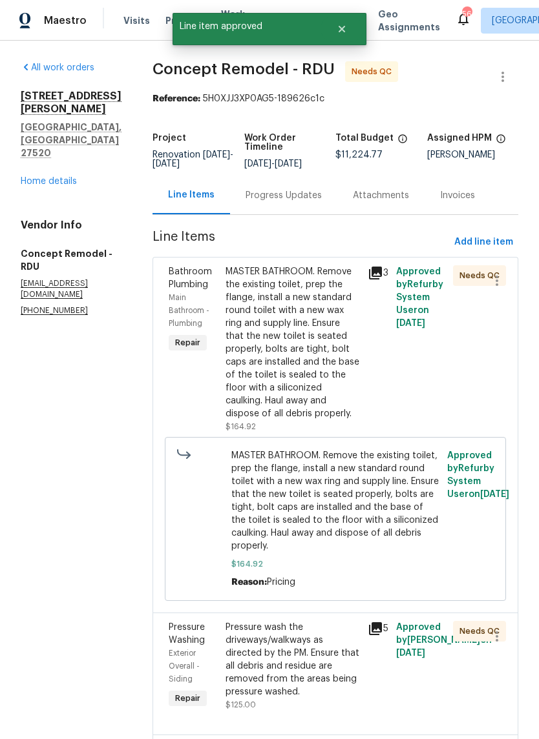
click at [288, 378] on div "MASTER BATHROOM. Remove the existing toilet, prep the flange, install a new sta…" at bounding box center [292, 342] width 134 height 155
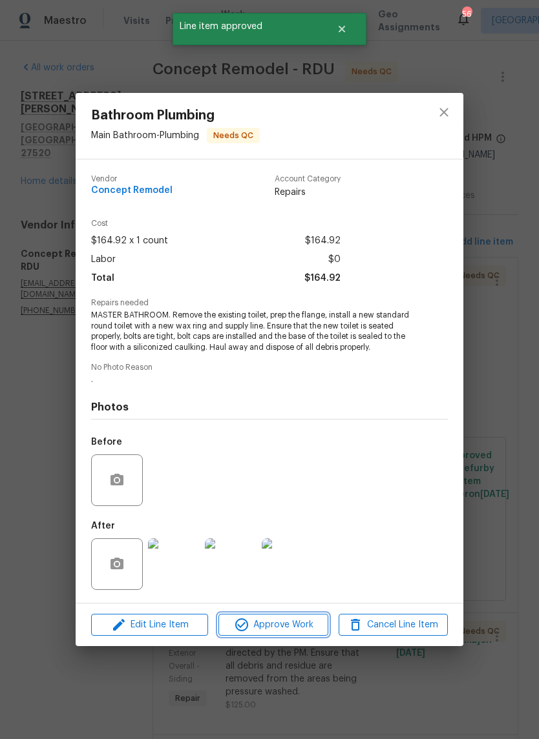
click at [296, 630] on span "Approve Work" at bounding box center [272, 625] width 101 height 16
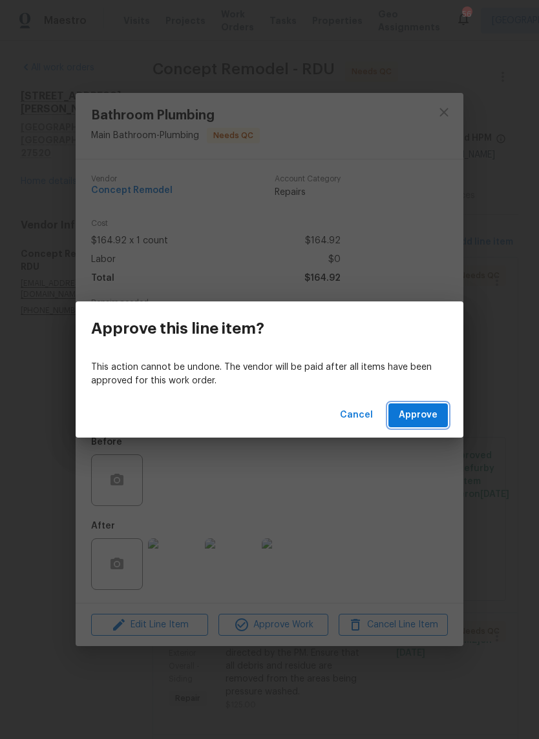
click at [432, 423] on span "Approve" at bounding box center [417, 415] width 39 height 16
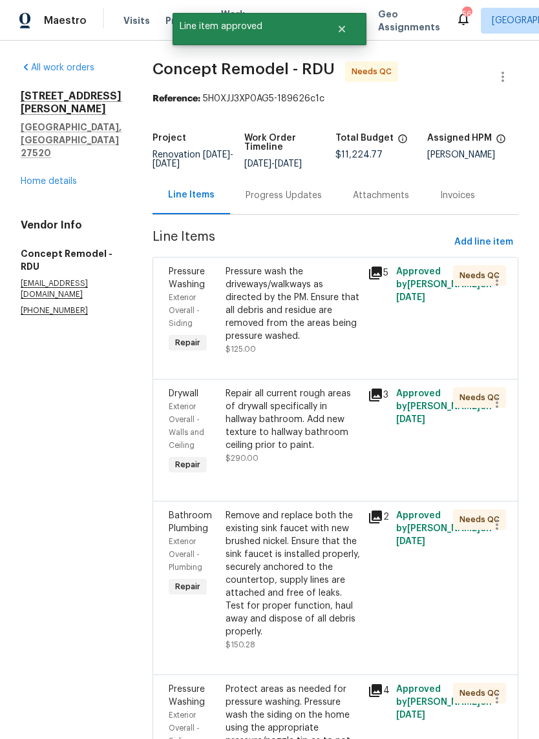
click at [296, 327] on div "Pressure wash the driveways/walkways as directed by the PM. Ensure that all deb…" at bounding box center [292, 303] width 134 height 77
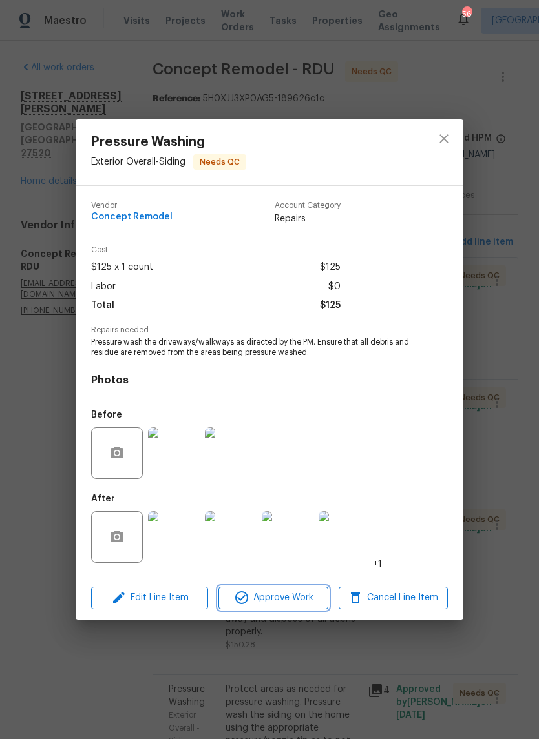
click at [304, 601] on span "Approve Work" at bounding box center [272, 598] width 101 height 16
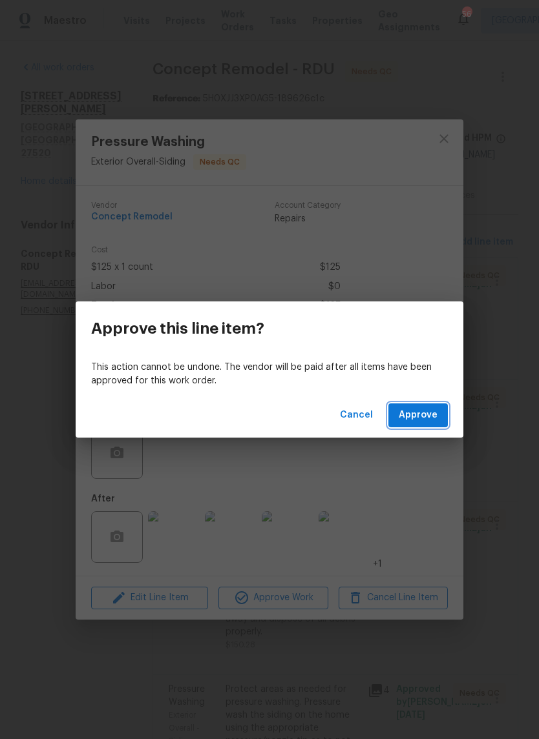
click at [440, 411] on button "Approve" at bounding box center [417, 416] width 59 height 24
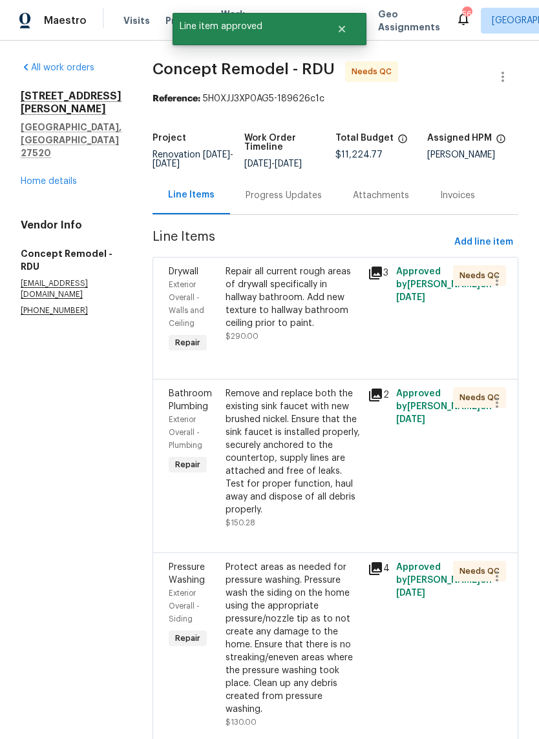
click at [306, 329] on div "Repair all current rough areas of drywall specifically in hallway bathroom. Add…" at bounding box center [292, 297] width 134 height 65
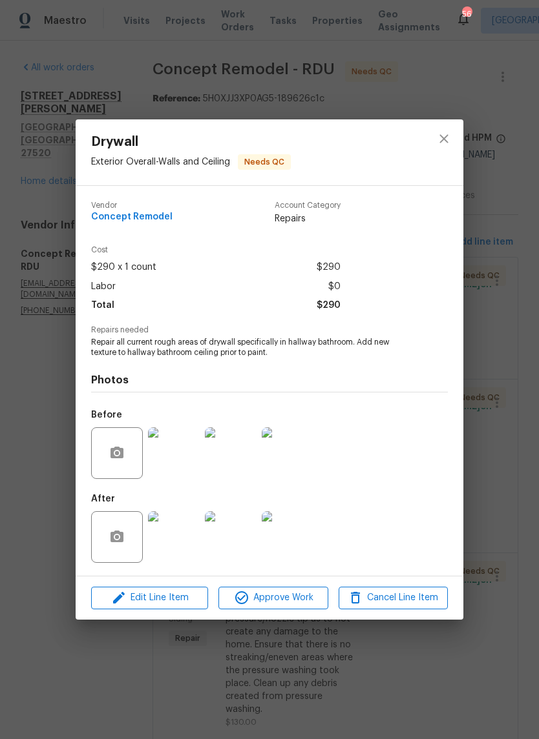
click at [182, 549] on img at bounding box center [174, 537] width 52 height 52
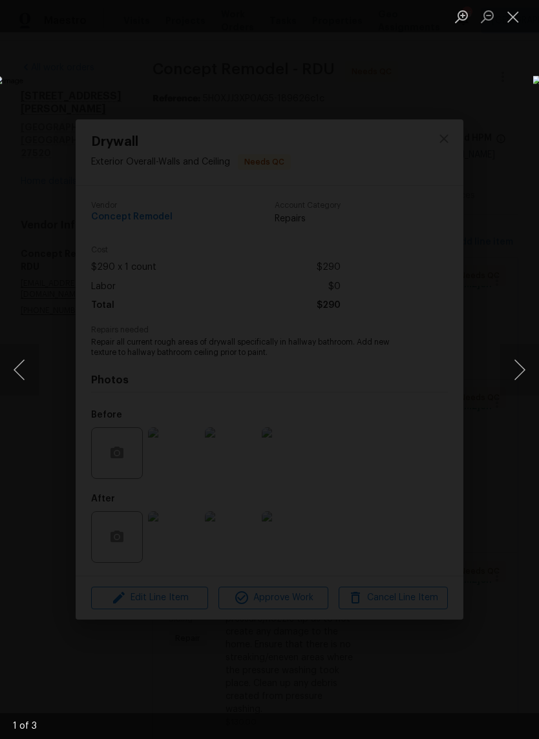
click at [525, 21] on button "Close lightbox" at bounding box center [513, 16] width 26 height 23
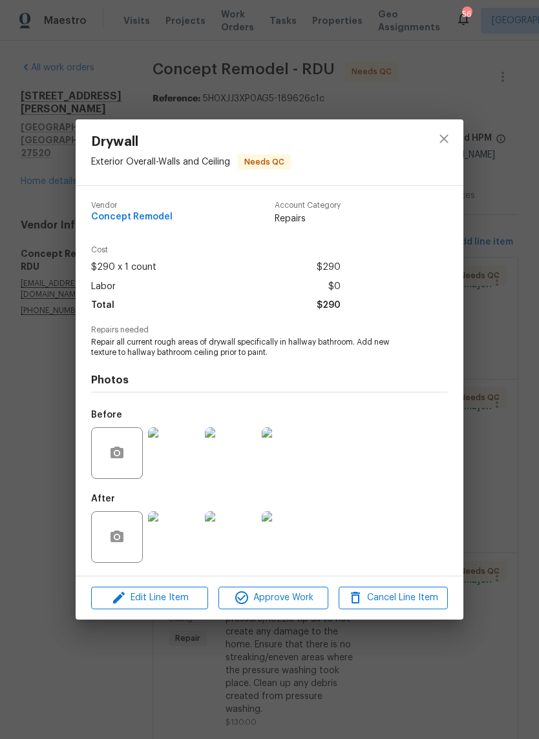
click at [193, 453] on img at bounding box center [174, 454] width 52 height 52
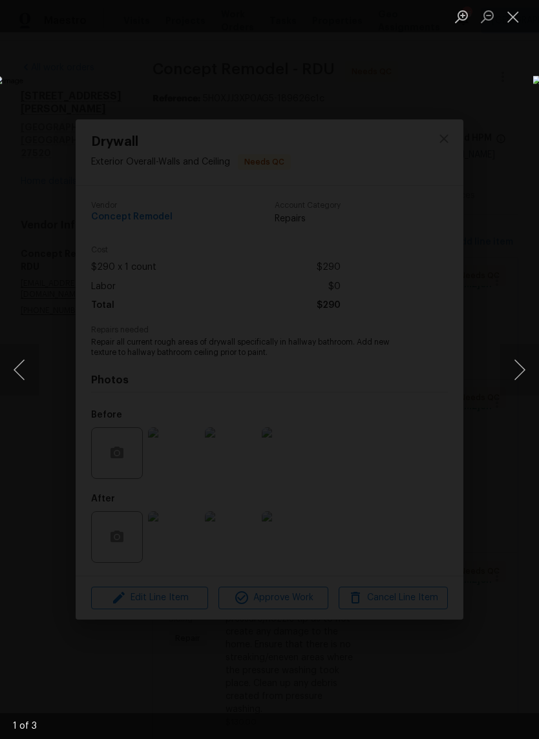
click at [522, 367] on button "Next image" at bounding box center [519, 370] width 39 height 52
click at [524, 369] on button "Next image" at bounding box center [519, 370] width 39 height 52
click at [519, 15] on button "Close lightbox" at bounding box center [513, 16] width 26 height 23
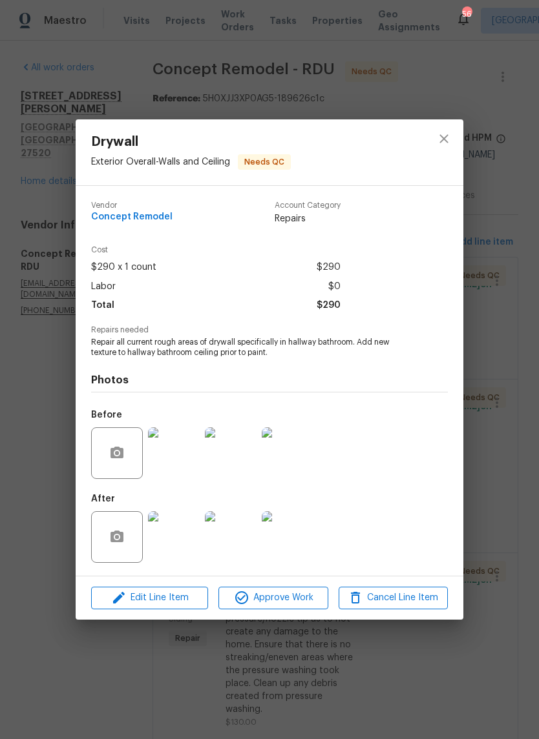
click at [189, 548] on img at bounding box center [174, 537] width 52 height 52
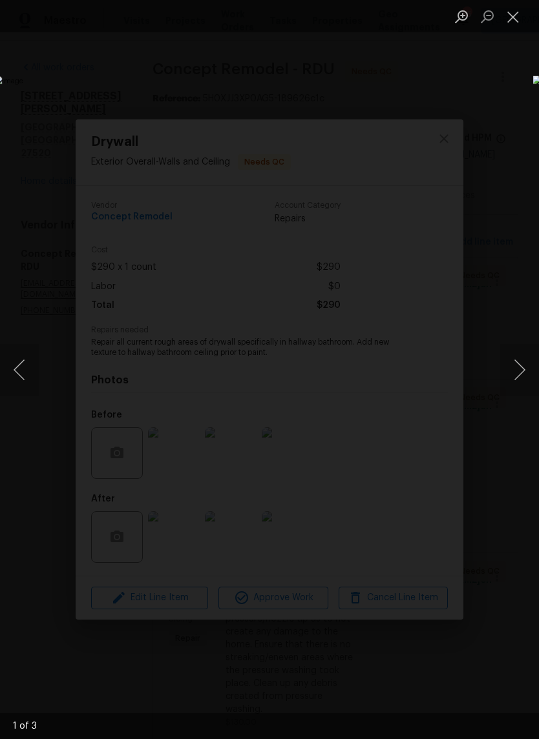
click at [522, 378] on button "Next image" at bounding box center [519, 370] width 39 height 52
click at [523, 381] on button "Next image" at bounding box center [519, 370] width 39 height 52
click at [523, 378] on button "Next image" at bounding box center [519, 370] width 39 height 52
click at [523, 379] on button "Next image" at bounding box center [519, 370] width 39 height 52
click at [516, 26] on button "Close lightbox" at bounding box center [513, 16] width 26 height 23
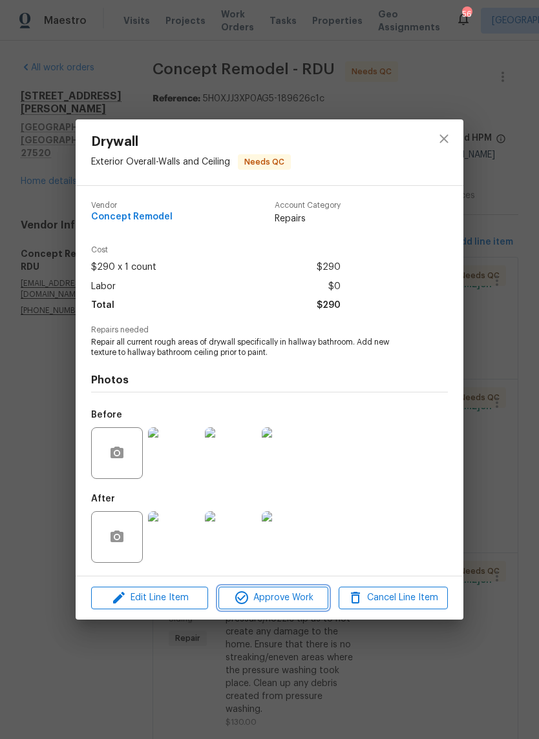
click at [296, 609] on button "Approve Work" at bounding box center [272, 598] width 109 height 23
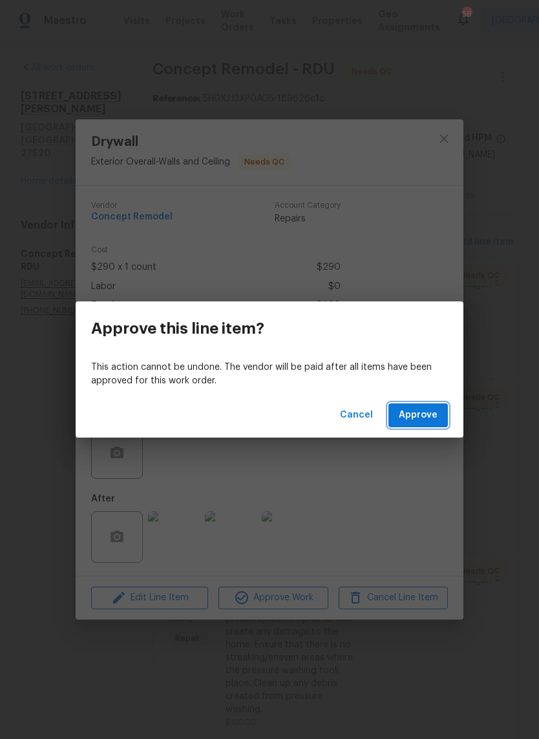
click at [442, 416] on button "Approve" at bounding box center [417, 416] width 59 height 24
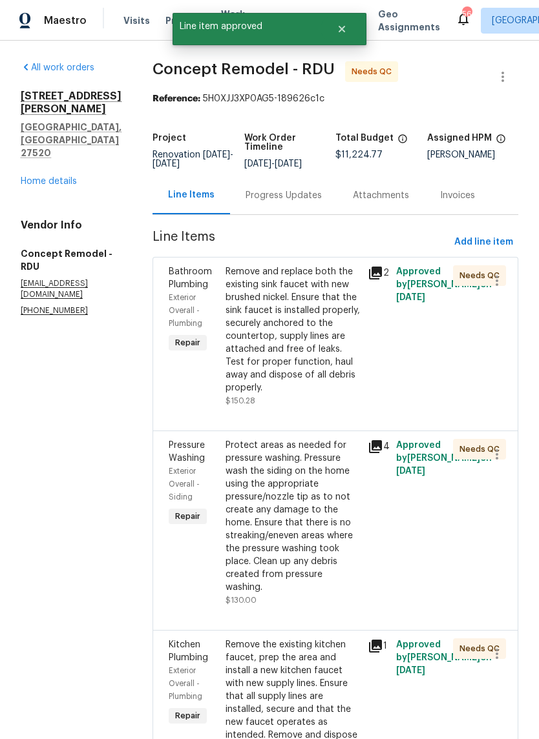
click at [285, 347] on div "Remove and replace both the existing sink faucet with new brushed nickel. Ensur…" at bounding box center [292, 329] width 134 height 129
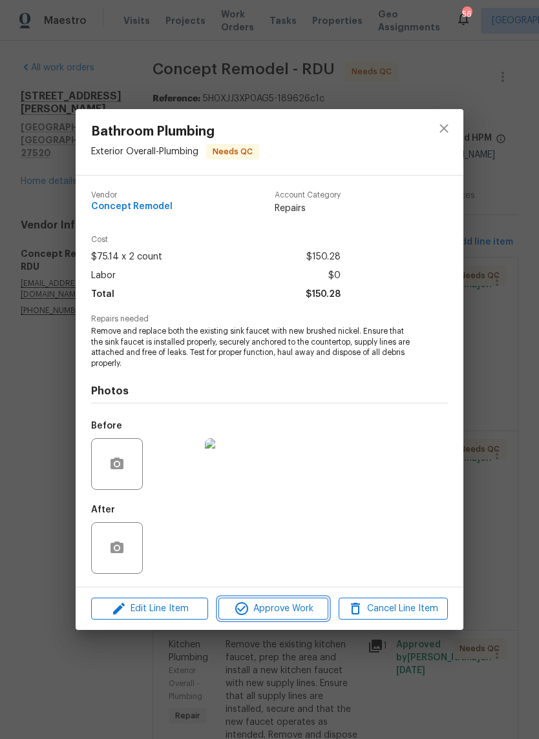
click at [293, 612] on span "Approve Work" at bounding box center [272, 609] width 101 height 16
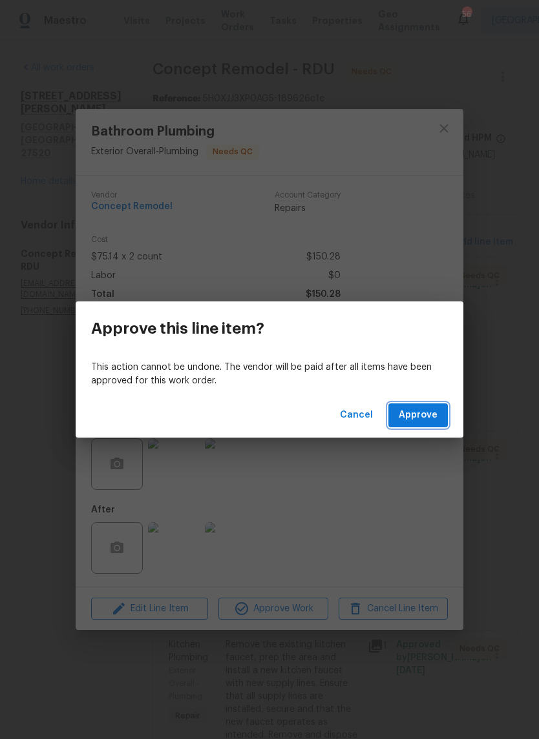
click at [438, 426] on button "Approve" at bounding box center [417, 416] width 59 height 24
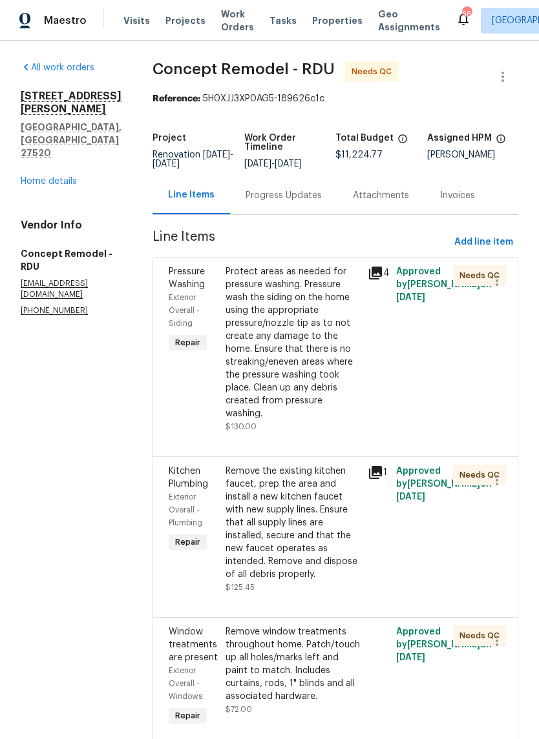
click at [304, 541] on div "Remove the existing kitchen faucet, prep the area and install a new kitchen fau…" at bounding box center [292, 523] width 134 height 116
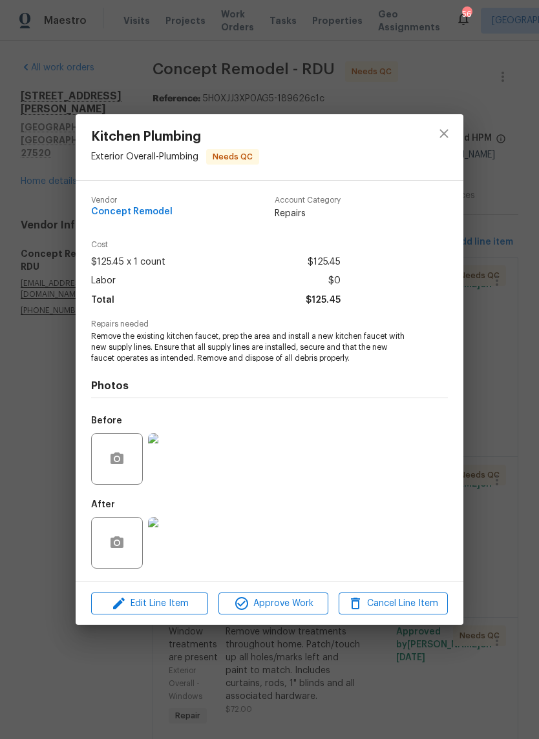
click at [182, 473] on img at bounding box center [174, 459] width 52 height 52
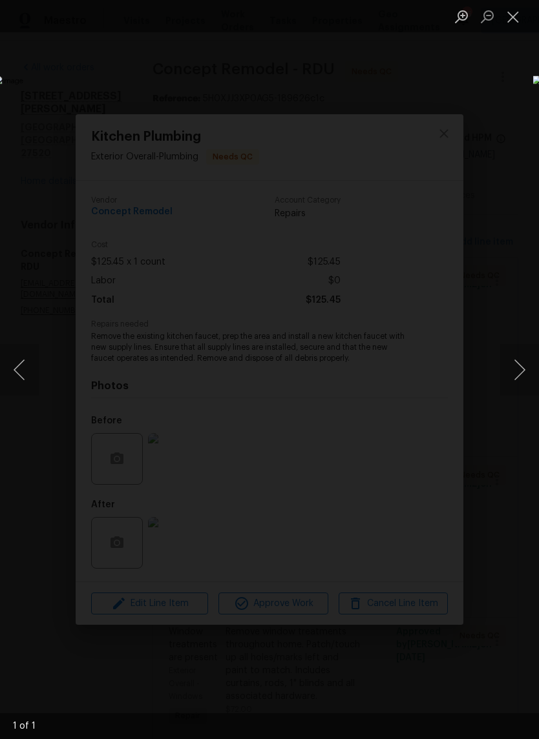
click at [525, 378] on button "Next image" at bounding box center [519, 370] width 39 height 52
click at [521, 12] on button "Close lightbox" at bounding box center [513, 16] width 26 height 23
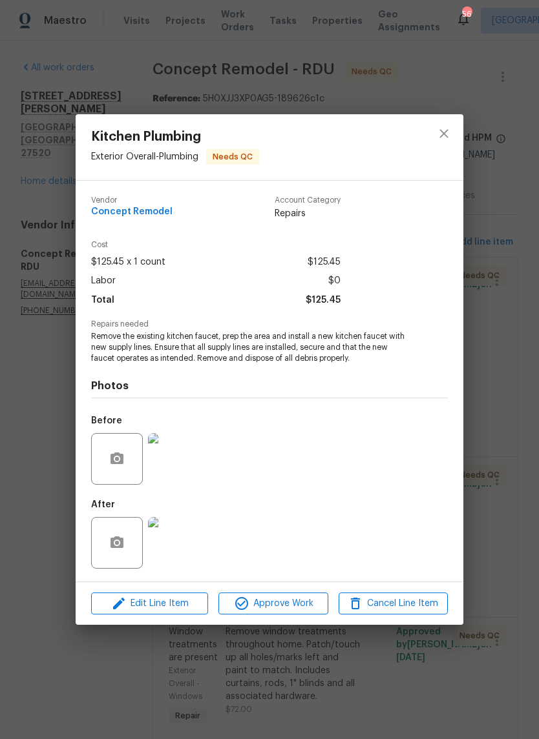
click at [189, 553] on img at bounding box center [174, 543] width 52 height 52
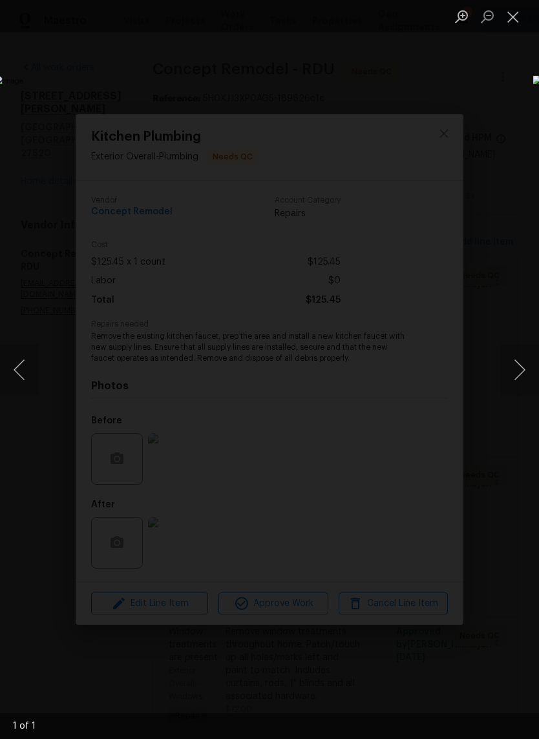
click at [515, 17] on button "Close lightbox" at bounding box center [513, 16] width 26 height 23
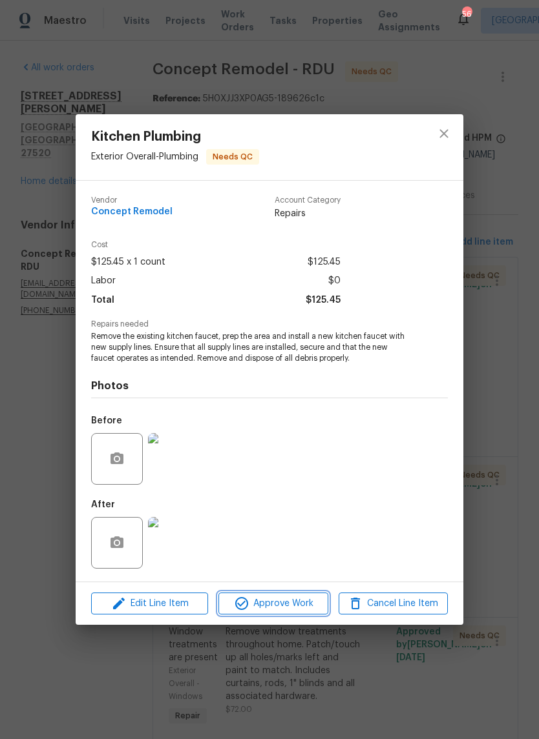
click at [293, 600] on span "Approve Work" at bounding box center [272, 604] width 101 height 16
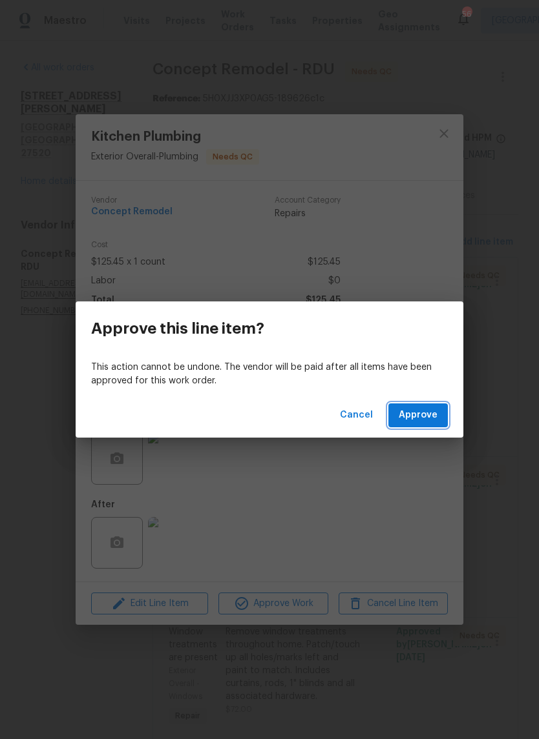
click at [433, 422] on span "Approve" at bounding box center [417, 415] width 39 height 16
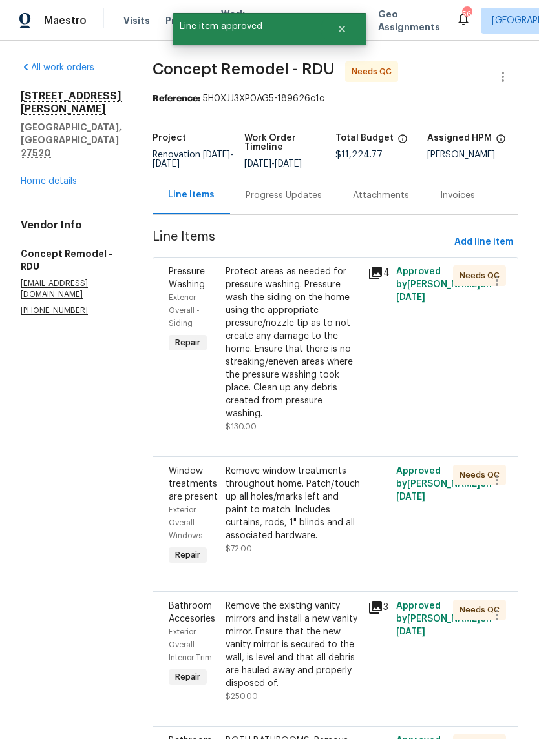
click at [305, 499] on div "Remove window treatments throughout home. Patch/touch up all holes/marks left a…" at bounding box center [292, 503] width 134 height 77
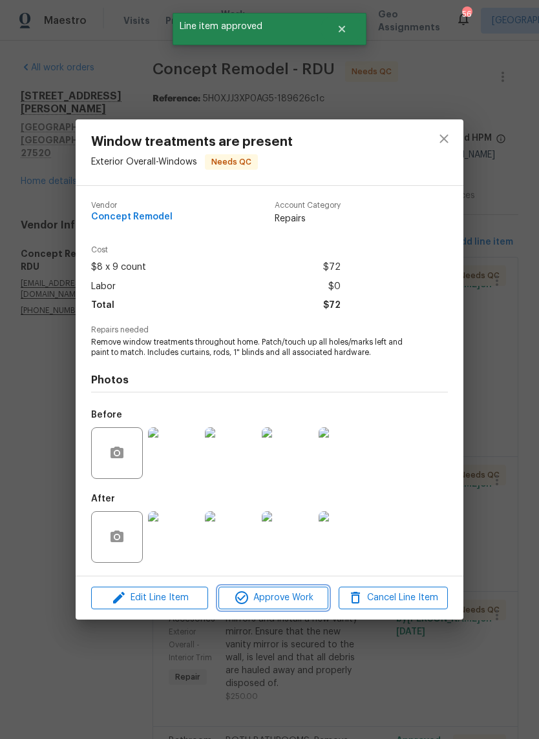
click at [298, 604] on span "Approve Work" at bounding box center [272, 598] width 101 height 16
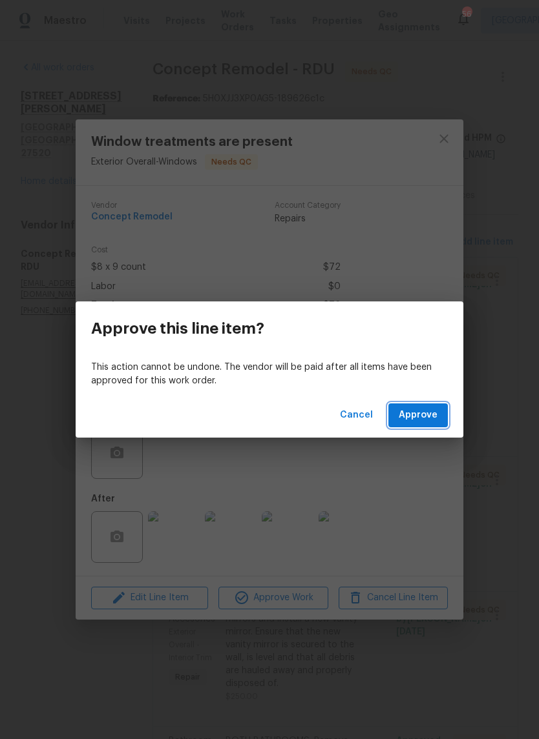
click at [446, 415] on button "Approve" at bounding box center [417, 416] width 59 height 24
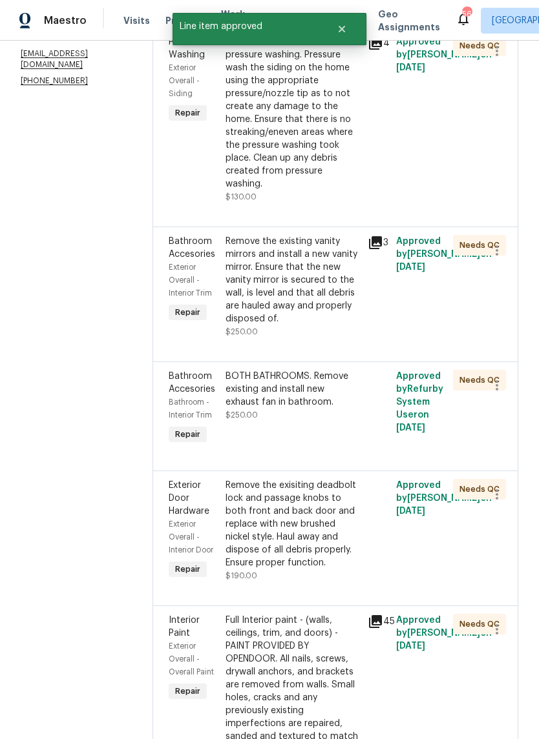
scroll to position [223, 0]
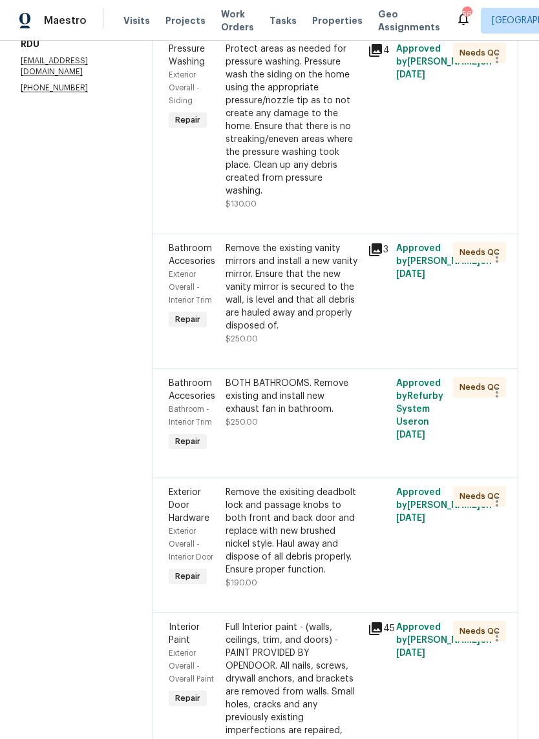
click at [300, 411] on div "BOTH BATHROOMS. Remove existing and install new exhaust fan in bathroom. $250.00" at bounding box center [293, 415] width 142 height 85
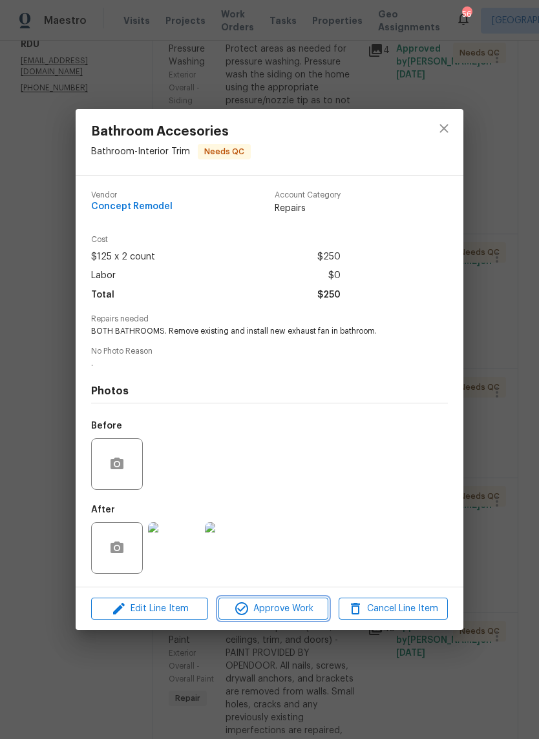
click at [305, 612] on span "Approve Work" at bounding box center [272, 609] width 101 height 16
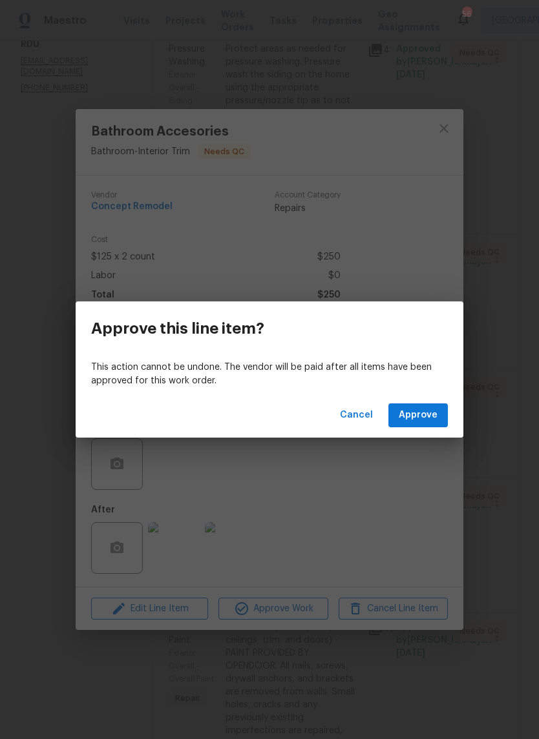
click at [431, 414] on span "Approve" at bounding box center [417, 415] width 39 height 16
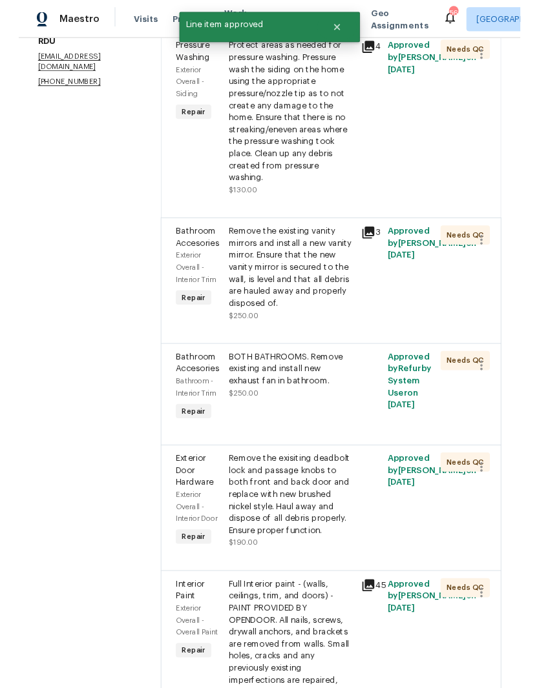
scroll to position [0, 0]
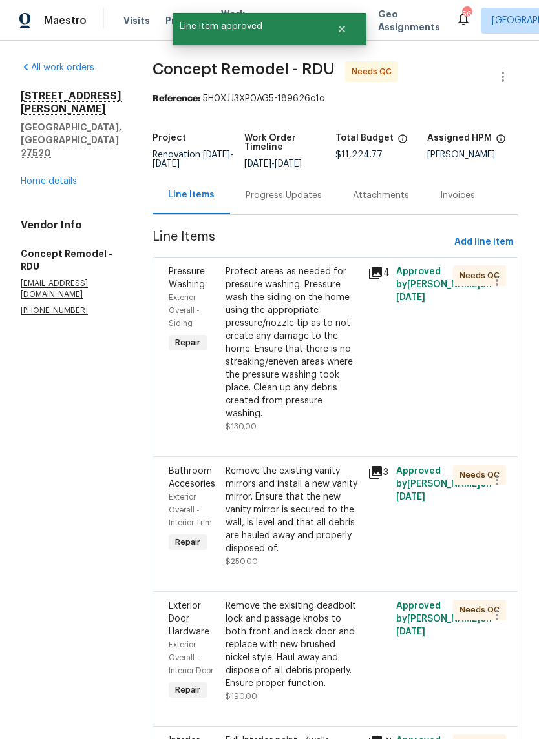
click at [316, 498] on div "Remove the existing vanity mirrors and install a new vanity mirror. Ensure that…" at bounding box center [292, 510] width 134 height 90
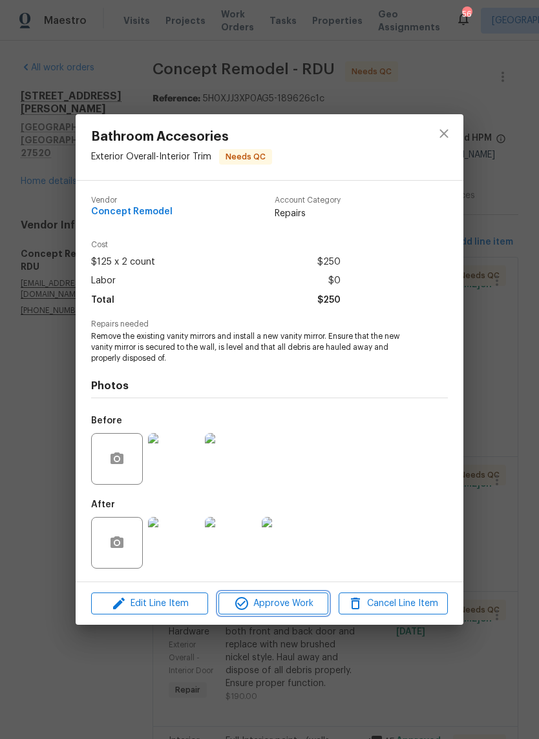
click at [313, 601] on span "Approve Work" at bounding box center [272, 604] width 101 height 16
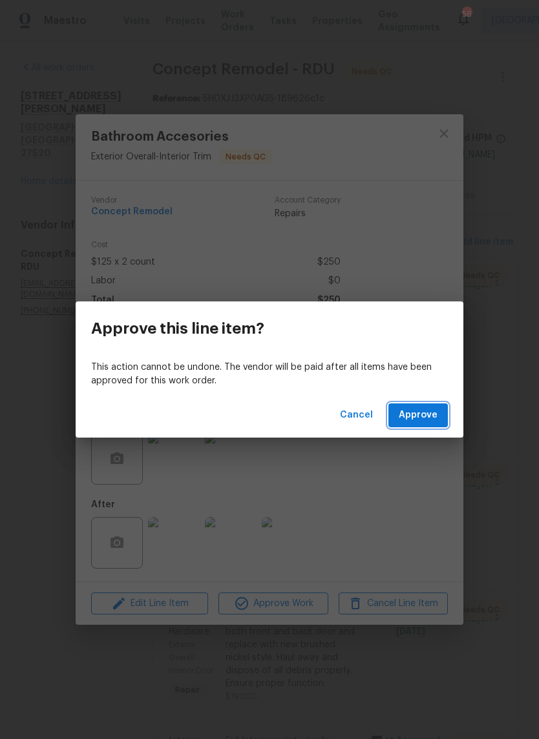
click at [433, 427] on button "Approve" at bounding box center [417, 416] width 59 height 24
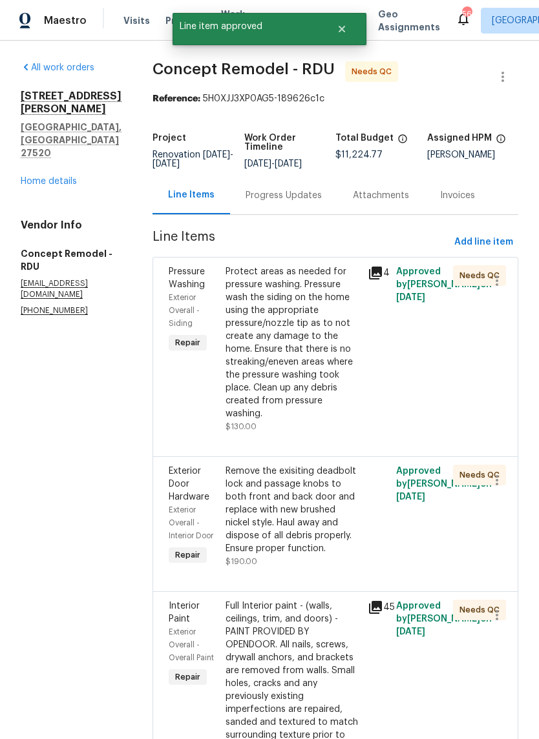
click at [310, 482] on div "Remove the exisiting deadbolt lock and passage knobs to both front and back doo…" at bounding box center [292, 510] width 134 height 90
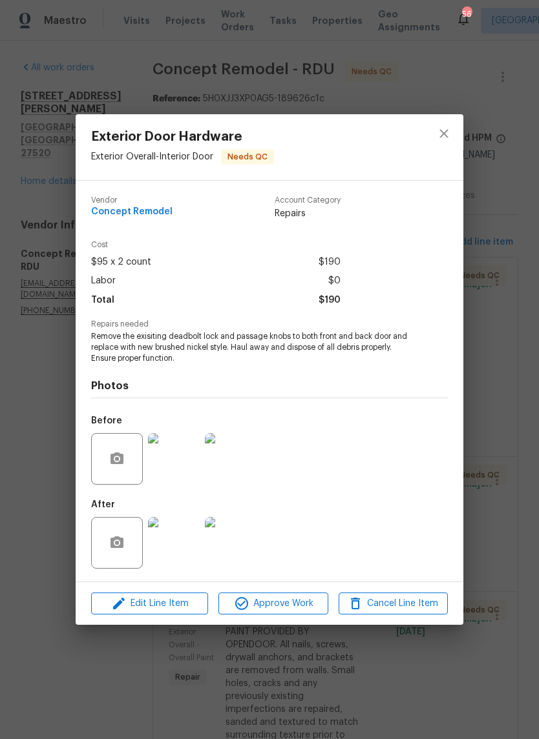
click at [187, 466] on img at bounding box center [174, 459] width 52 height 52
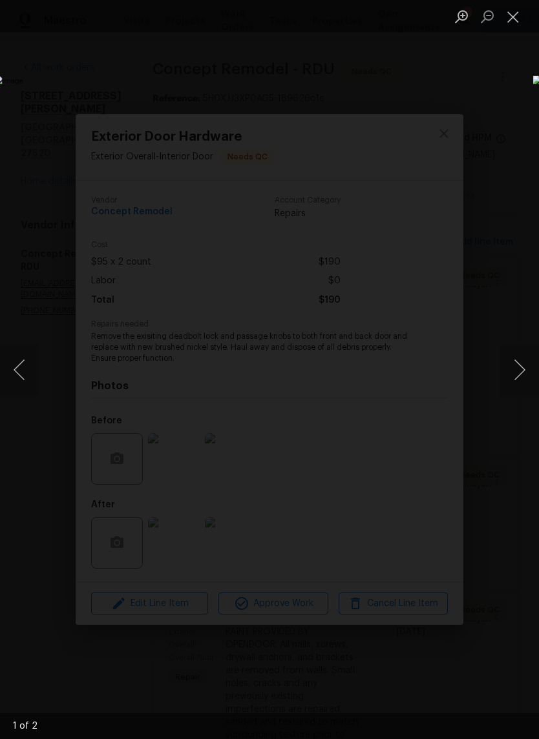
click at [524, 364] on button "Next image" at bounding box center [519, 370] width 39 height 52
click at [522, 373] on button "Next image" at bounding box center [519, 370] width 39 height 52
click at [515, 21] on button "Close lightbox" at bounding box center [513, 16] width 26 height 23
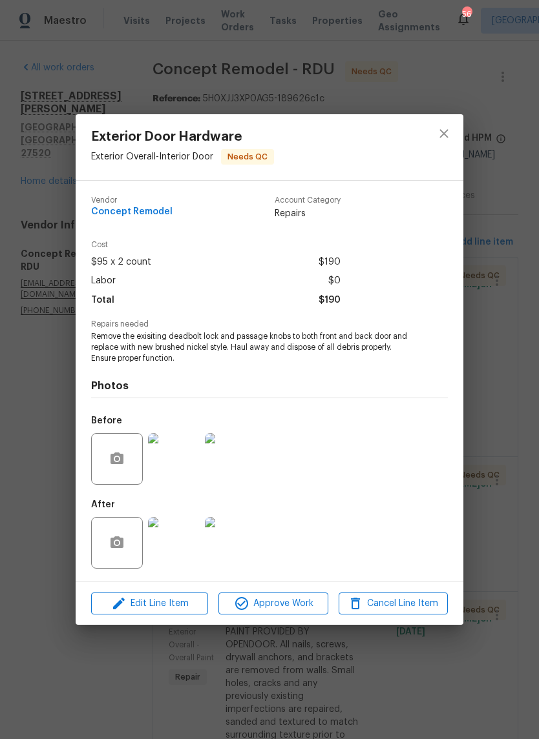
click at [182, 561] on img at bounding box center [174, 543] width 52 height 52
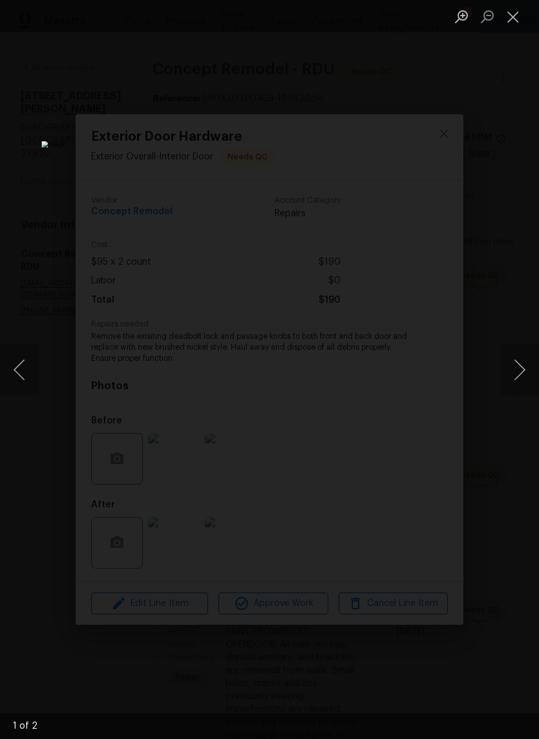
click at [526, 366] on button "Next image" at bounding box center [519, 370] width 39 height 52
click at [517, 20] on button "Close lightbox" at bounding box center [513, 16] width 26 height 23
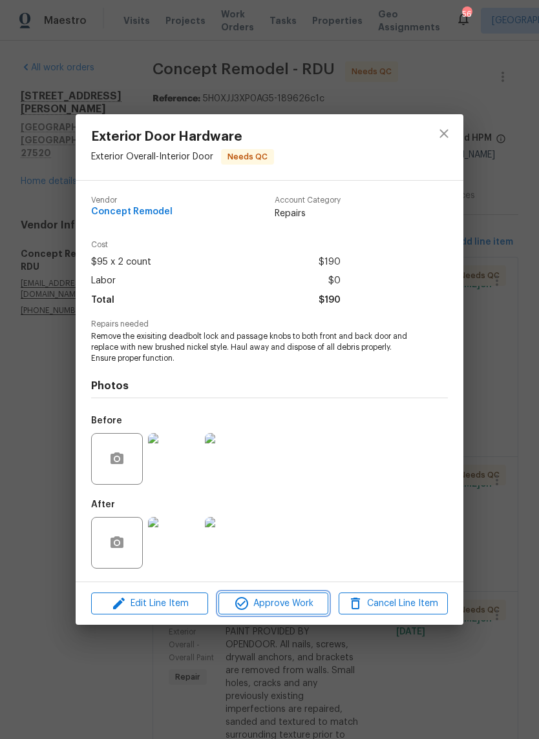
click at [305, 615] on button "Approve Work" at bounding box center [272, 604] width 109 height 23
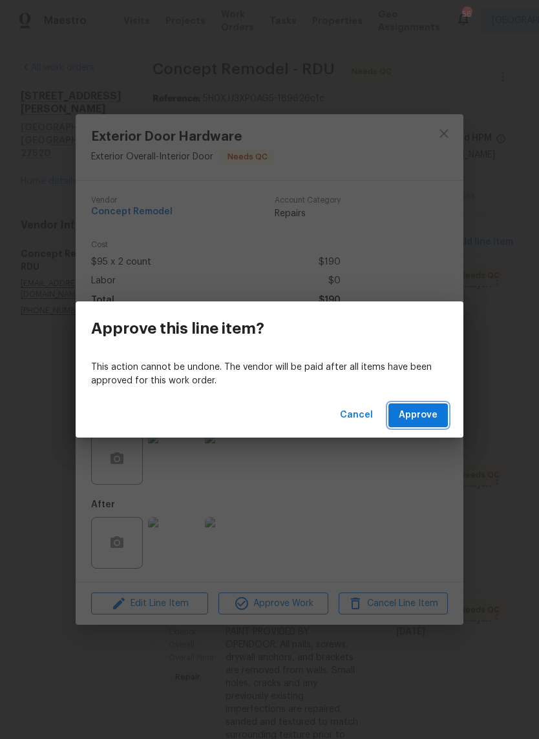
click at [426, 426] on button "Approve" at bounding box center [417, 416] width 59 height 24
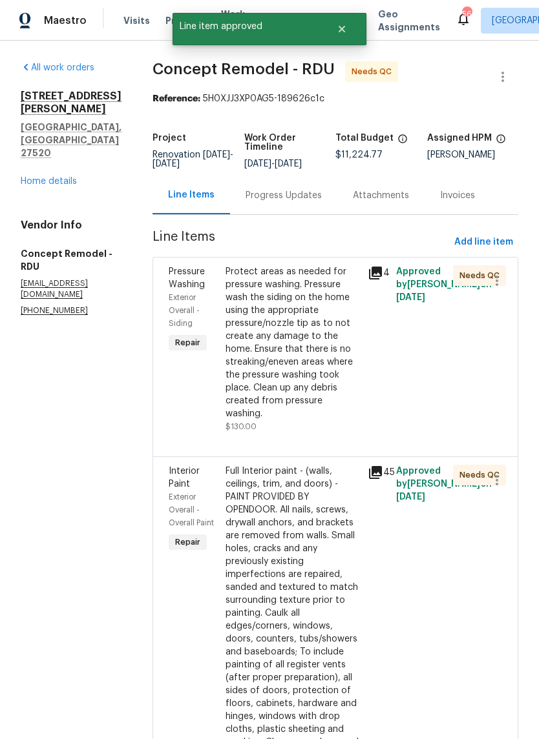
click at [292, 559] on div "Full Interior paint - (walls, ceilings, trim, and doors) - PAINT PROVIDED BY OP…" at bounding box center [292, 620] width 134 height 310
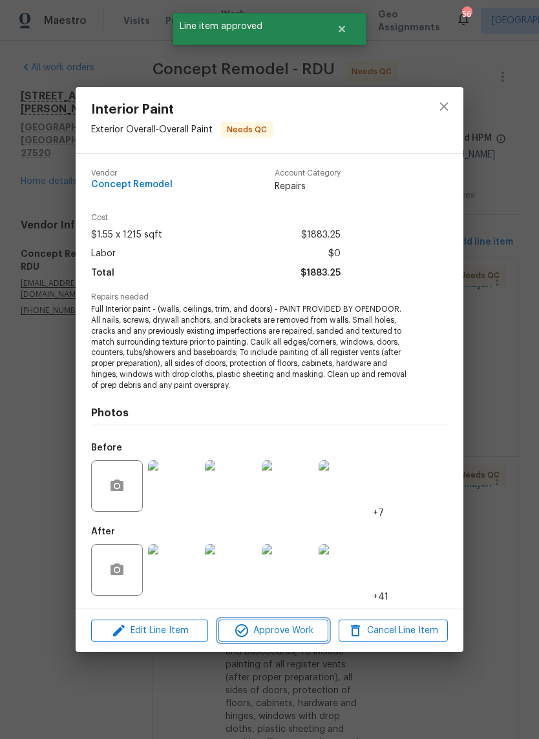
click at [307, 634] on span "Approve Work" at bounding box center [272, 631] width 101 height 16
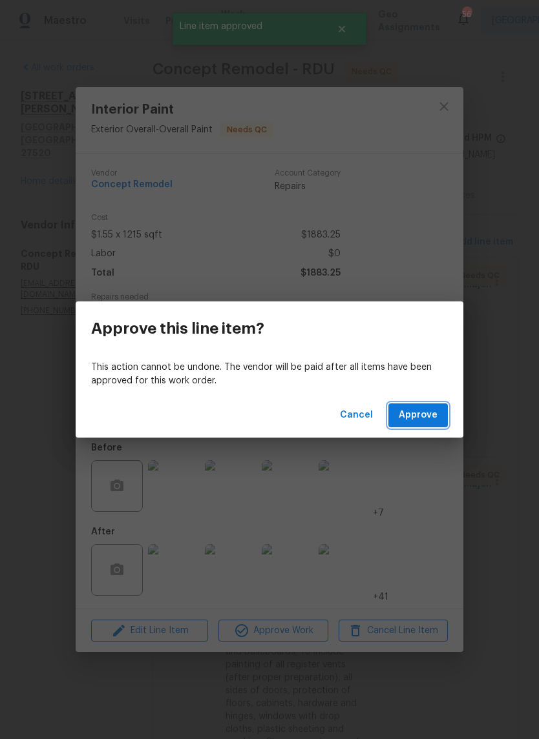
click at [445, 416] on button "Approve" at bounding box center [417, 416] width 59 height 24
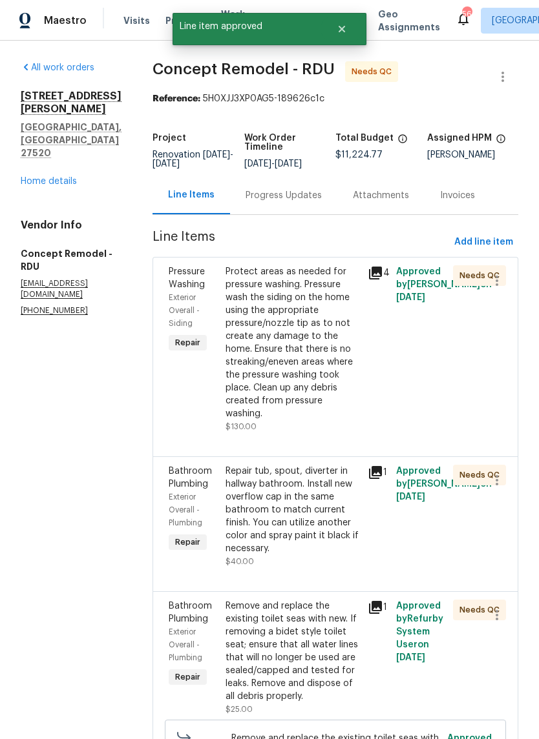
click at [316, 495] on div "Repair tub, spout, diverter in hallway bathroom. Install new overflow cap in th…" at bounding box center [292, 510] width 134 height 90
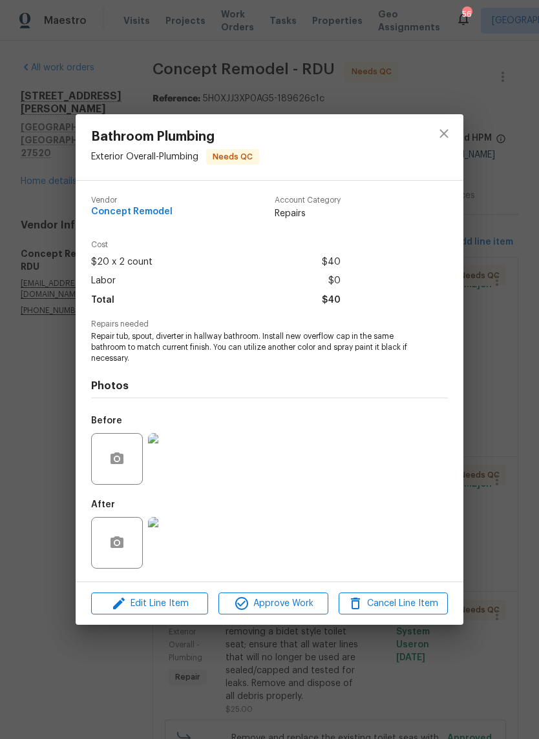
click at [197, 451] on img at bounding box center [174, 459] width 52 height 52
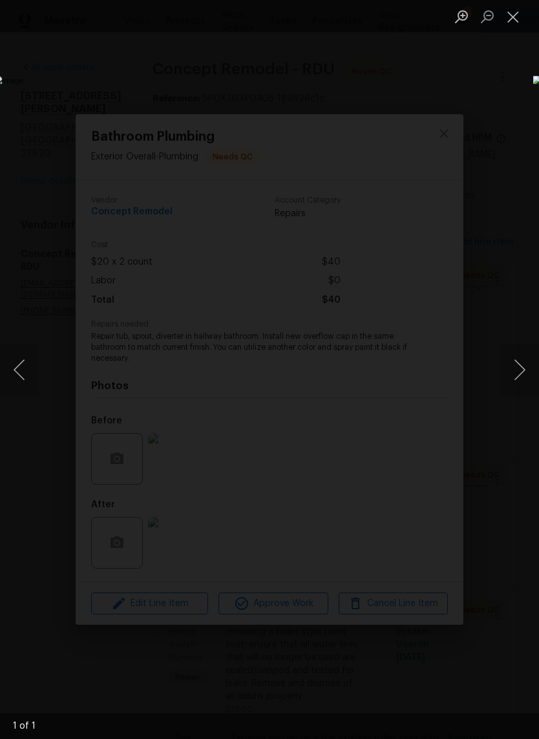
click at [519, 28] on button "Close lightbox" at bounding box center [513, 16] width 26 height 23
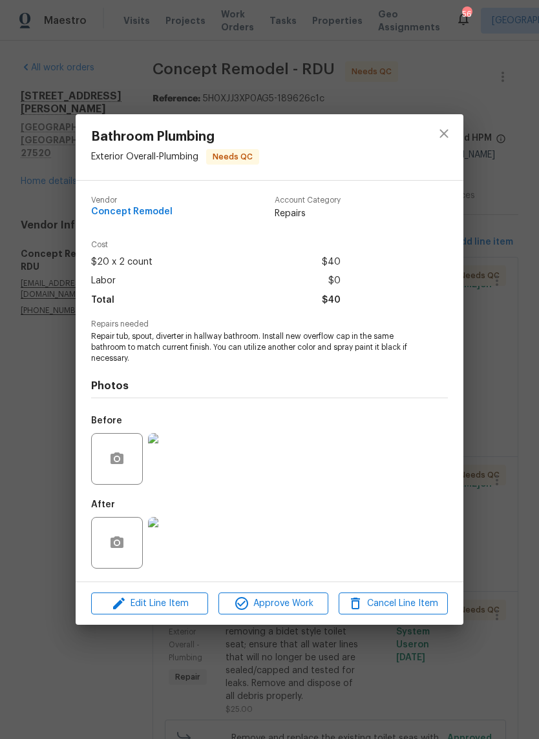
click at [190, 536] on img at bounding box center [174, 543] width 52 height 52
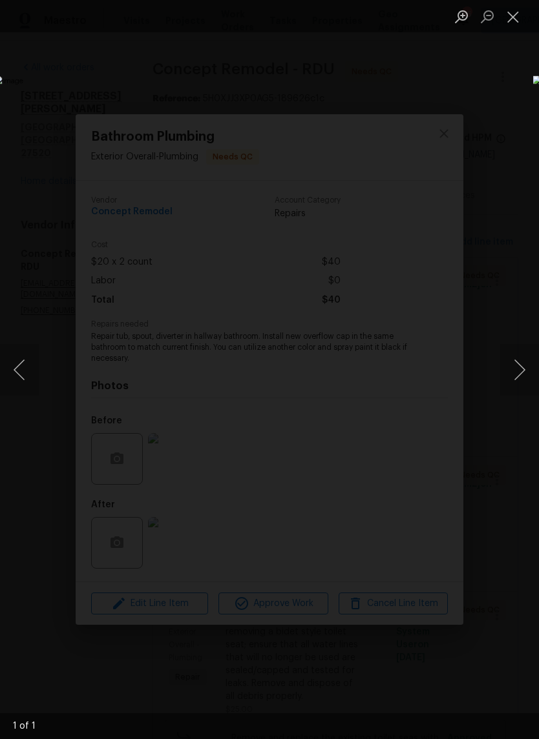
click at [523, 23] on button "Close lightbox" at bounding box center [513, 16] width 26 height 23
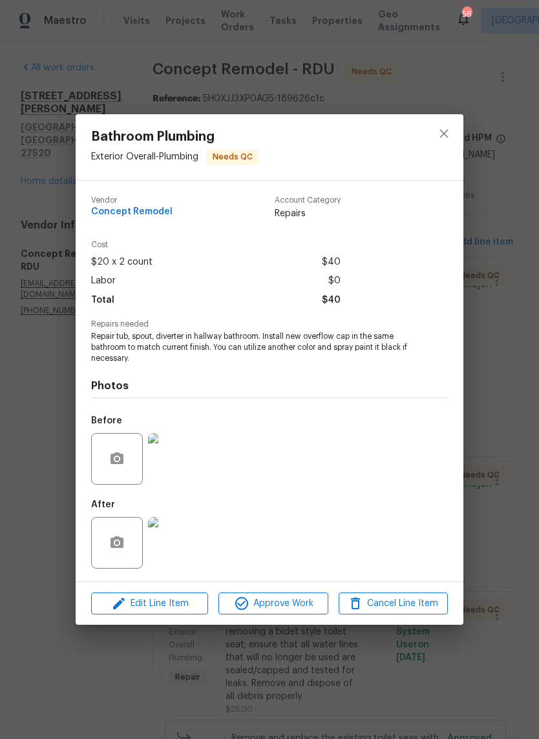
click at [193, 454] on img at bounding box center [174, 459] width 52 height 52
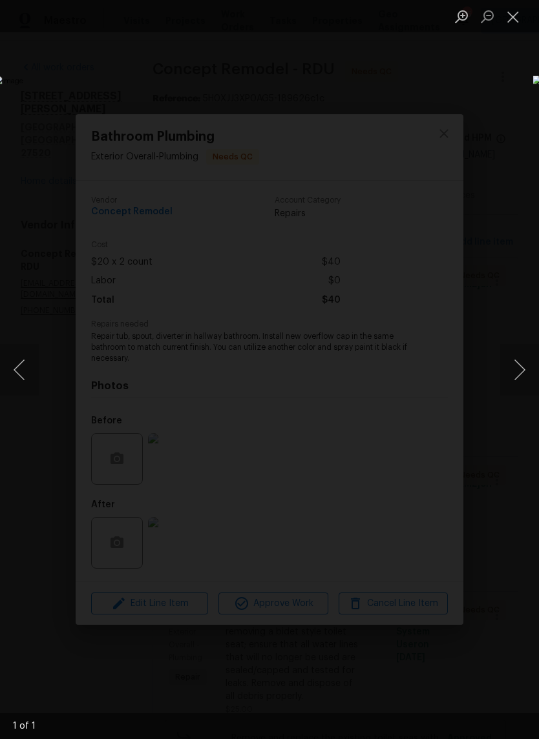
click at [520, 17] on button "Close lightbox" at bounding box center [513, 16] width 26 height 23
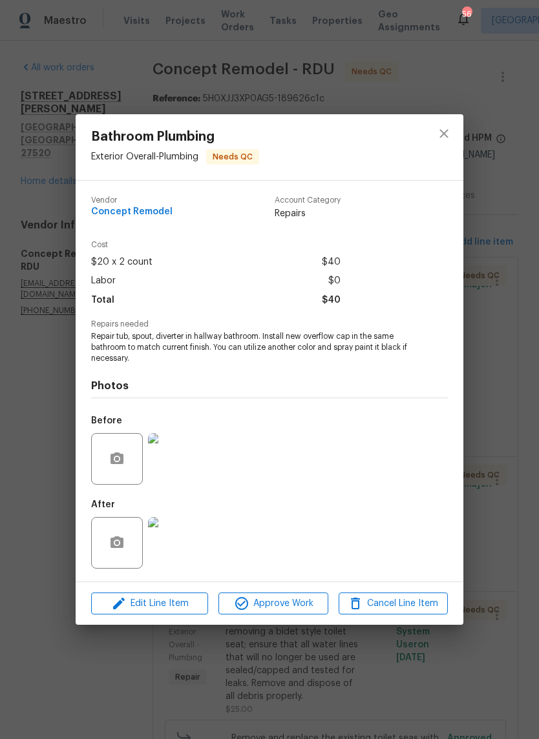
click at [189, 535] on img at bounding box center [174, 543] width 52 height 52
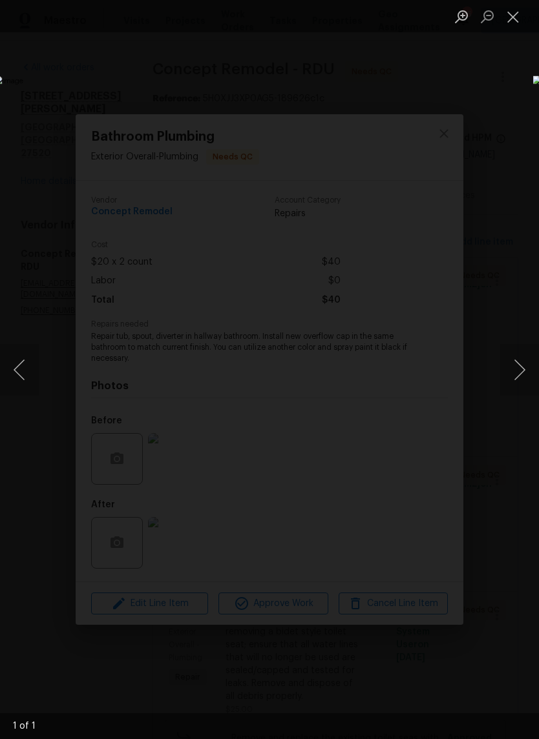
click at [519, 17] on button "Close lightbox" at bounding box center [513, 16] width 26 height 23
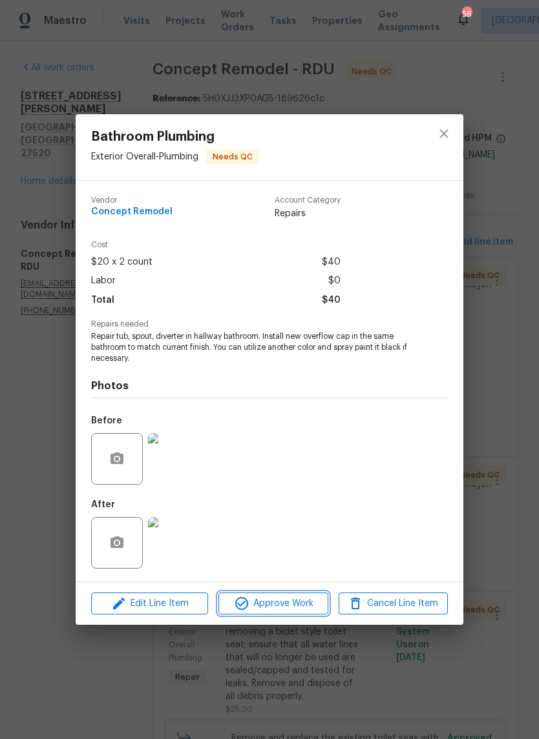
click at [300, 595] on button "Approve Work" at bounding box center [272, 604] width 109 height 23
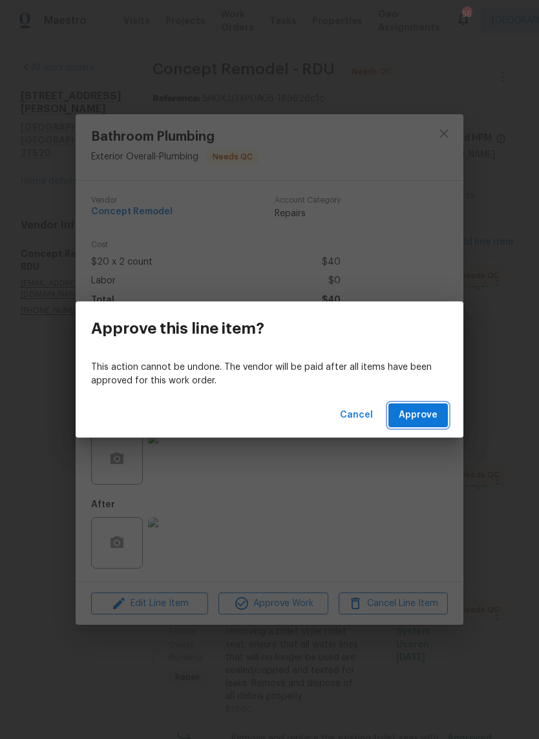
click at [444, 414] on button "Approve" at bounding box center [417, 416] width 59 height 24
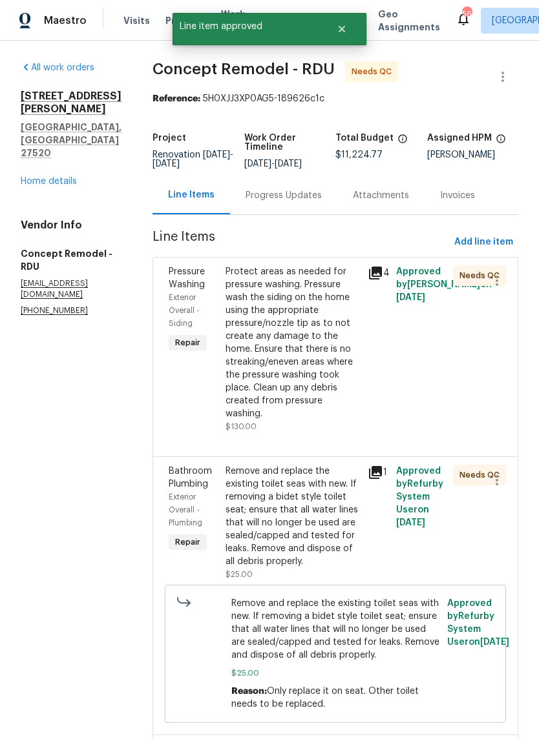
click at [308, 507] on div "Remove and replace the existing toilet seas with new. If removing a bidet style…" at bounding box center [292, 516] width 134 height 103
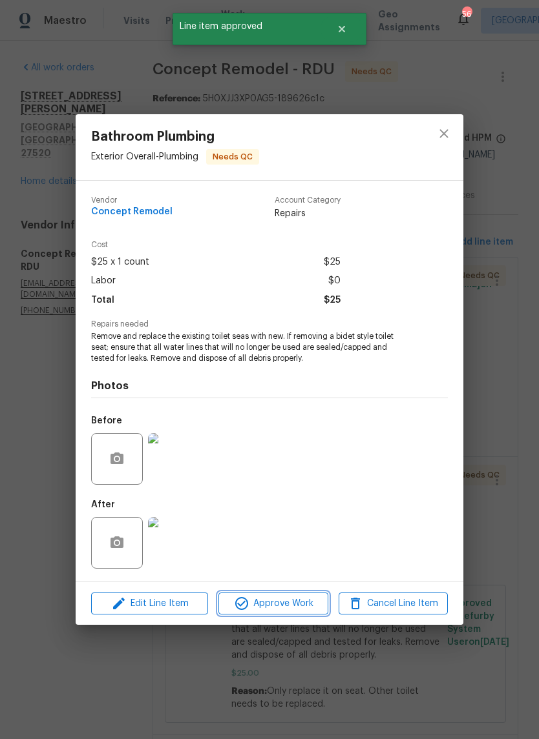
click at [297, 606] on span "Approve Work" at bounding box center [272, 604] width 101 height 16
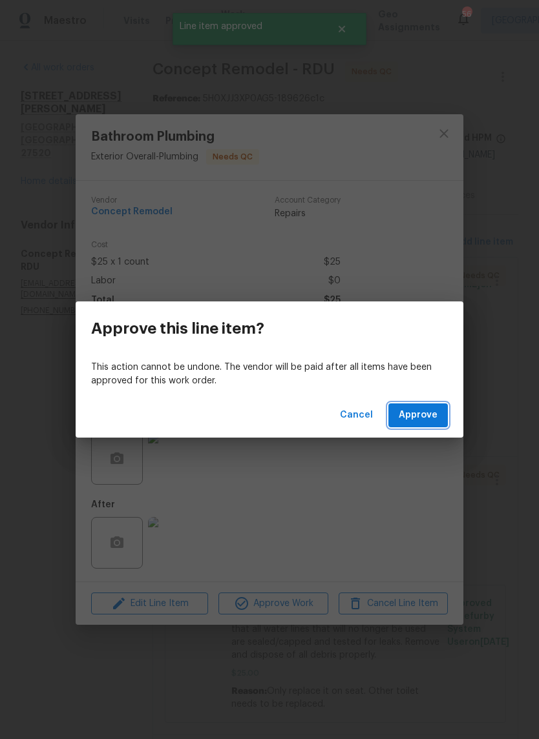
click at [432, 421] on span "Approve" at bounding box center [417, 415] width 39 height 16
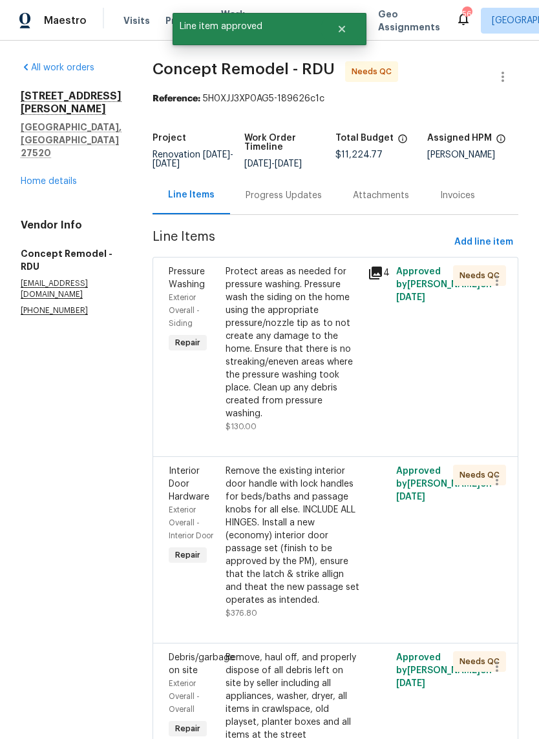
click at [295, 549] on div "Remove the existing interior door handle with lock handles for beds/baths and p…" at bounding box center [292, 536] width 134 height 142
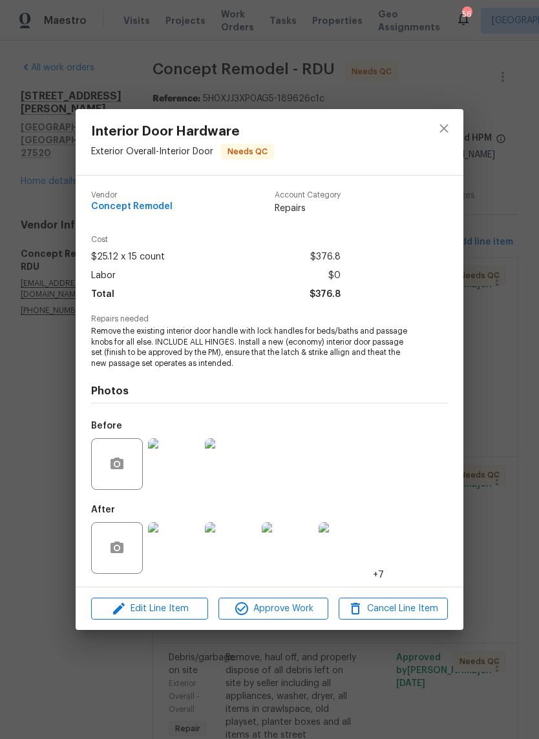
click at [193, 477] on img at bounding box center [174, 464] width 52 height 52
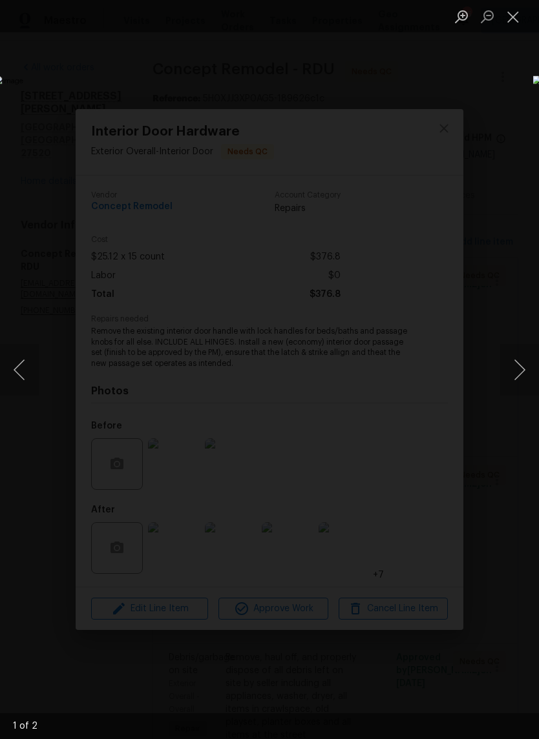
click at [527, 373] on button "Next image" at bounding box center [519, 370] width 39 height 52
click at [520, 19] on button "Close lightbox" at bounding box center [513, 16] width 26 height 23
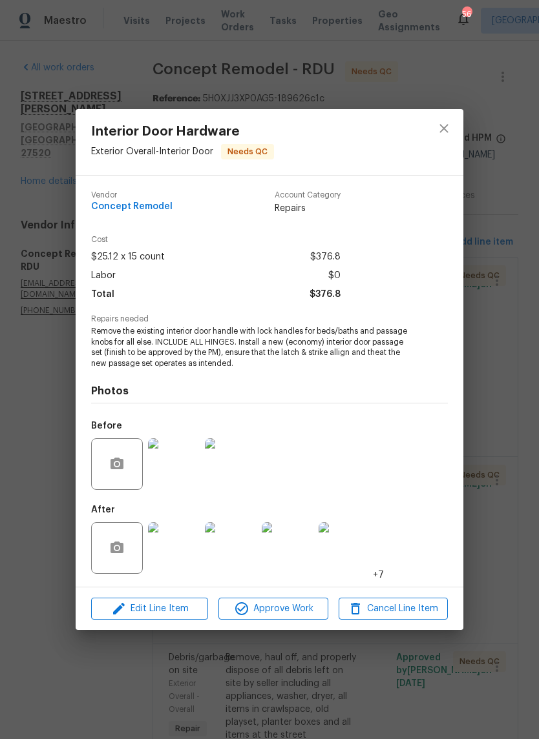
click at [237, 562] on img at bounding box center [231, 548] width 52 height 52
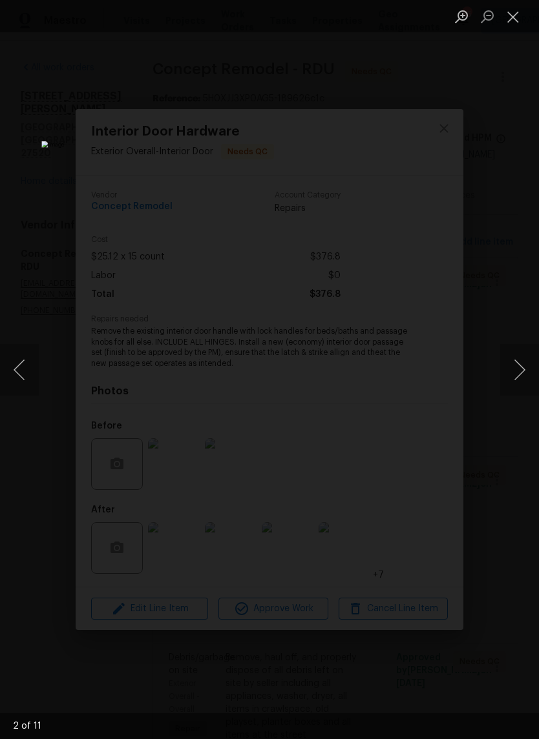
click at [523, 364] on button "Next image" at bounding box center [519, 370] width 39 height 52
click at [516, 365] on button "Next image" at bounding box center [519, 370] width 39 height 52
click at [520, 379] on button "Next image" at bounding box center [519, 370] width 39 height 52
click at [511, 25] on button "Close lightbox" at bounding box center [513, 16] width 26 height 23
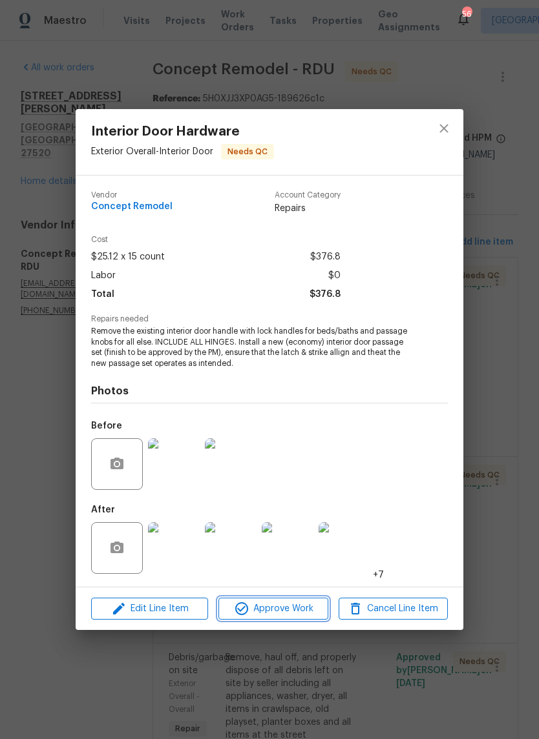
click at [304, 616] on span "Approve Work" at bounding box center [272, 609] width 101 height 16
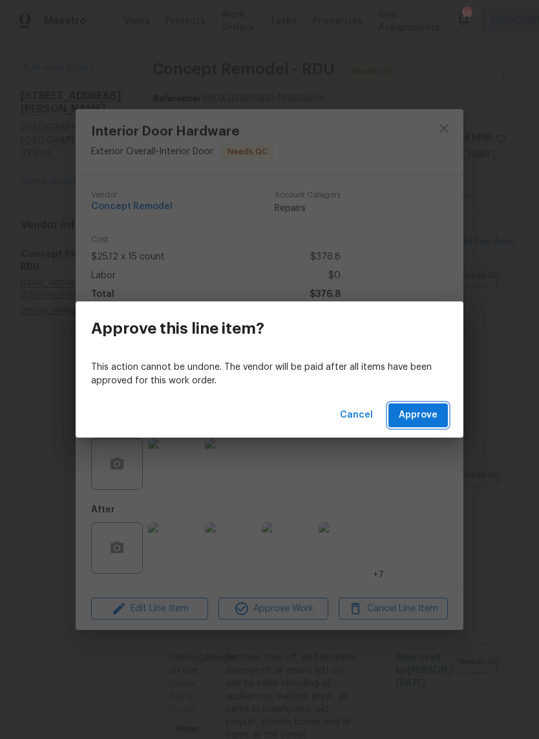
click at [426, 427] on button "Approve" at bounding box center [417, 416] width 59 height 24
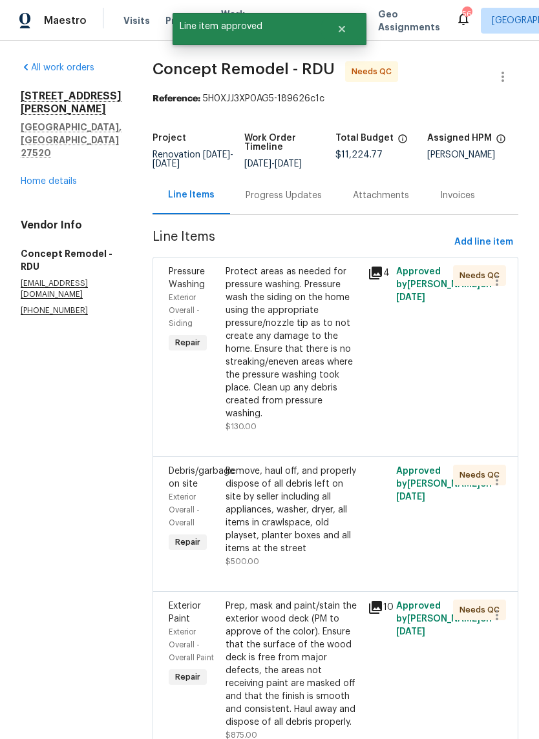
click at [299, 499] on div "Remove, haul off, and properly dispose of all debris left on site by seller inc…" at bounding box center [292, 510] width 134 height 90
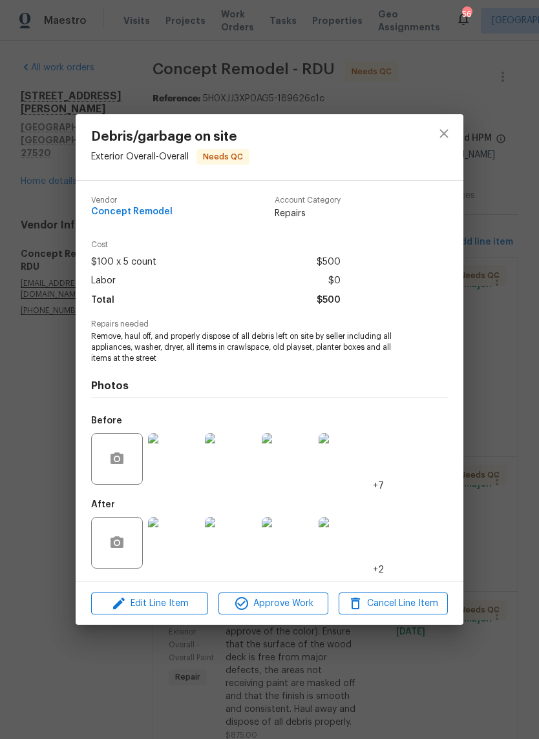
click at [361, 550] on img at bounding box center [344, 543] width 52 height 52
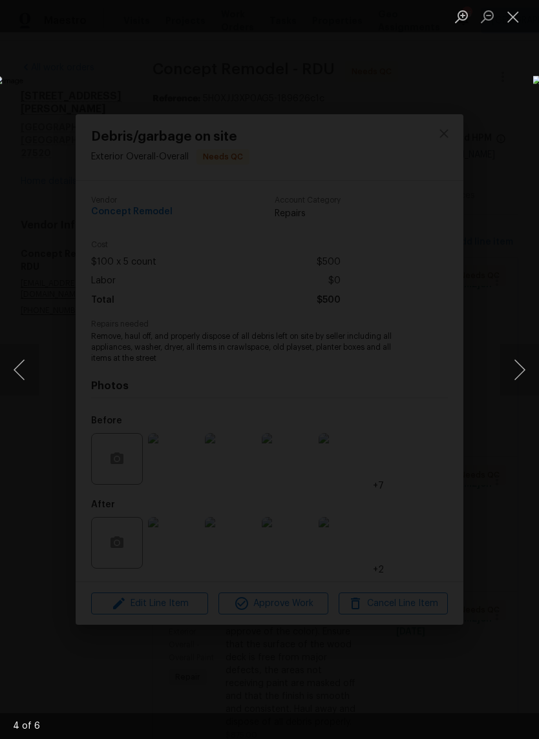
click at [517, 25] on button "Close lightbox" at bounding box center [513, 16] width 26 height 23
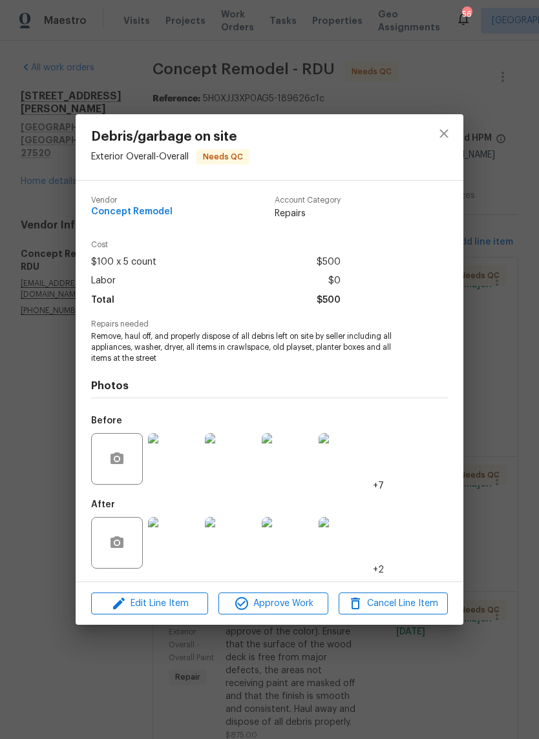
click at [354, 553] on img at bounding box center [344, 543] width 52 height 52
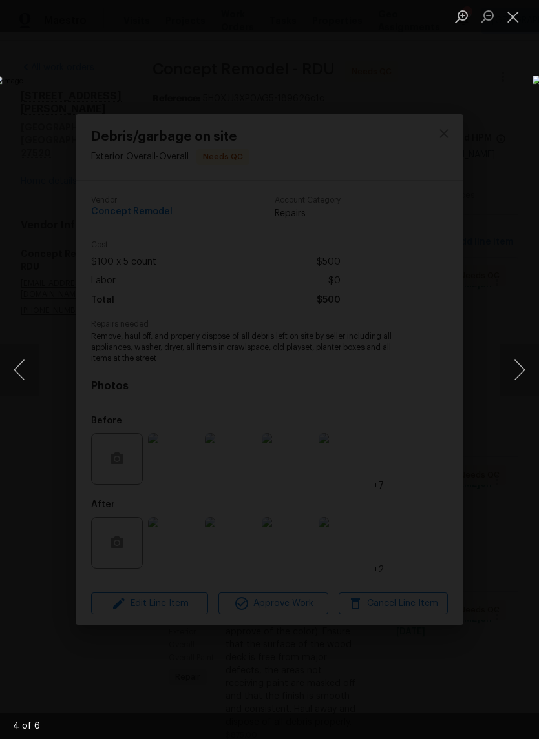
click at [522, 14] on button "Close lightbox" at bounding box center [513, 16] width 26 height 23
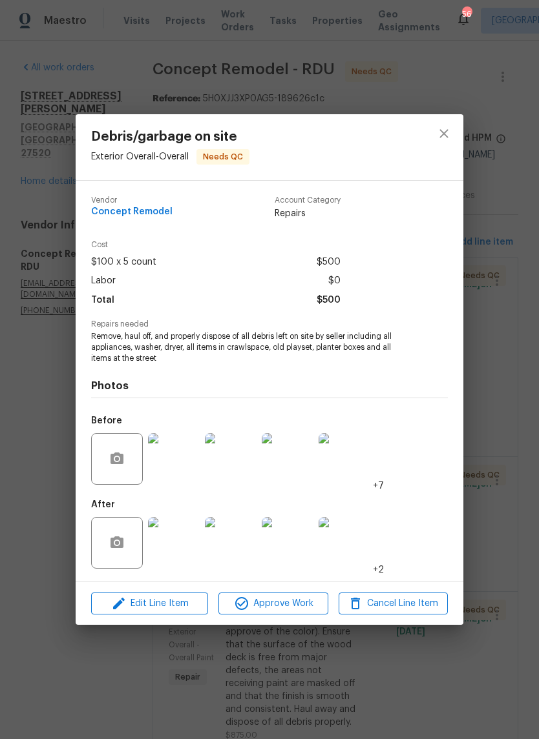
click at [288, 568] on img at bounding box center [288, 543] width 52 height 52
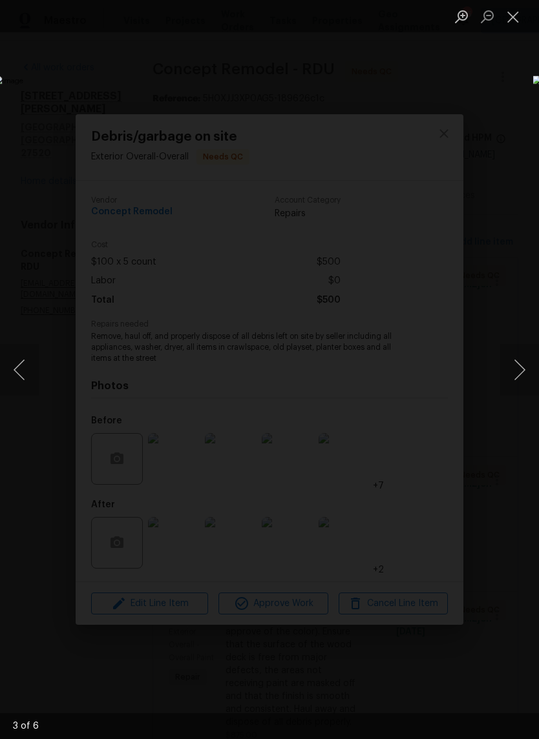
click at [517, 21] on button "Close lightbox" at bounding box center [513, 16] width 26 height 23
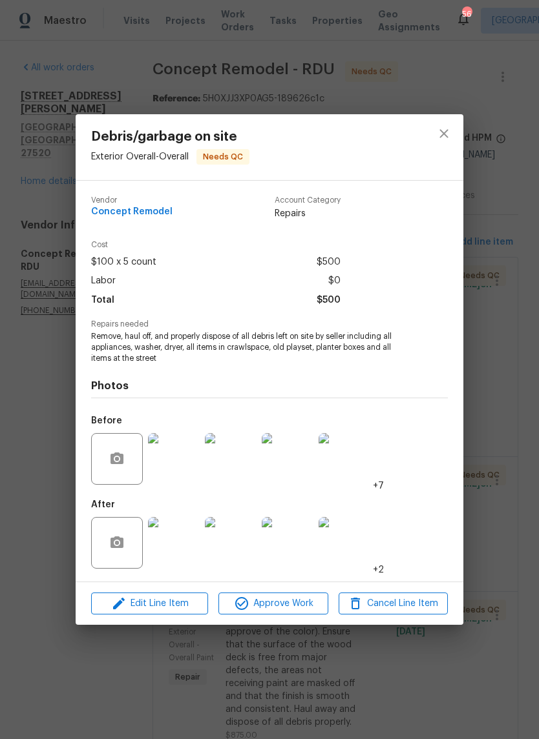
click at [355, 464] on img at bounding box center [344, 459] width 52 height 52
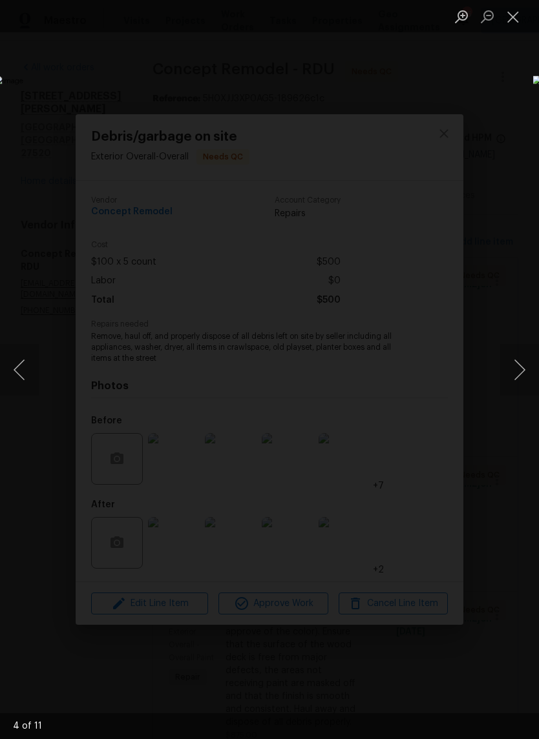
click at [521, 367] on button "Next image" at bounding box center [519, 370] width 39 height 52
click at [522, 366] on button "Next image" at bounding box center [519, 370] width 39 height 52
click at [514, 21] on button "Close lightbox" at bounding box center [513, 16] width 26 height 23
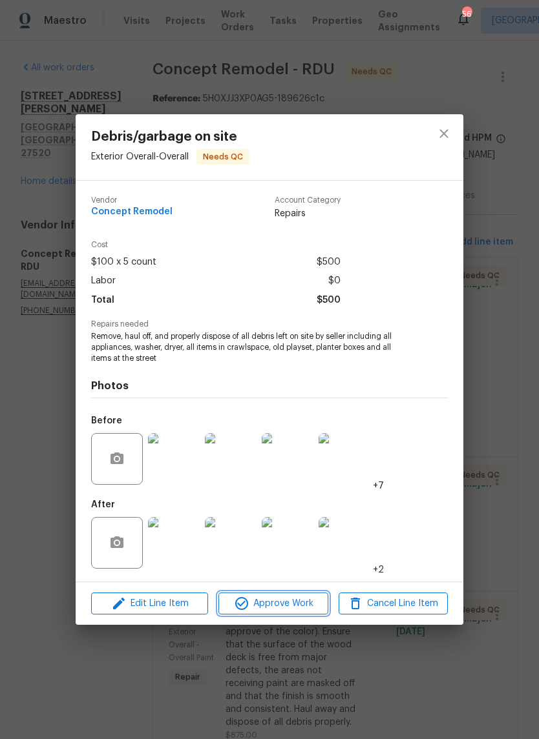
click at [299, 615] on button "Approve Work" at bounding box center [272, 604] width 109 height 23
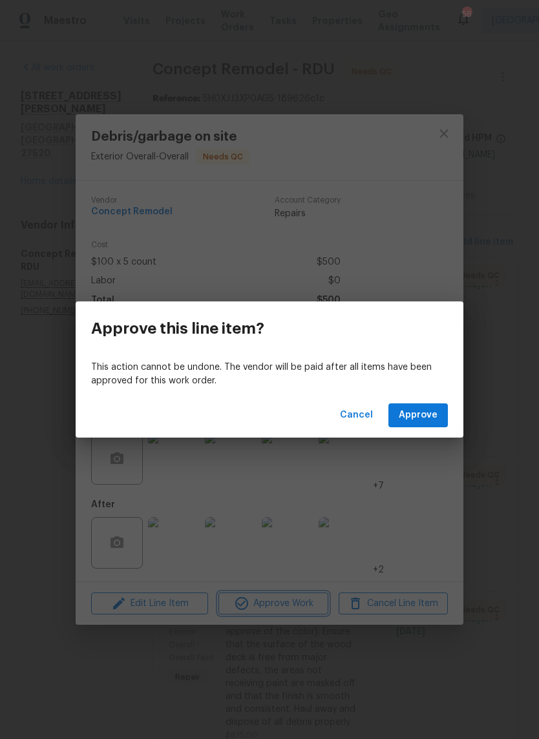
click at [442, 438] on div "Approve this line item? This action cannot be undone. The vendor will be paid a…" at bounding box center [269, 369] width 539 height 739
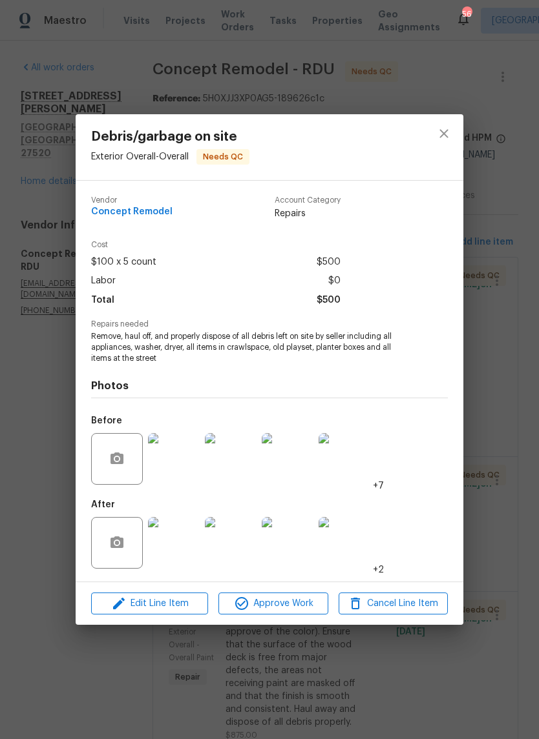
click at [442, 438] on div "Before +7" at bounding box center [269, 451] width 356 height 84
click at [272, 602] on span "Approve Work" at bounding box center [272, 604] width 101 height 16
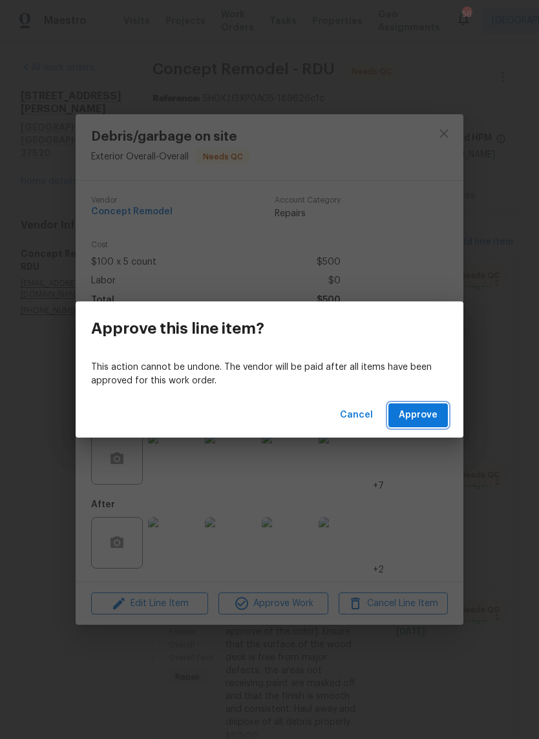
click at [415, 412] on span "Approve" at bounding box center [417, 415] width 39 height 16
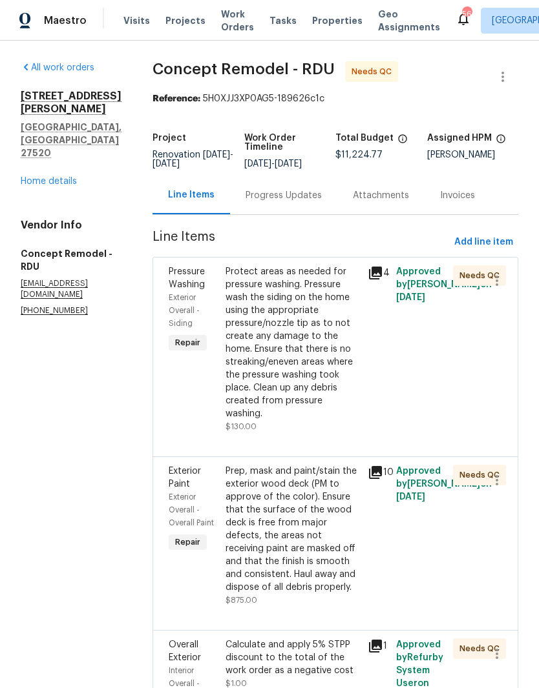
click at [287, 502] on div "Prep, mask and paint/stain the exterior wood deck (PM to approve of the color).…" at bounding box center [292, 529] width 134 height 129
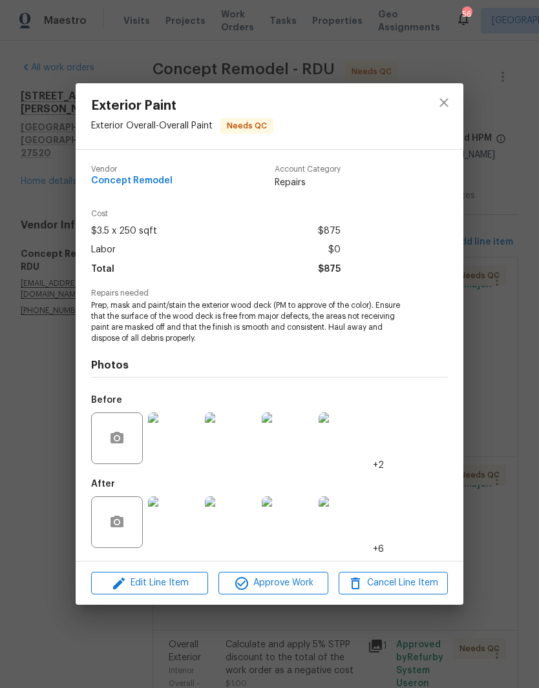
click at [194, 524] on img at bounding box center [174, 523] width 52 height 52
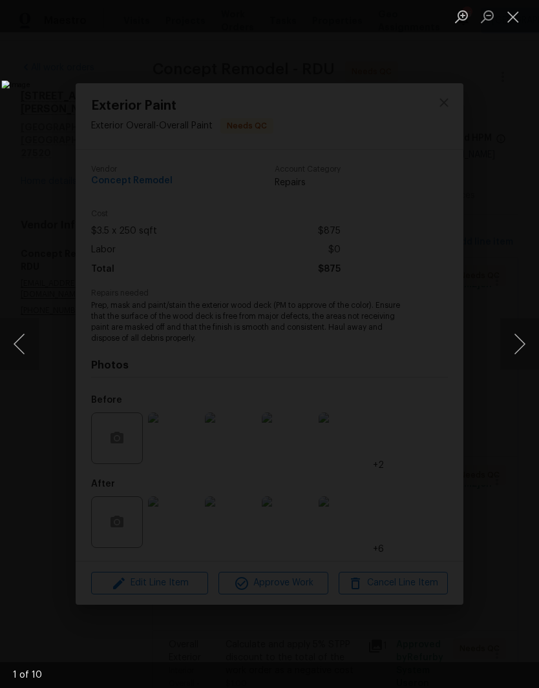
click at [515, 347] on button "Next image" at bounding box center [519, 344] width 39 height 52
click at [518, 347] on button "Next image" at bounding box center [519, 344] width 39 height 52
click at [515, 351] on button "Next image" at bounding box center [519, 344] width 39 height 52
click at [517, 356] on button "Next image" at bounding box center [519, 344] width 39 height 52
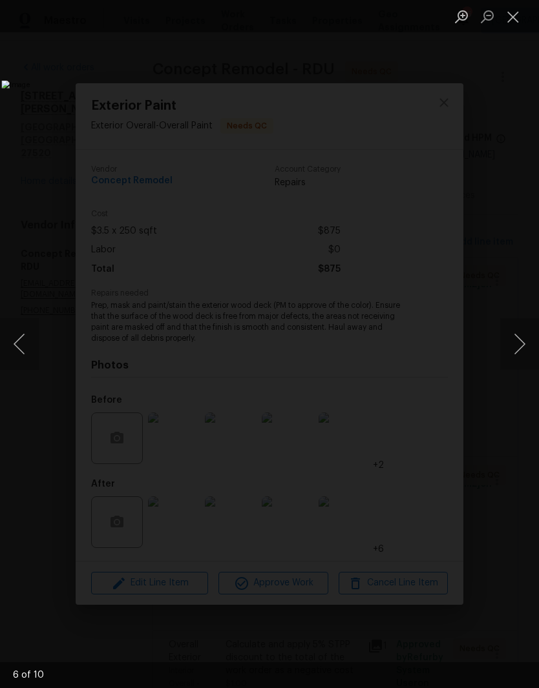
click at [517, 27] on button "Close lightbox" at bounding box center [513, 16] width 26 height 23
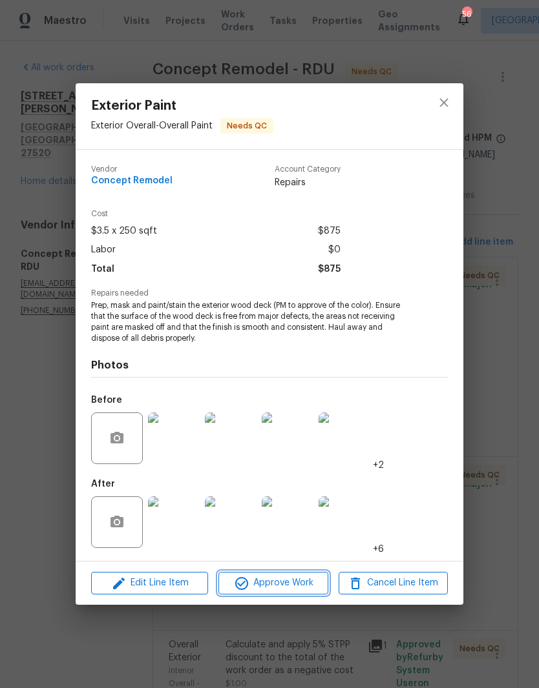
click at [307, 588] on span "Approve Work" at bounding box center [272, 583] width 101 height 16
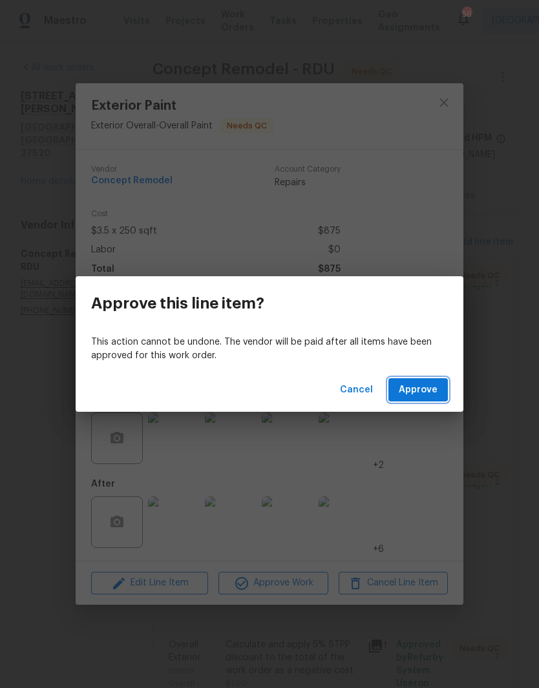
click at [434, 388] on span "Approve" at bounding box center [417, 390] width 39 height 16
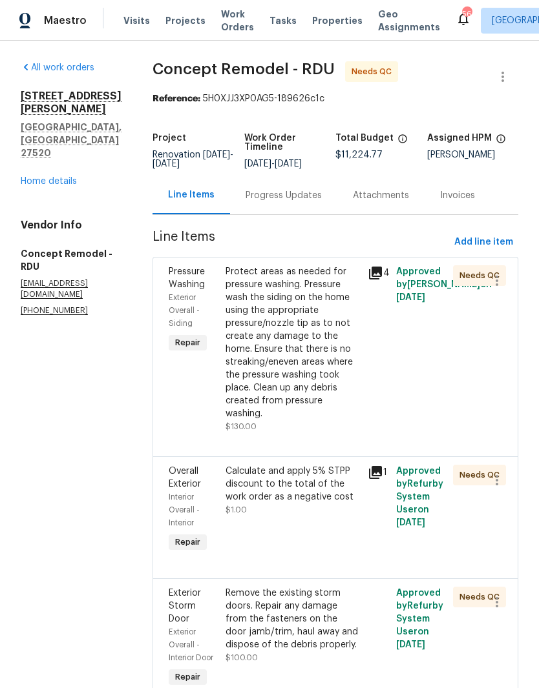
click at [307, 587] on div "Remove the existing storm doors. Repair any damage from the fasteners on the do…" at bounding box center [292, 619] width 134 height 65
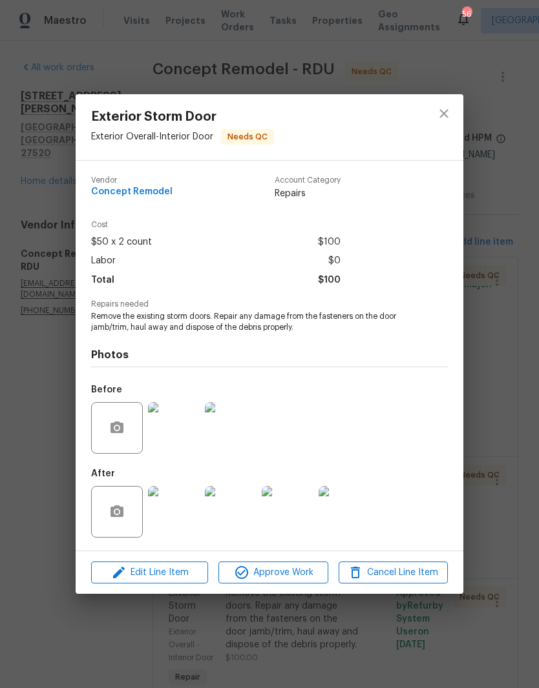
click at [193, 431] on img at bounding box center [174, 428] width 52 height 52
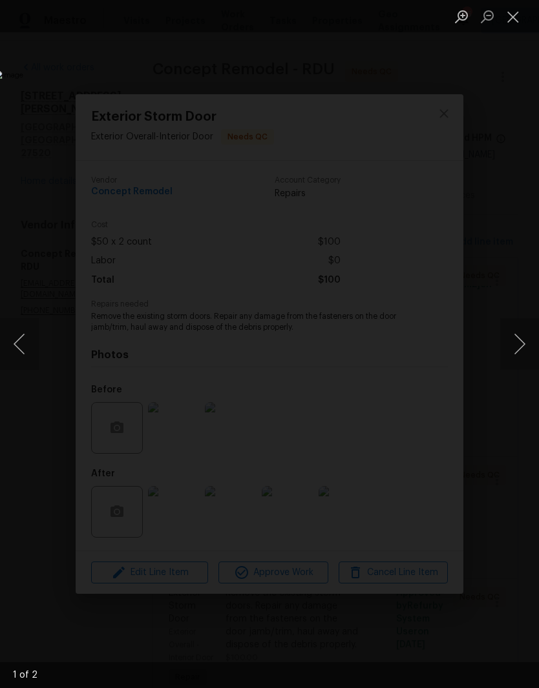
click at [513, 351] on button "Next image" at bounding box center [519, 344] width 39 height 52
click at [514, 20] on button "Close lightbox" at bounding box center [513, 16] width 26 height 23
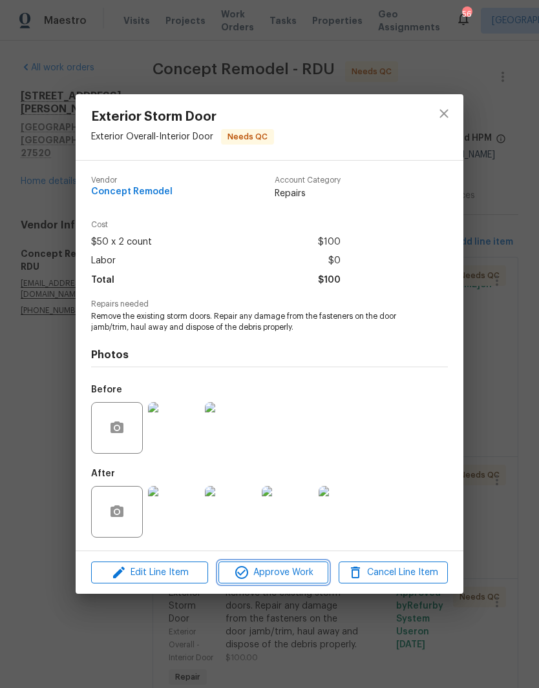
click at [303, 575] on span "Approve Work" at bounding box center [272, 573] width 101 height 16
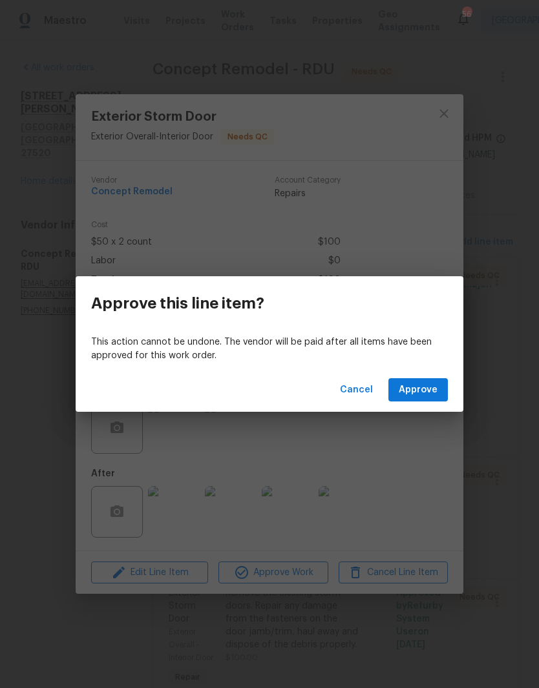
click at [422, 398] on button "Approve" at bounding box center [417, 390] width 59 height 24
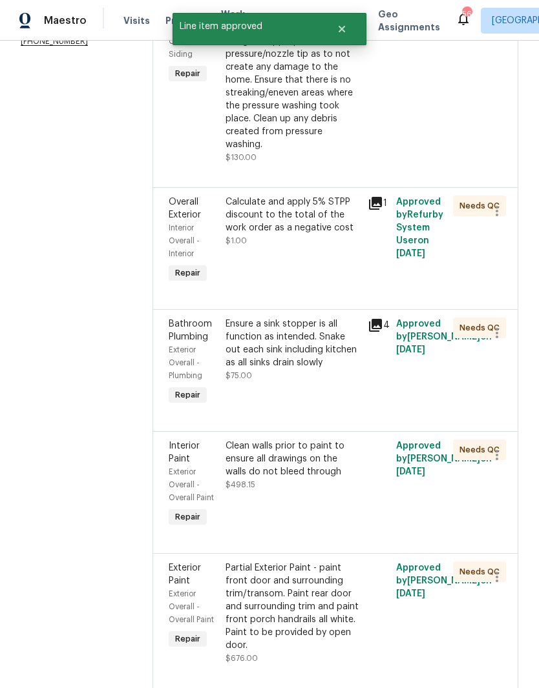
scroll to position [264, 0]
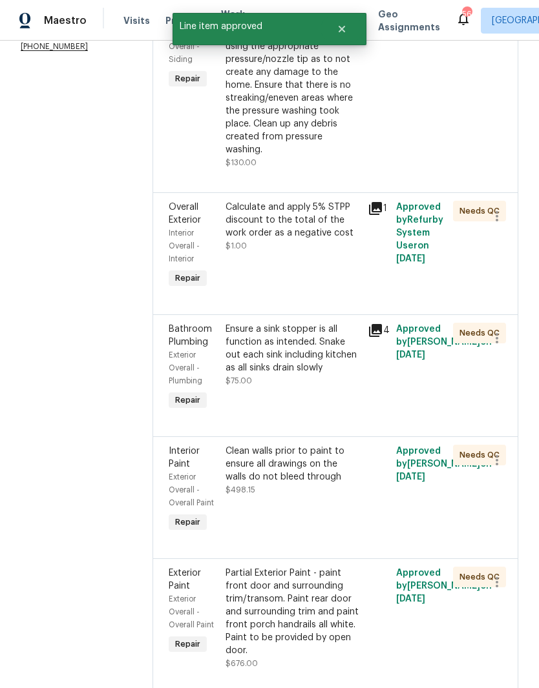
click at [288, 344] on div "Ensure a sink stopper is all function as intended. Snake out each sink includin…" at bounding box center [292, 355] width 134 height 65
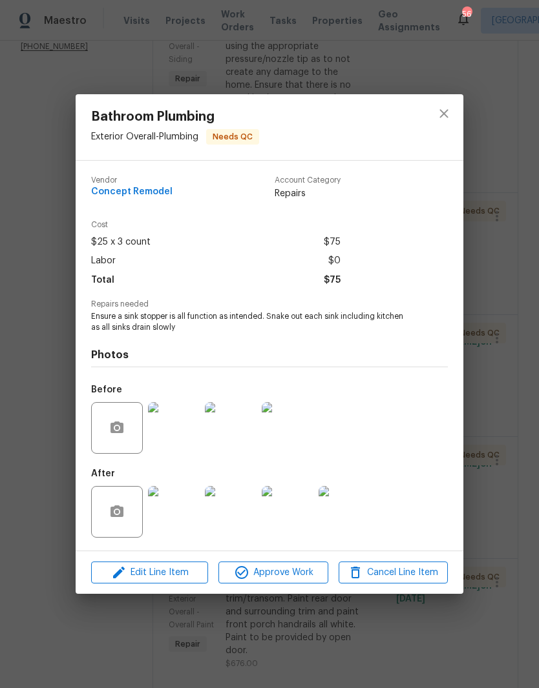
click at [241, 521] on img at bounding box center [231, 512] width 52 height 52
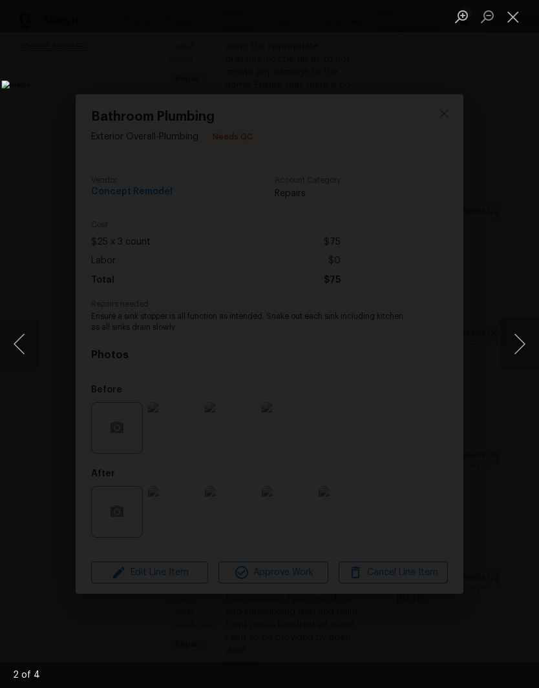
click at [524, 355] on button "Next image" at bounding box center [519, 344] width 39 height 52
click at [520, 354] on button "Next image" at bounding box center [519, 344] width 39 height 52
click at [523, 347] on button "Next image" at bounding box center [519, 344] width 39 height 52
click at [517, 22] on button "Close lightbox" at bounding box center [513, 16] width 26 height 23
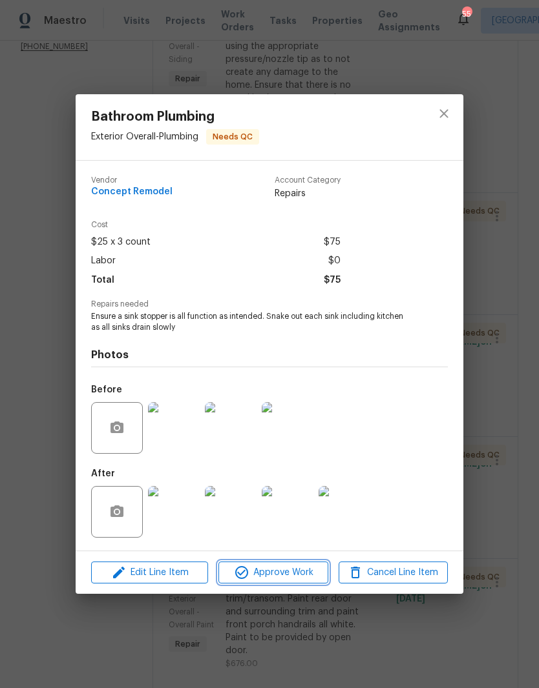
click at [303, 575] on span "Approve Work" at bounding box center [272, 573] width 101 height 16
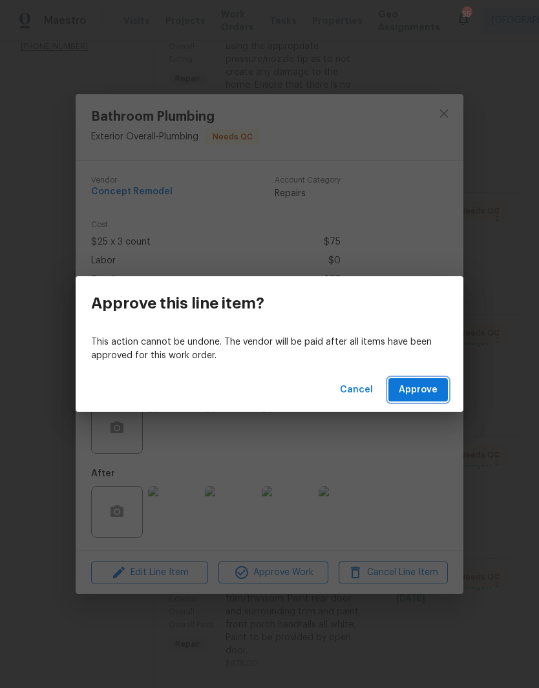
click at [433, 391] on span "Approve" at bounding box center [417, 390] width 39 height 16
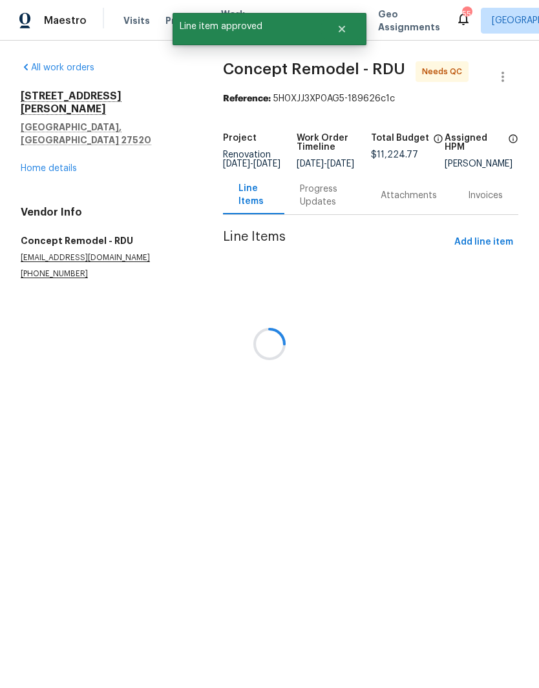
scroll to position [0, 0]
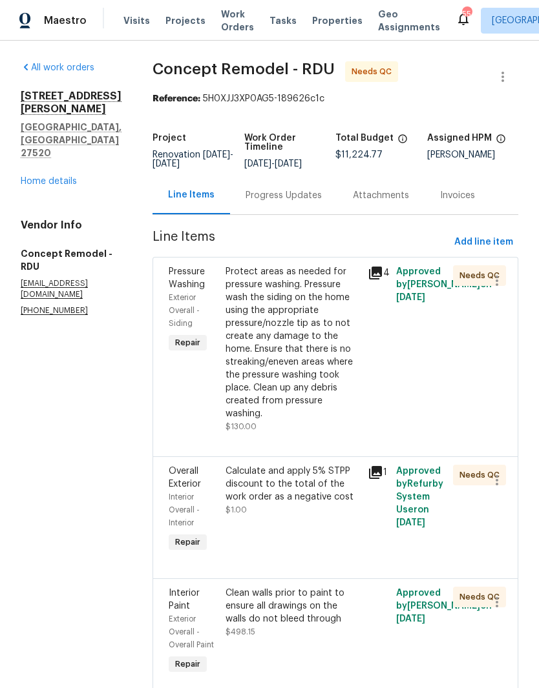
click at [289, 615] on div "Clean walls prior to paint to ensure all drawings on the walls do not bleed thr…" at bounding box center [293, 632] width 142 height 98
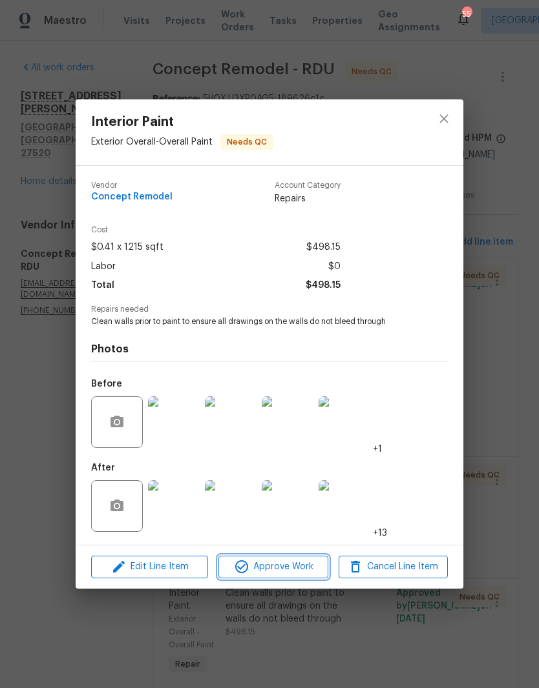
click at [302, 570] on span "Approve Work" at bounding box center [272, 567] width 101 height 16
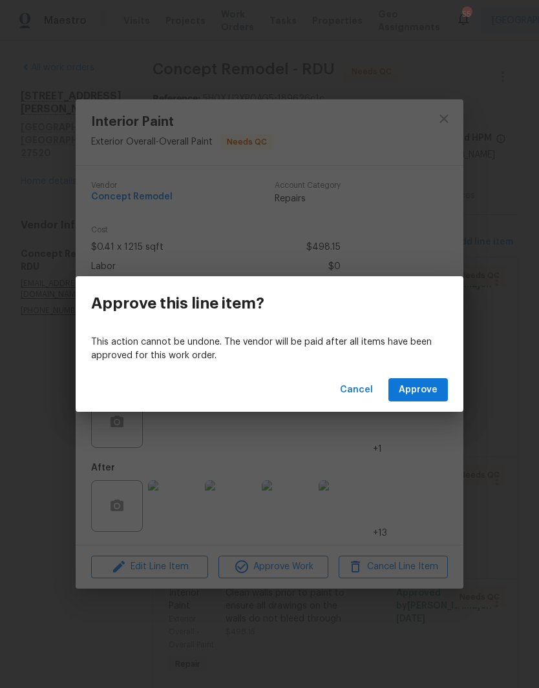
click at [443, 382] on button "Approve" at bounding box center [417, 390] width 59 height 24
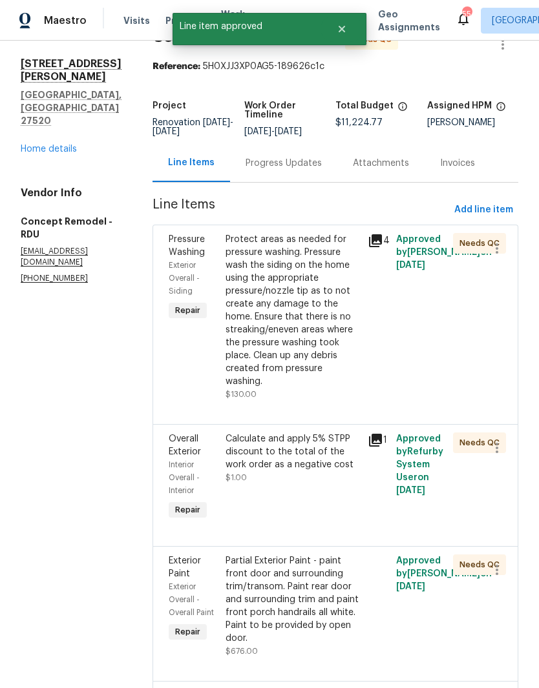
scroll to position [102, 0]
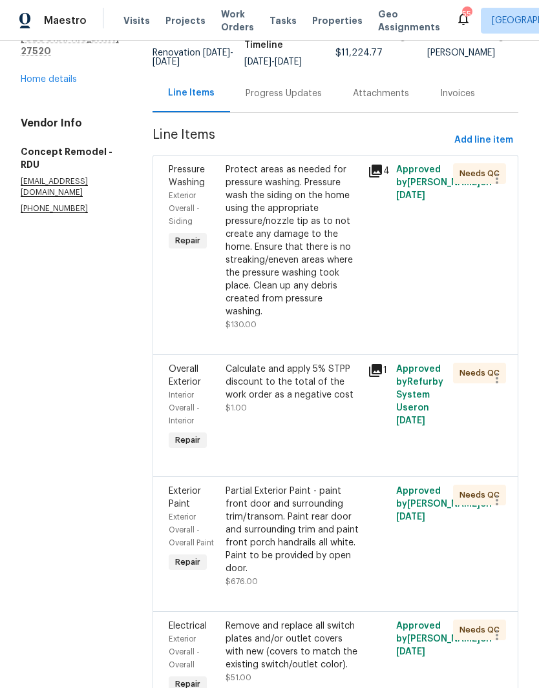
click at [303, 520] on div "Partial Exterior Paint - paint front door and surrounding trim/transom. Paint r…" at bounding box center [292, 530] width 134 height 90
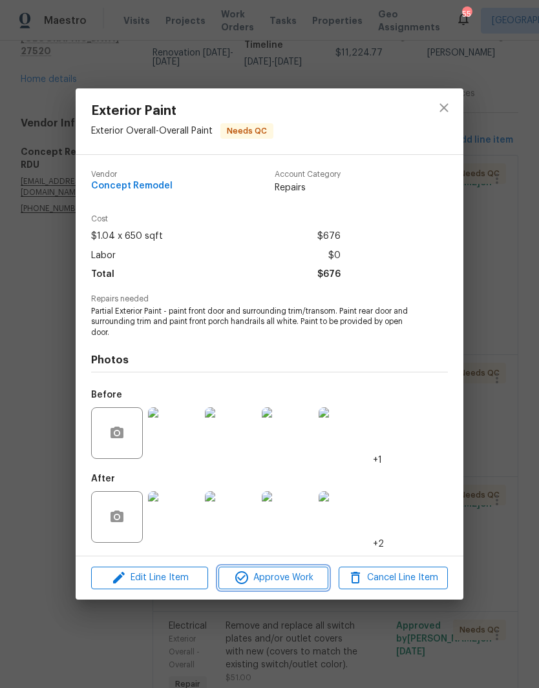
click at [298, 581] on span "Approve Work" at bounding box center [272, 578] width 101 height 16
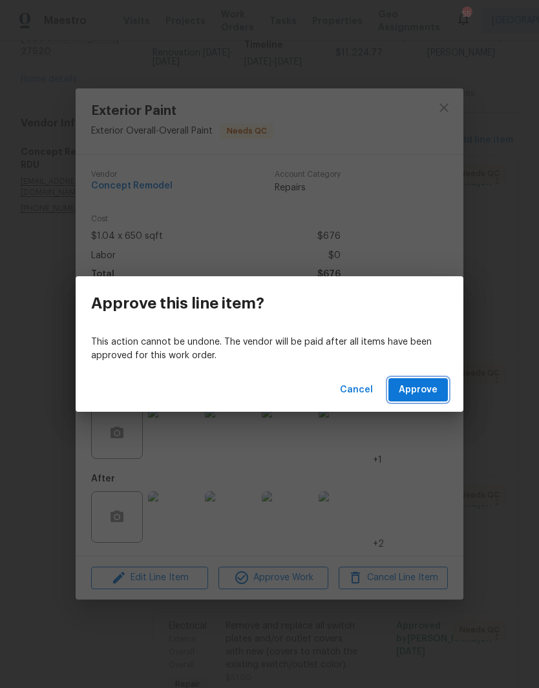
click at [443, 397] on button "Approve" at bounding box center [417, 390] width 59 height 24
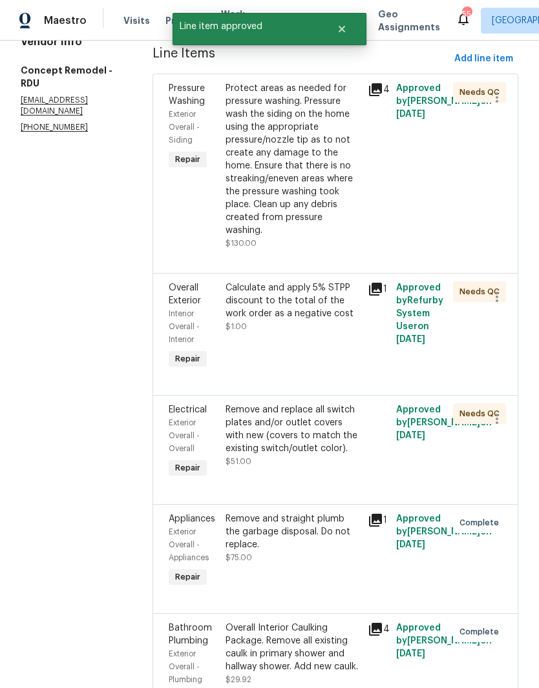
scroll to position [197, 0]
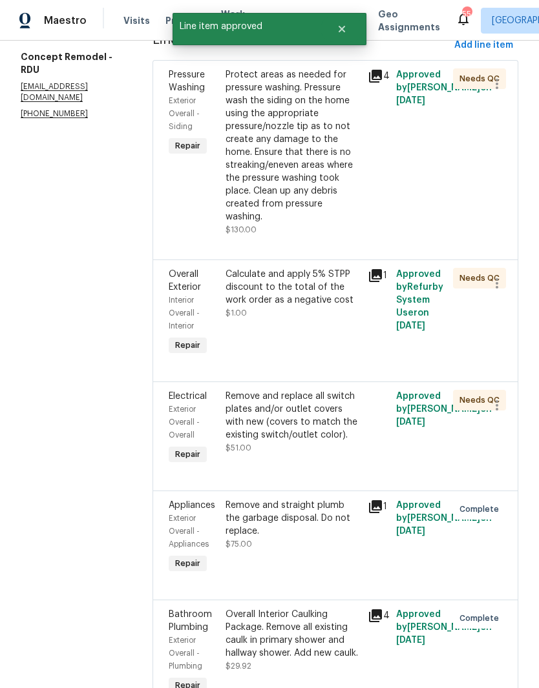
click at [300, 400] on div "Remove and replace all switch plates and/or outlet covers with new (covers to m…" at bounding box center [292, 416] width 134 height 52
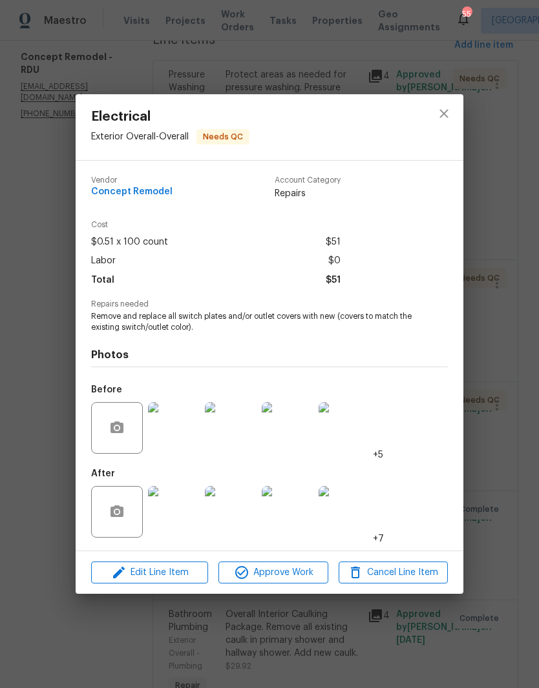
click at [172, 440] on img at bounding box center [174, 428] width 52 height 52
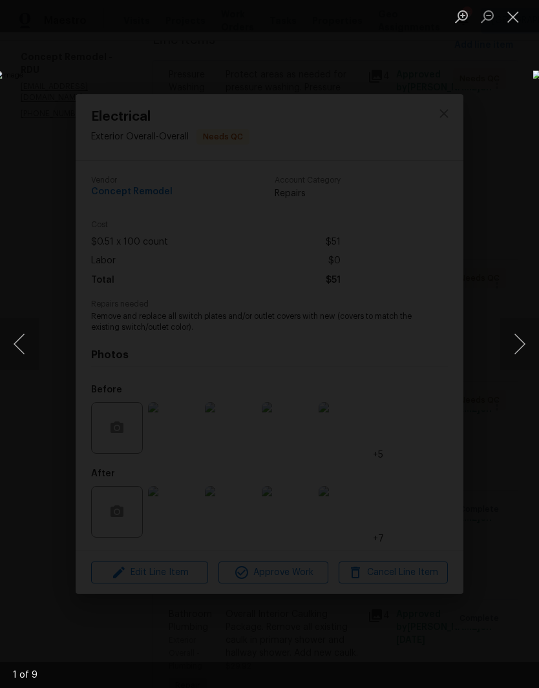
click at [520, 348] on button "Next image" at bounding box center [519, 344] width 39 height 52
click at [518, 350] on button "Next image" at bounding box center [519, 344] width 39 height 52
click at [524, 349] on button "Next image" at bounding box center [519, 344] width 39 height 52
click at [521, 349] on button "Next image" at bounding box center [519, 344] width 39 height 52
click at [524, 347] on button "Next image" at bounding box center [519, 344] width 39 height 52
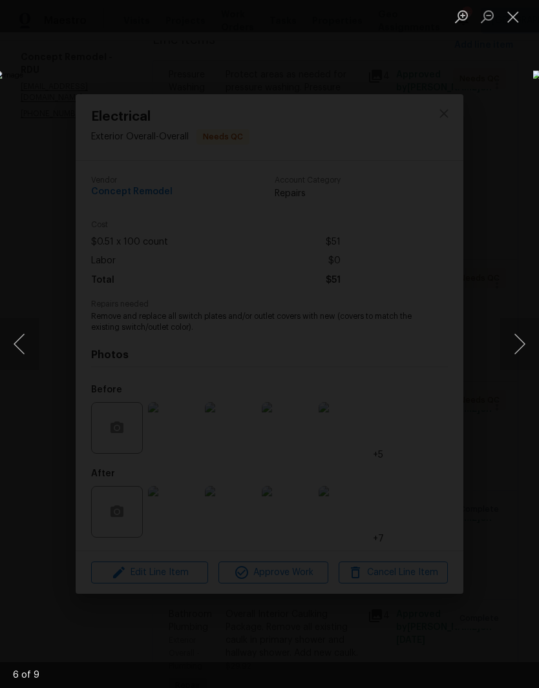
click at [522, 335] on button "Next image" at bounding box center [519, 344] width 39 height 52
click at [524, 348] on button "Next image" at bounding box center [519, 344] width 39 height 52
click at [520, 21] on button "Close lightbox" at bounding box center [513, 16] width 26 height 23
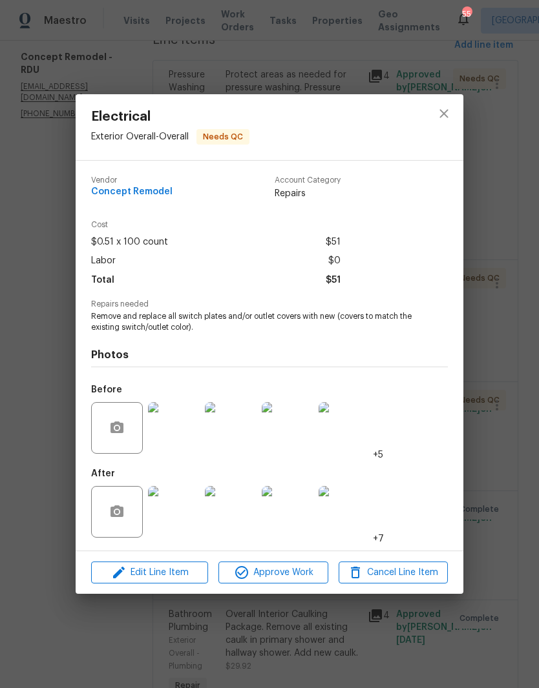
click at [183, 516] on img at bounding box center [174, 512] width 52 height 52
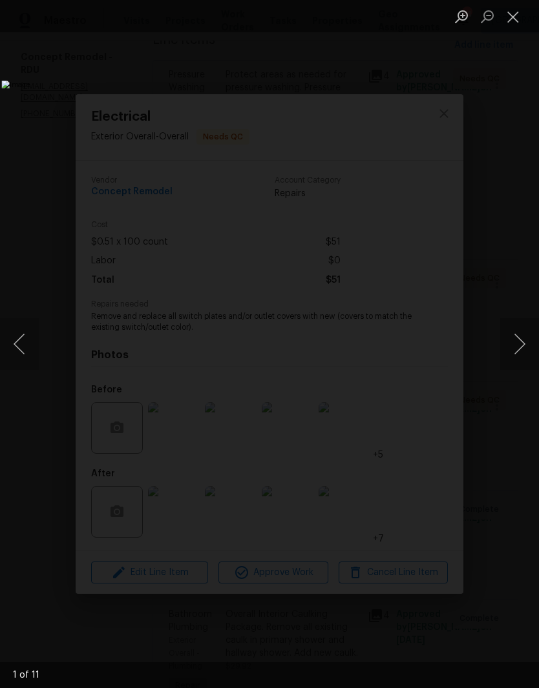
click at [525, 331] on button "Next image" at bounding box center [519, 344] width 39 height 52
click at [520, 339] on button "Next image" at bounding box center [519, 344] width 39 height 52
click at [520, 351] on button "Next image" at bounding box center [519, 344] width 39 height 52
click at [519, 353] on button "Next image" at bounding box center [519, 344] width 39 height 52
click at [518, 353] on button "Next image" at bounding box center [519, 344] width 39 height 52
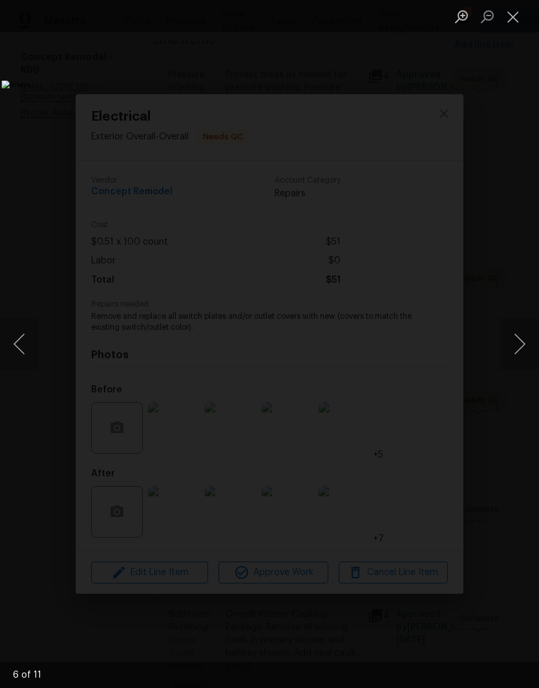
click at [518, 356] on button "Next image" at bounding box center [519, 344] width 39 height 52
click at [517, 22] on button "Close lightbox" at bounding box center [513, 16] width 26 height 23
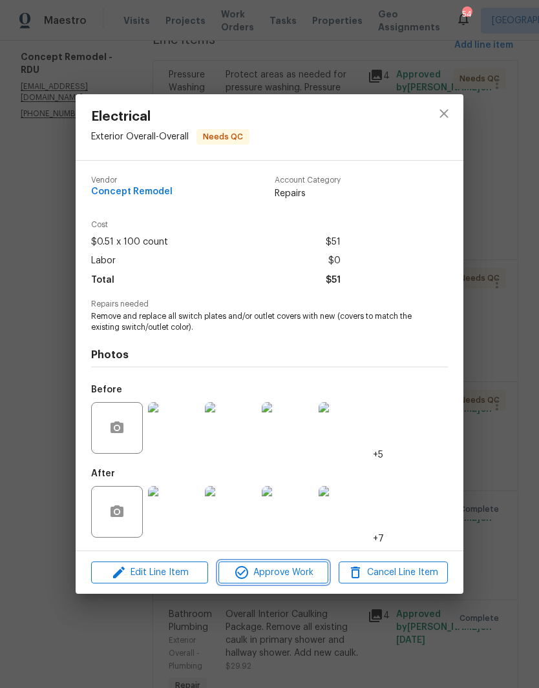
click at [300, 584] on button "Approve Work" at bounding box center [272, 573] width 109 height 23
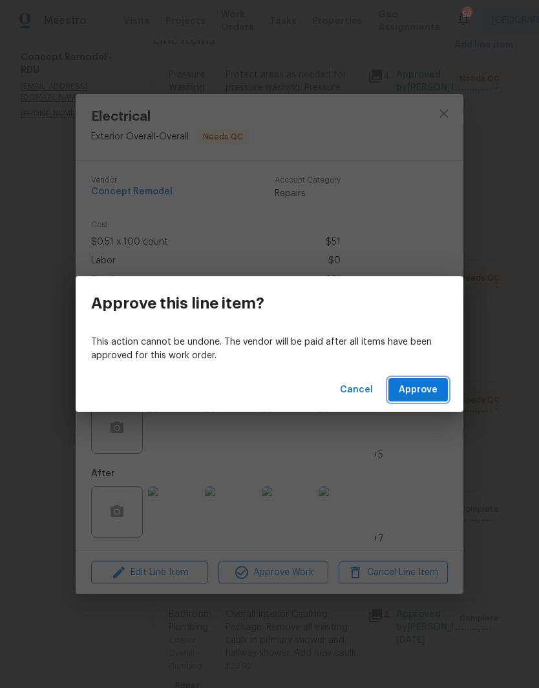
click at [419, 401] on button "Approve" at bounding box center [417, 390] width 59 height 24
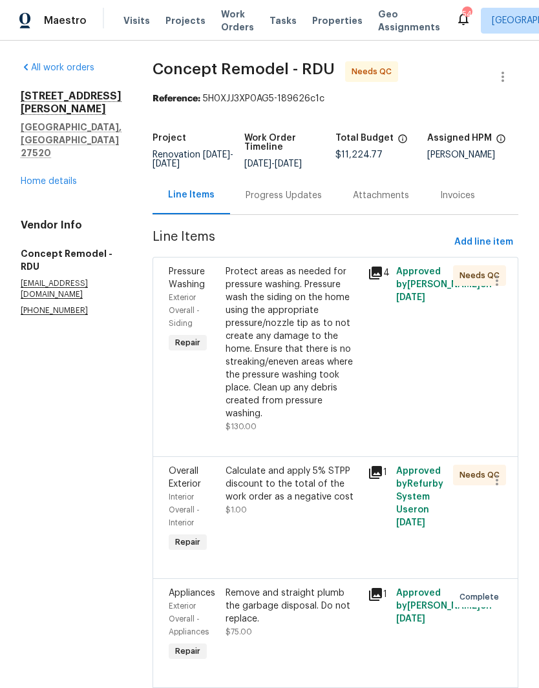
scroll to position [0, 0]
click at [59, 177] on link "Home details" at bounding box center [49, 181] width 56 height 9
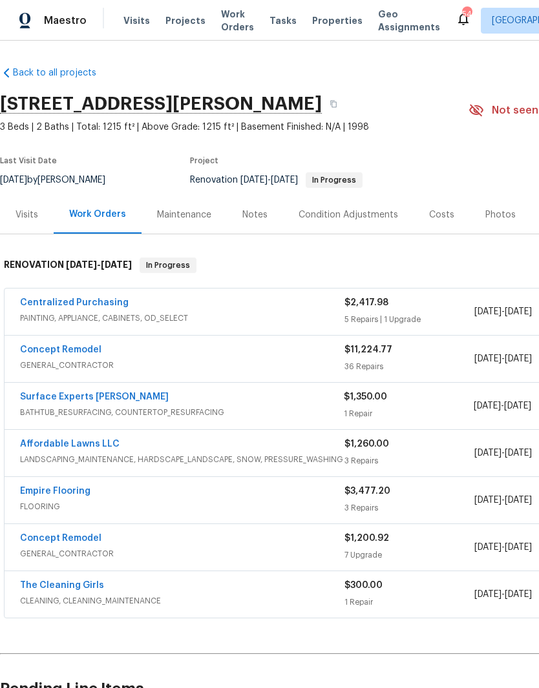
click at [99, 550] on span "GENERAL_CONTRACTOR" at bounding box center [182, 554] width 324 height 13
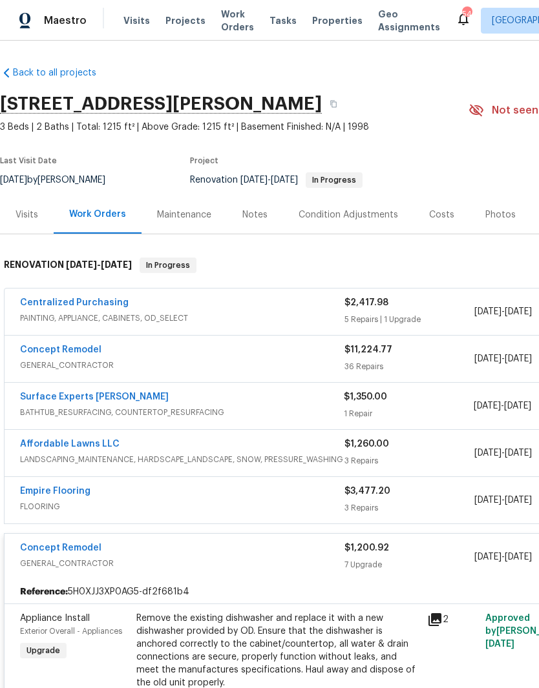
click at [94, 548] on link "Concept Remodel" at bounding box center [60, 548] width 81 height 9
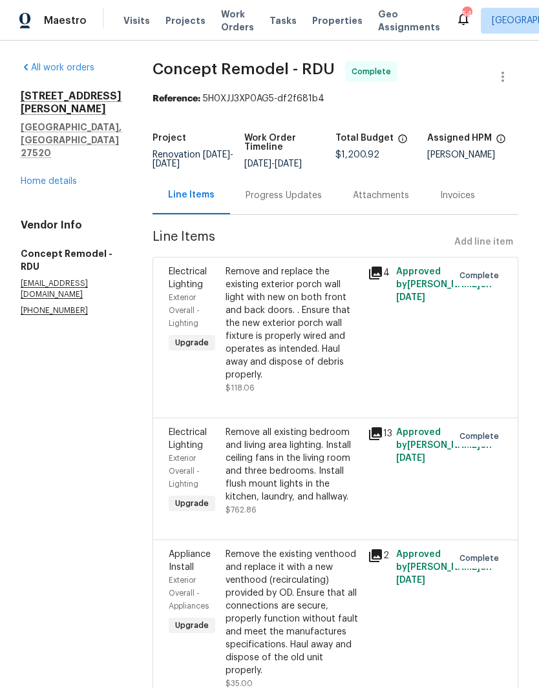
click at [67, 177] on link "Home details" at bounding box center [49, 181] width 56 height 9
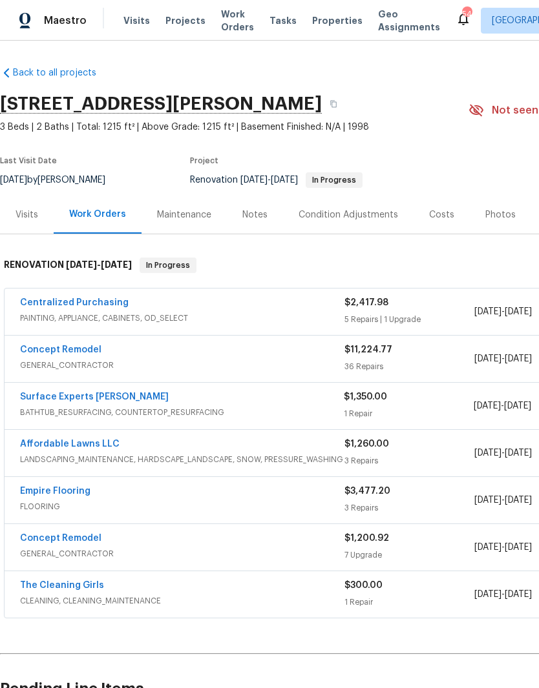
click at [74, 354] on link "Concept Remodel" at bounding box center [60, 349] width 81 height 9
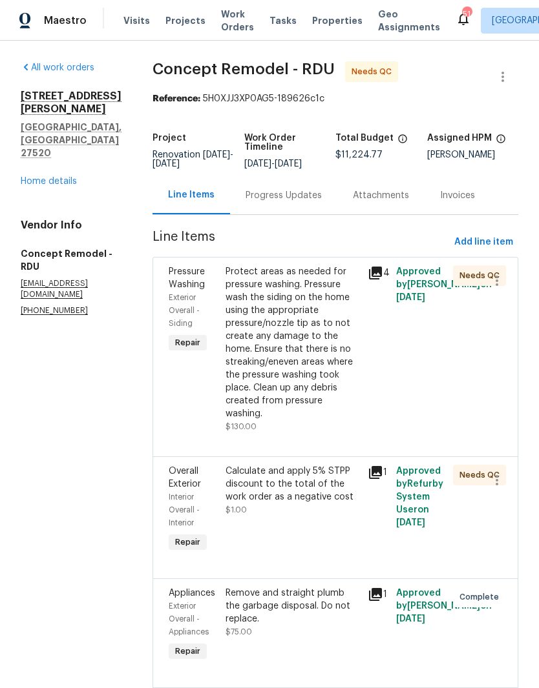
click at [56, 177] on link "Home details" at bounding box center [49, 181] width 56 height 9
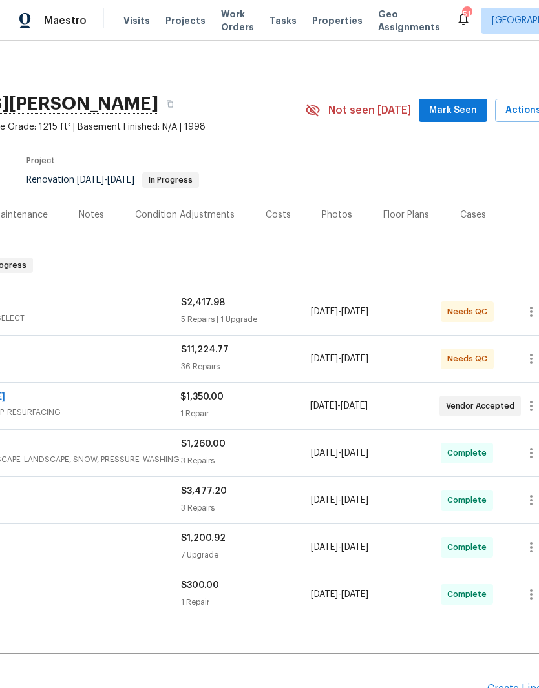
scroll to position [-1, 163]
click at [470, 103] on span "Mark Seen" at bounding box center [453, 111] width 48 height 16
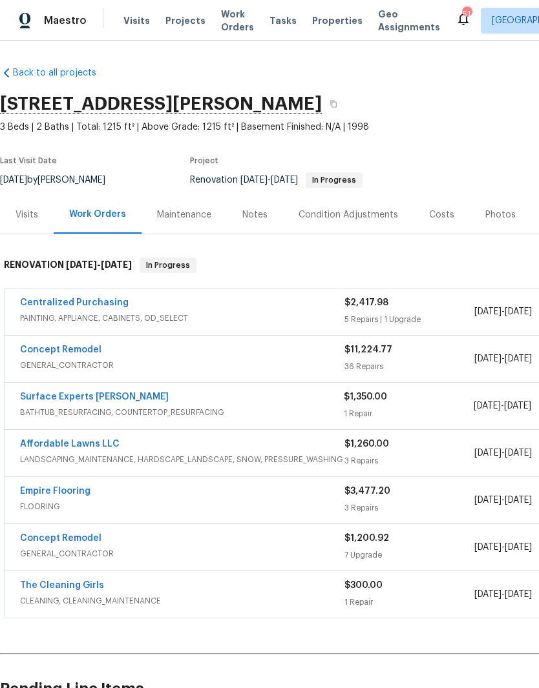
scroll to position [0, 0]
click at [21, 212] on div "Visits" at bounding box center [26, 215] width 23 height 13
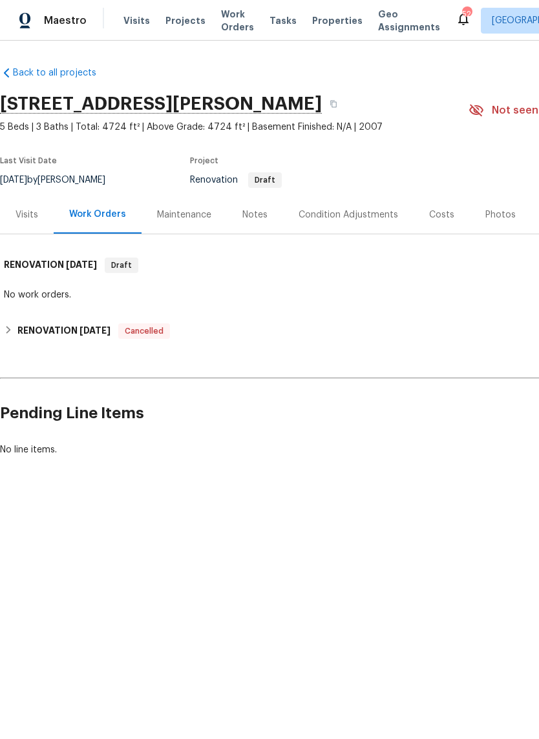
click at [18, 219] on div "Visits" at bounding box center [26, 215] width 23 height 13
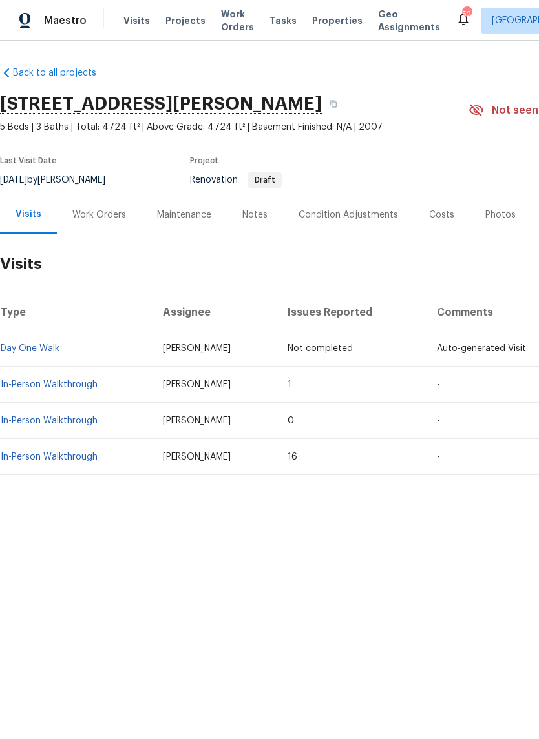
click at [53, 395] on td "In-Person Walkthrough" at bounding box center [76, 385] width 152 height 36
click at [52, 376] on td "In-Person Walkthrough" at bounding box center [76, 385] width 152 height 36
click at [72, 380] on link "In-Person Walkthrough" at bounding box center [49, 384] width 97 height 9
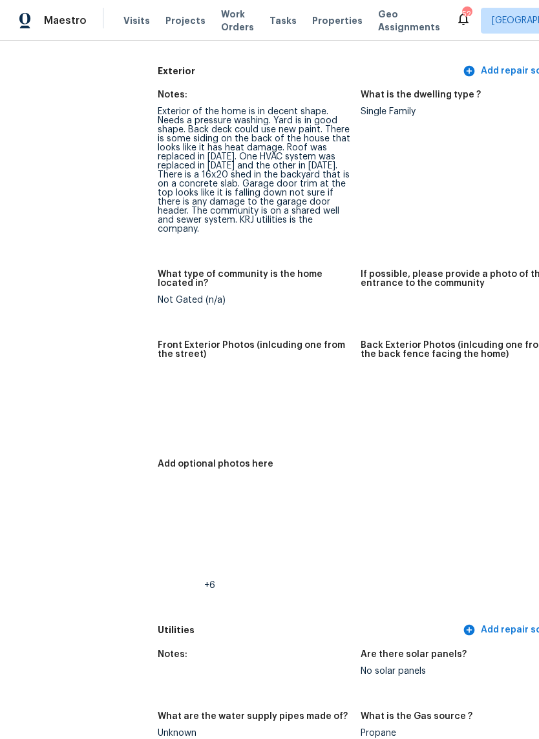
scroll to position [520, 0]
click at [160, 392] on img at bounding box center [180, 394] width 41 height 41
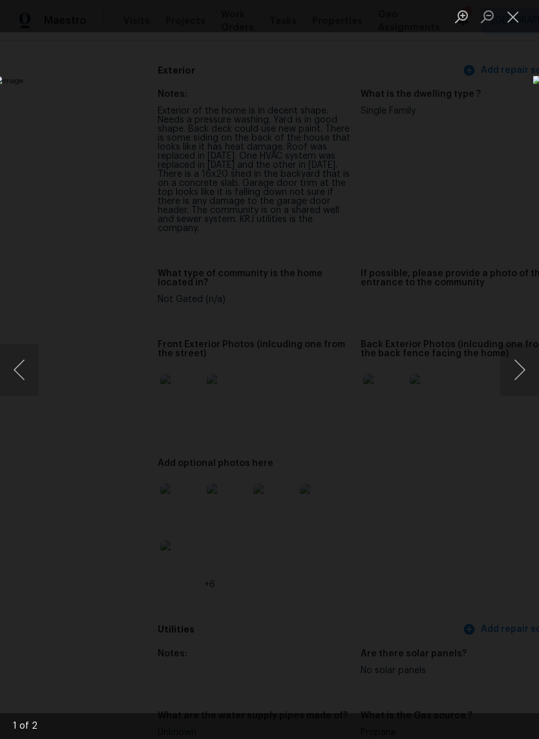
click at [513, 14] on button "Close lightbox" at bounding box center [513, 16] width 26 height 23
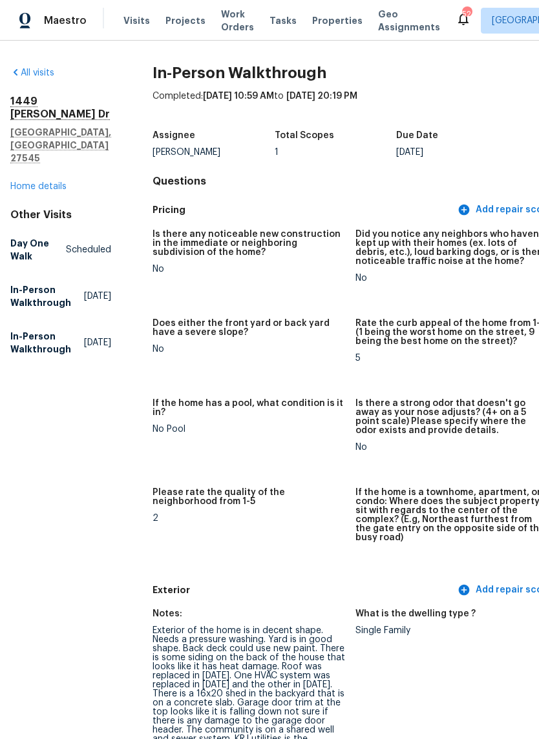
scroll to position [0, 5]
click at [32, 182] on link "Home details" at bounding box center [38, 186] width 56 height 9
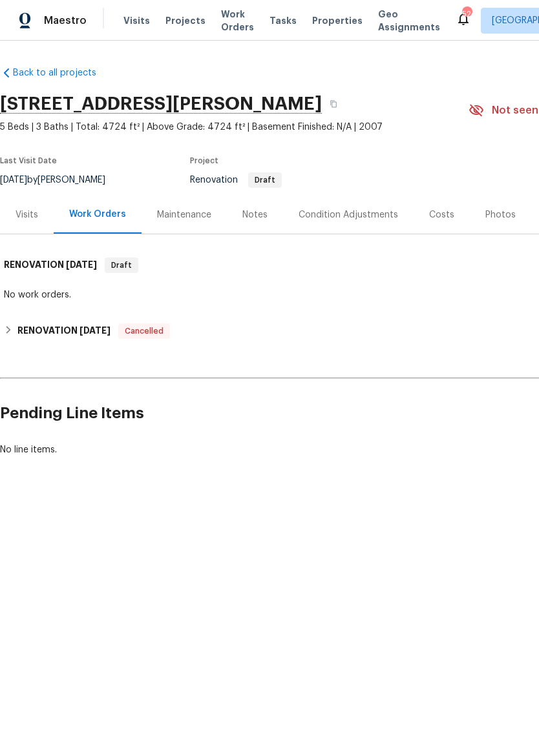
click at [249, 209] on div "Notes" at bounding box center [254, 215] width 25 height 13
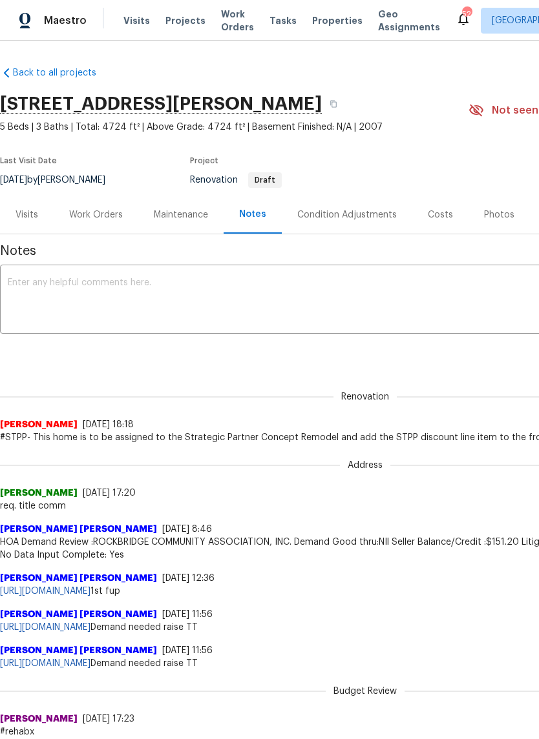
click at [76, 223] on div "Work Orders" at bounding box center [96, 215] width 85 height 38
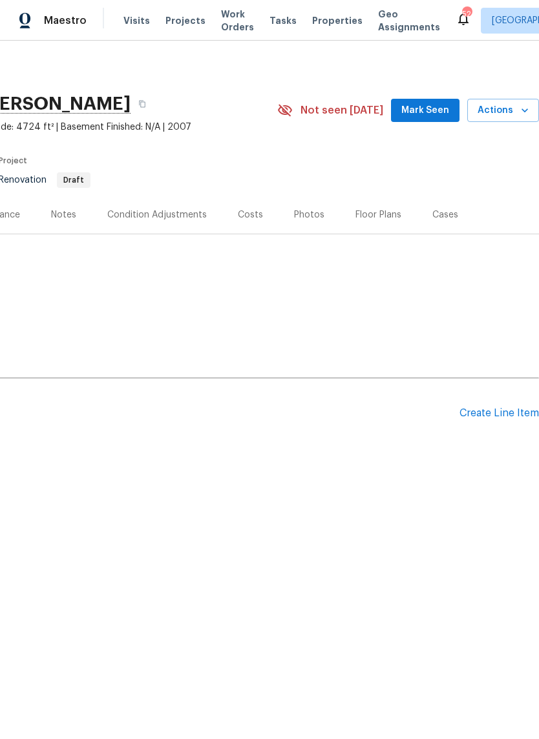
scroll to position [0, 191]
click at [526, 416] on div "Create Line Item" at bounding box center [498, 413] width 79 height 12
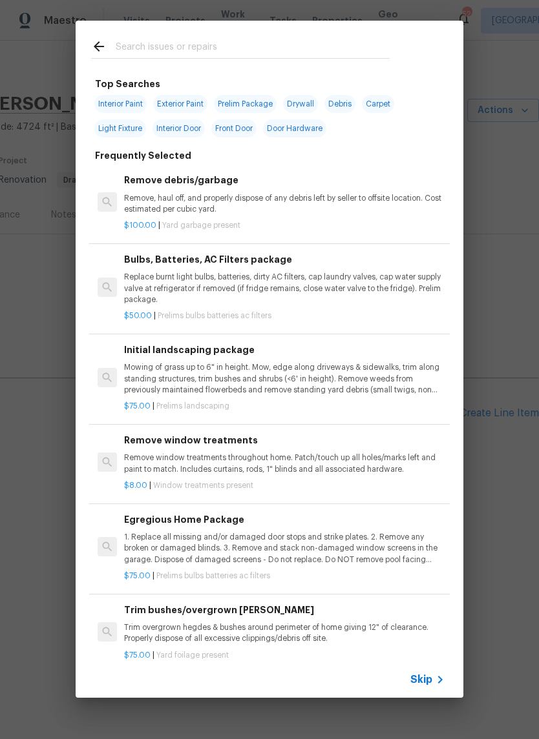
click at [339, 548] on p "1. Replace all missing and/or damaged door stops and strike plates. 2. Remove a…" at bounding box center [284, 548] width 320 height 33
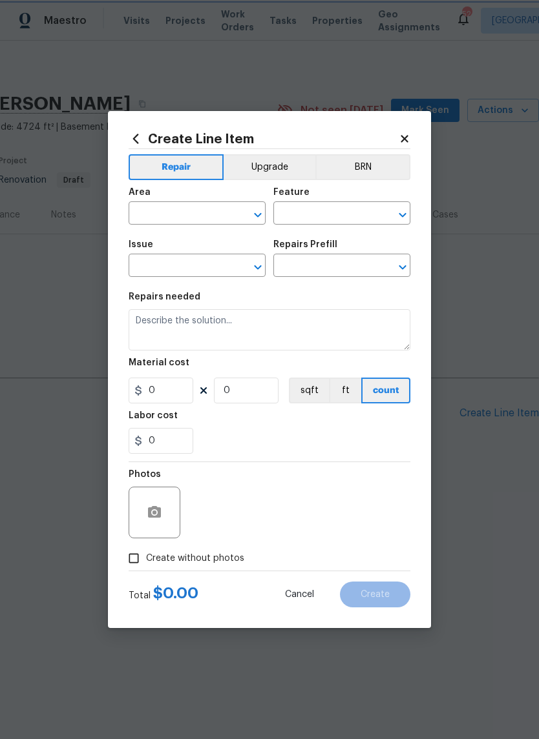
type input "Home Readiness Packages"
type input "Bulbs, Batteries, AC Filters"
type input "Egregious Home Package $75.00"
type textarea "1. Replace all missing and/or damaged door stops and strike plates. 2. Remove a…"
type input "75"
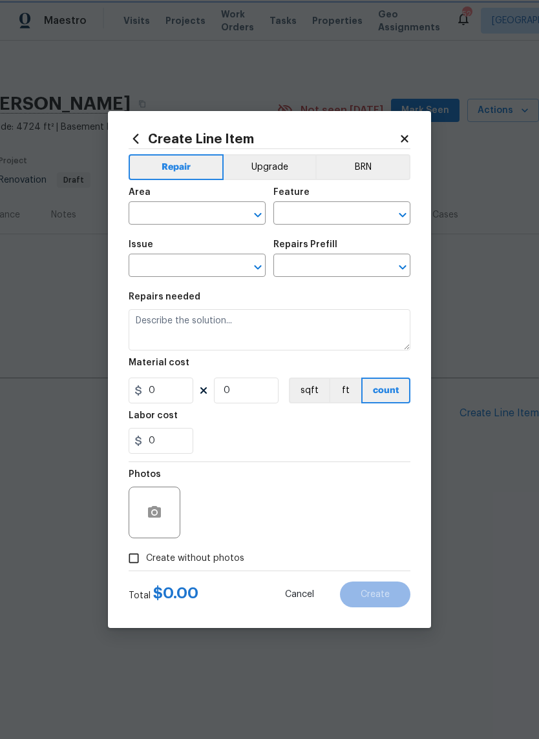
type input "1"
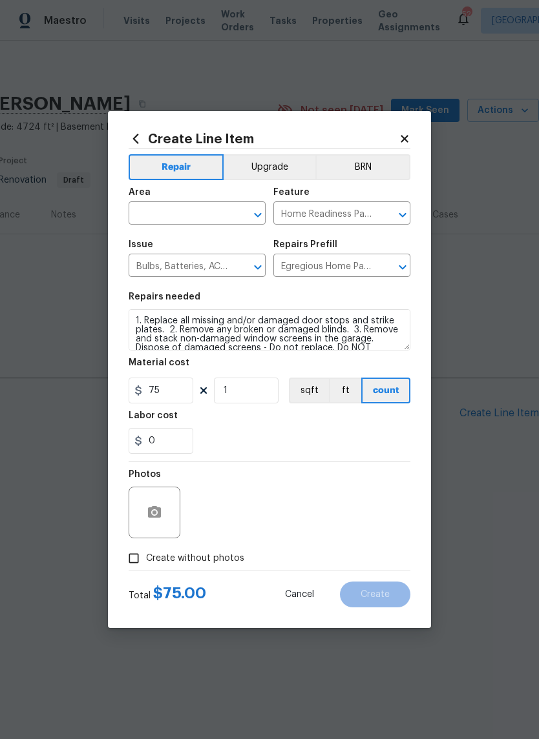
click at [406, 133] on icon at bounding box center [404, 139] width 12 height 12
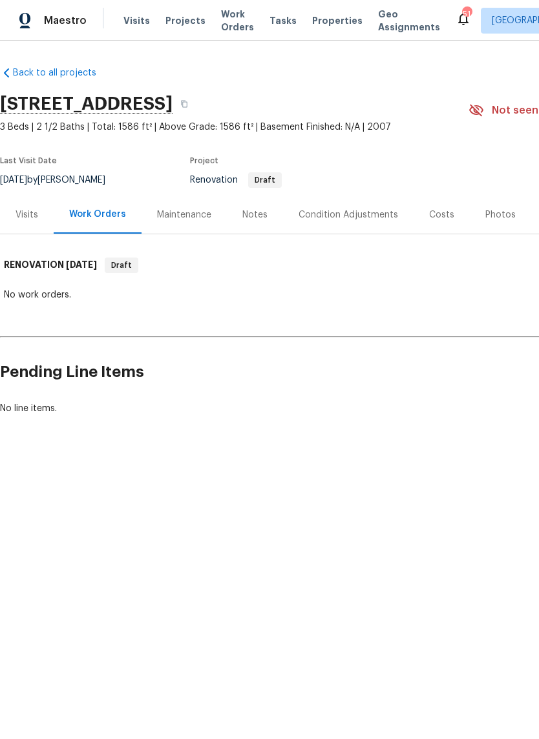
click at [28, 220] on div "Visits" at bounding box center [26, 215] width 23 height 13
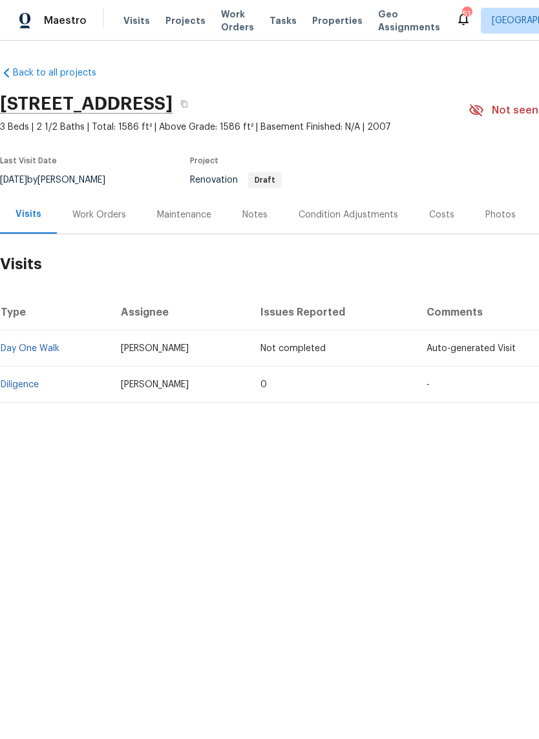
click at [442, 220] on div "Costs" at bounding box center [441, 215] width 25 height 13
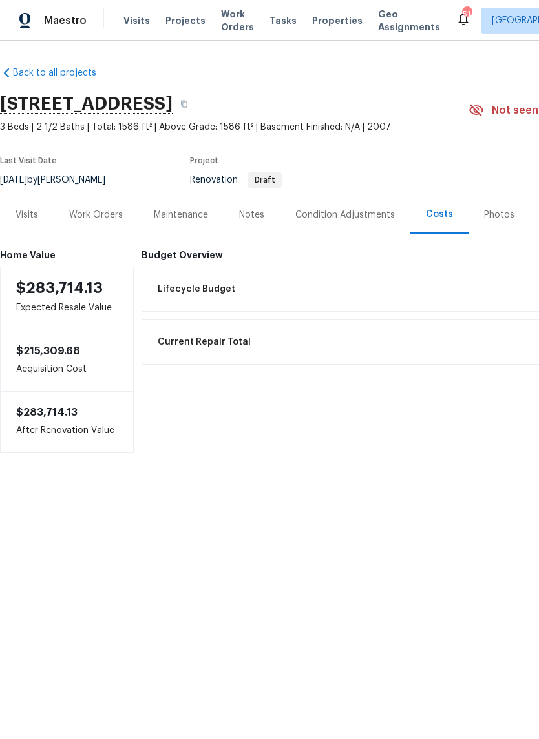
click at [19, 212] on div "Visits" at bounding box center [26, 215] width 23 height 13
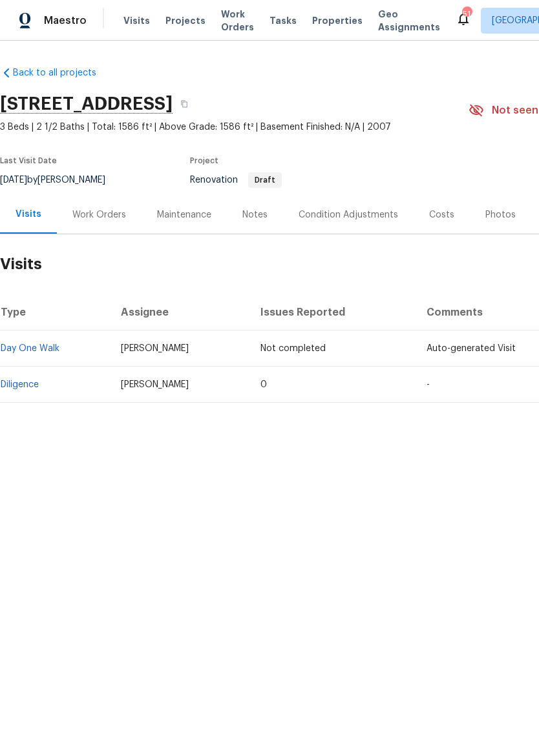
click at [107, 211] on div "Work Orders" at bounding box center [99, 215] width 54 height 13
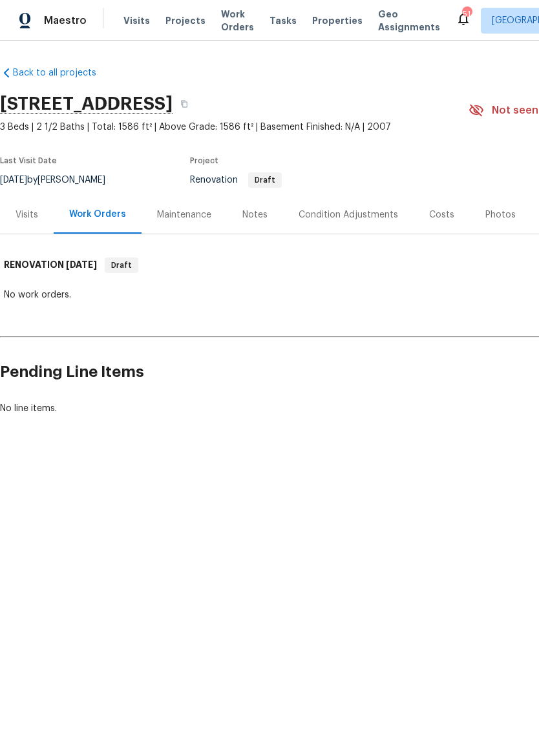
click at [253, 218] on div "Notes" at bounding box center [254, 215] width 25 height 13
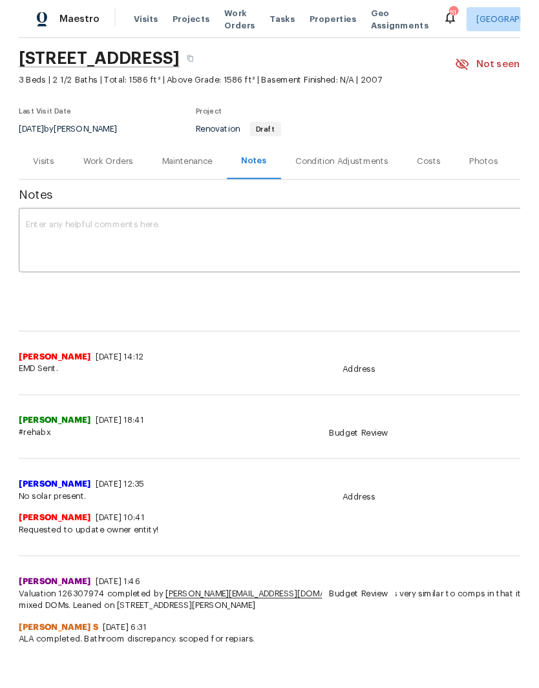
scroll to position [41, 0]
